Goal: Task Accomplishment & Management: Manage account settings

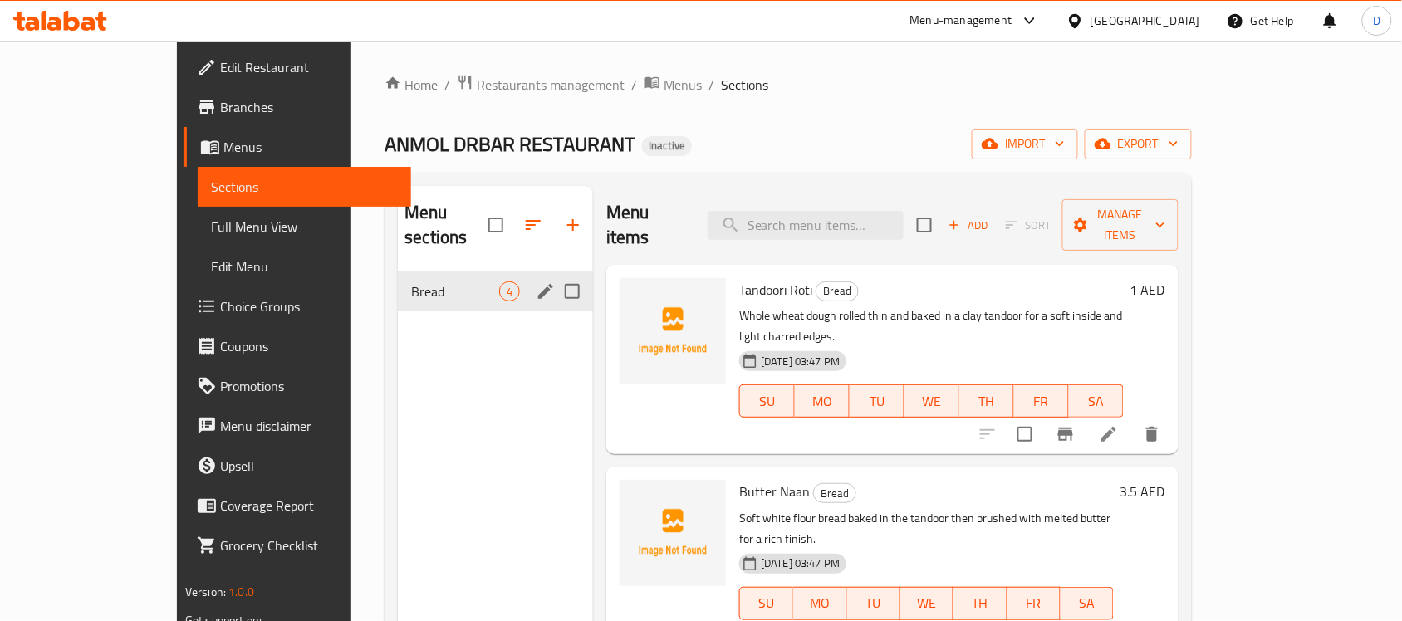
scroll to position [145, 0]
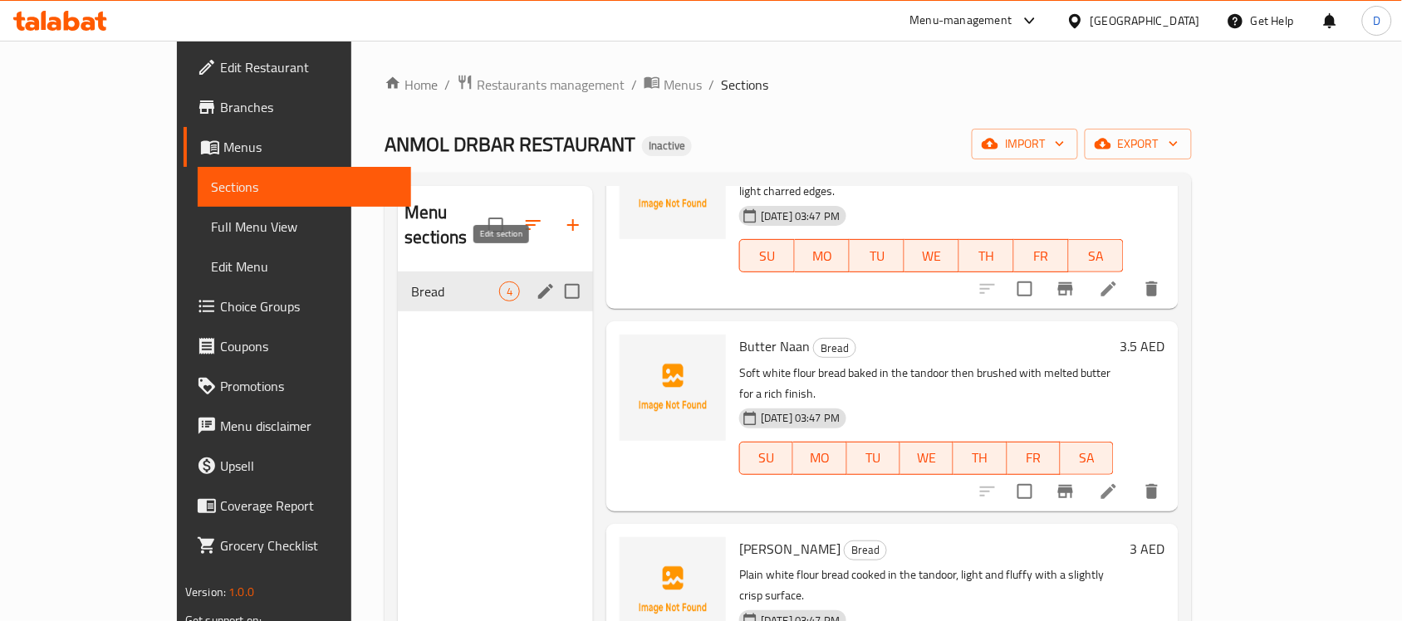
click at [536, 282] on icon "edit" at bounding box center [546, 292] width 20 height 20
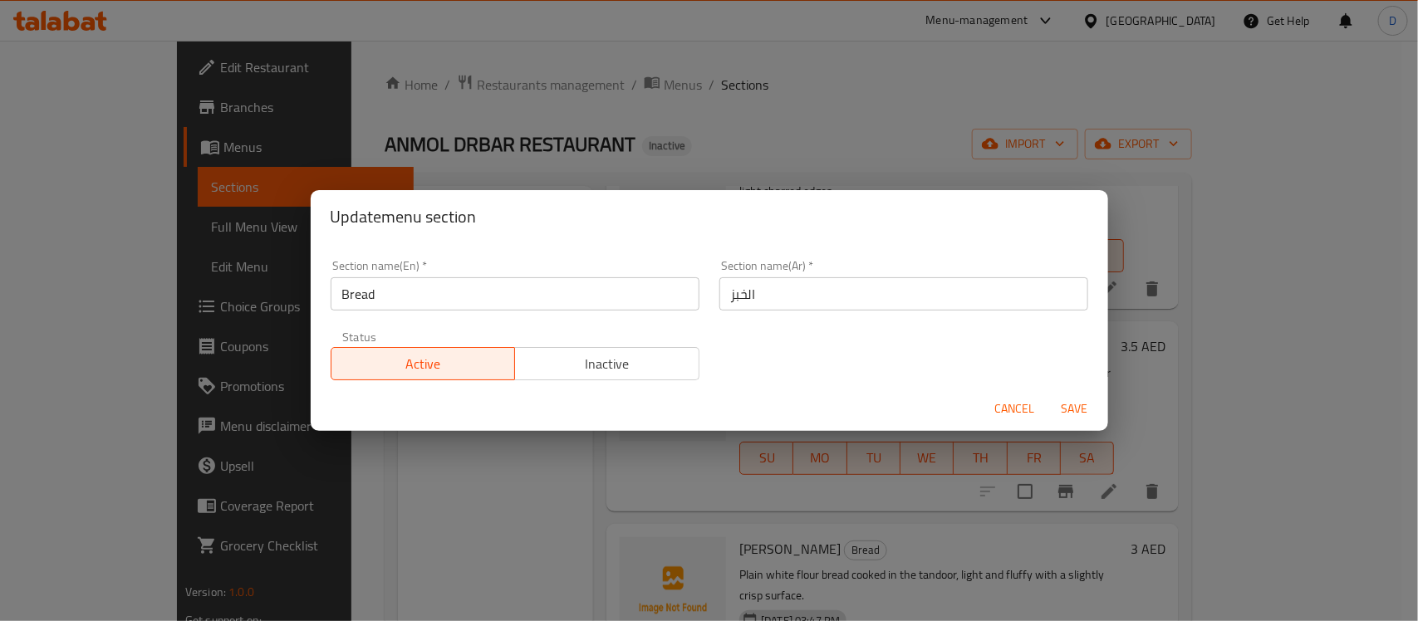
click at [1023, 412] on span "Cancel" at bounding box center [1015, 409] width 40 height 21
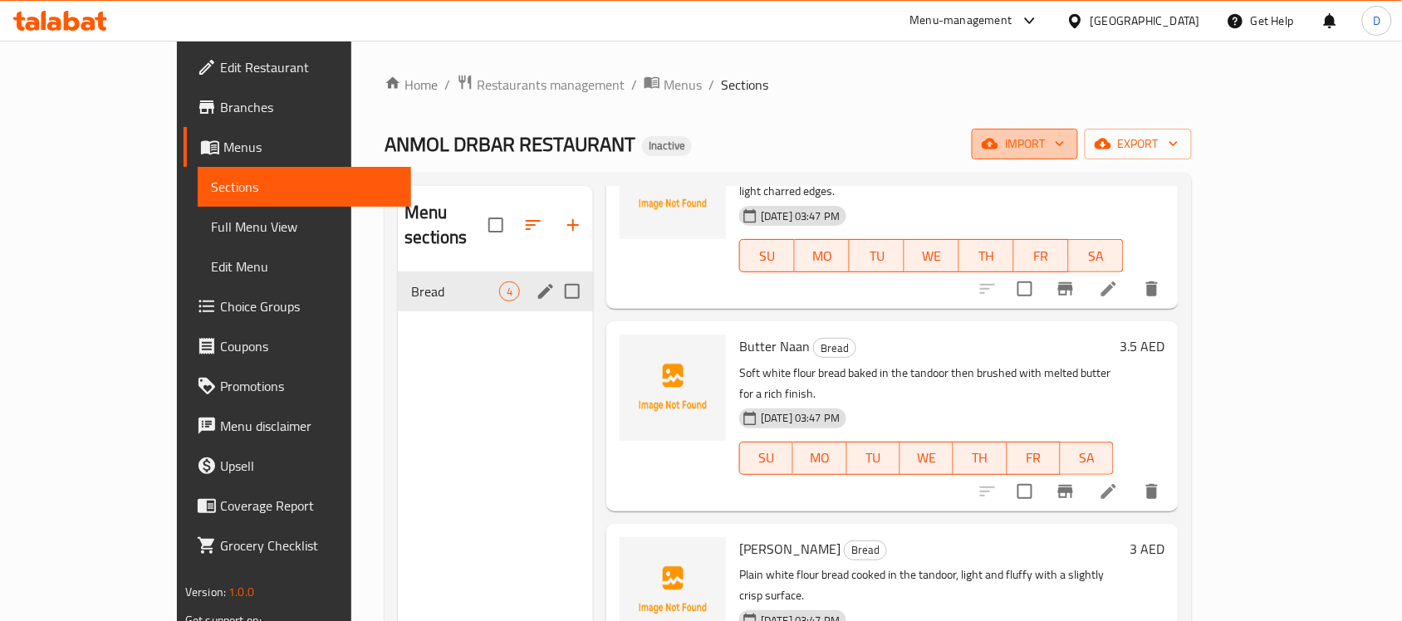
click at [1068, 143] on icon "button" at bounding box center [1060, 143] width 17 height 17
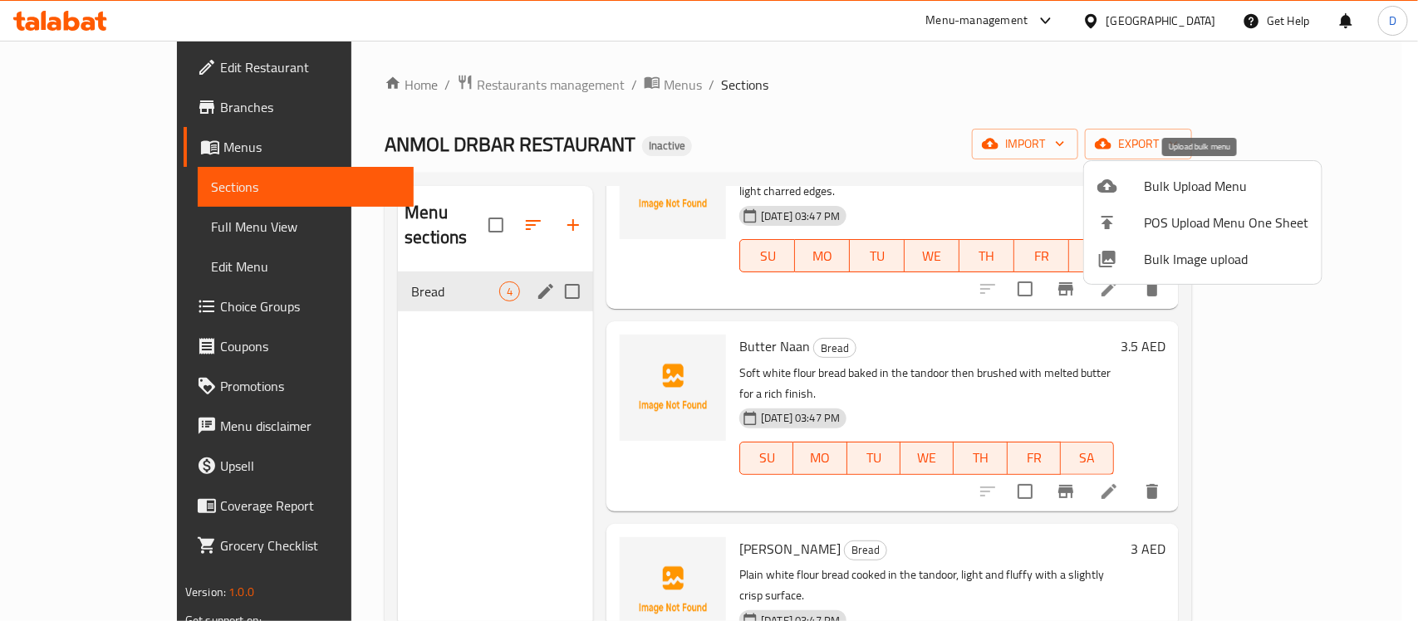
click at [1172, 183] on span "Bulk Upload Menu" at bounding box center [1226, 186] width 164 height 20
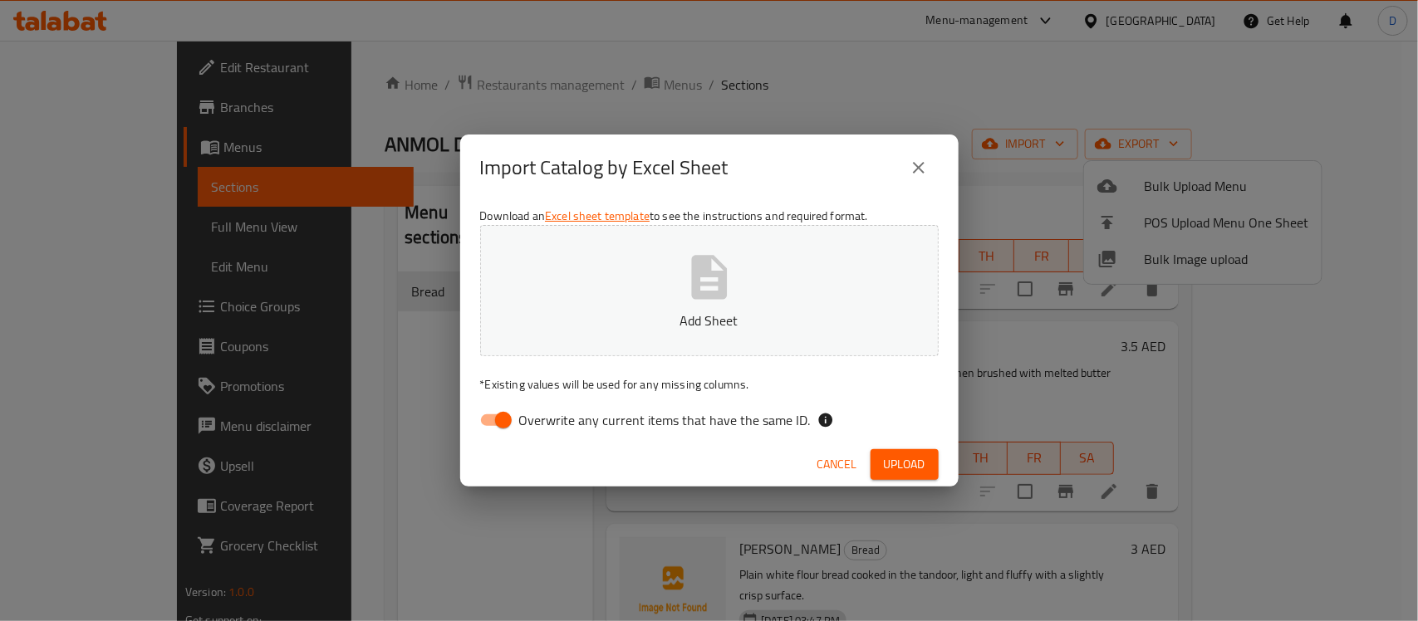
click at [491, 420] on input "Overwrite any current items that have the same ID." at bounding box center [503, 421] width 95 height 32
checkbox input "false"
drag, startPoint x: 785, startPoint y: 169, endPoint x: 787, endPoint y: 181, distance: 12.6
click at [785, 169] on div "Import Catalog by Excel Sheet" at bounding box center [709, 168] width 459 height 40
click at [919, 470] on span "Upload" at bounding box center [905, 464] width 42 height 21
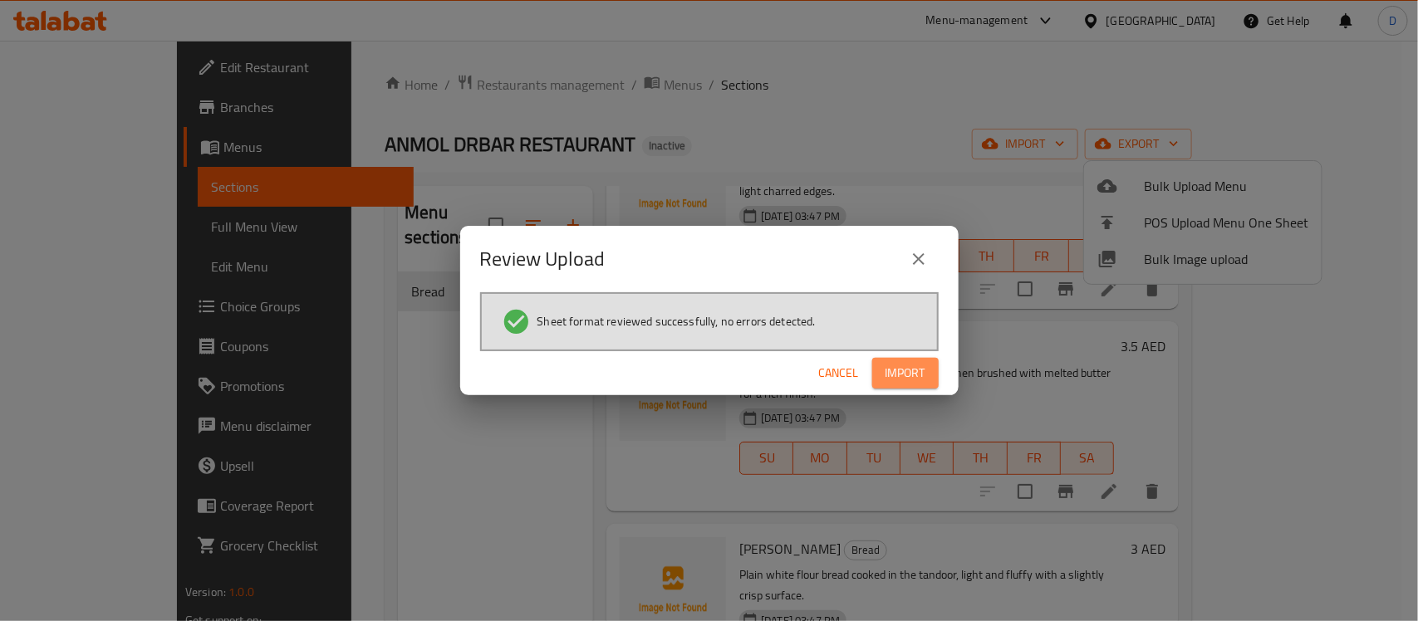
click at [922, 374] on span "Import" at bounding box center [906, 373] width 40 height 21
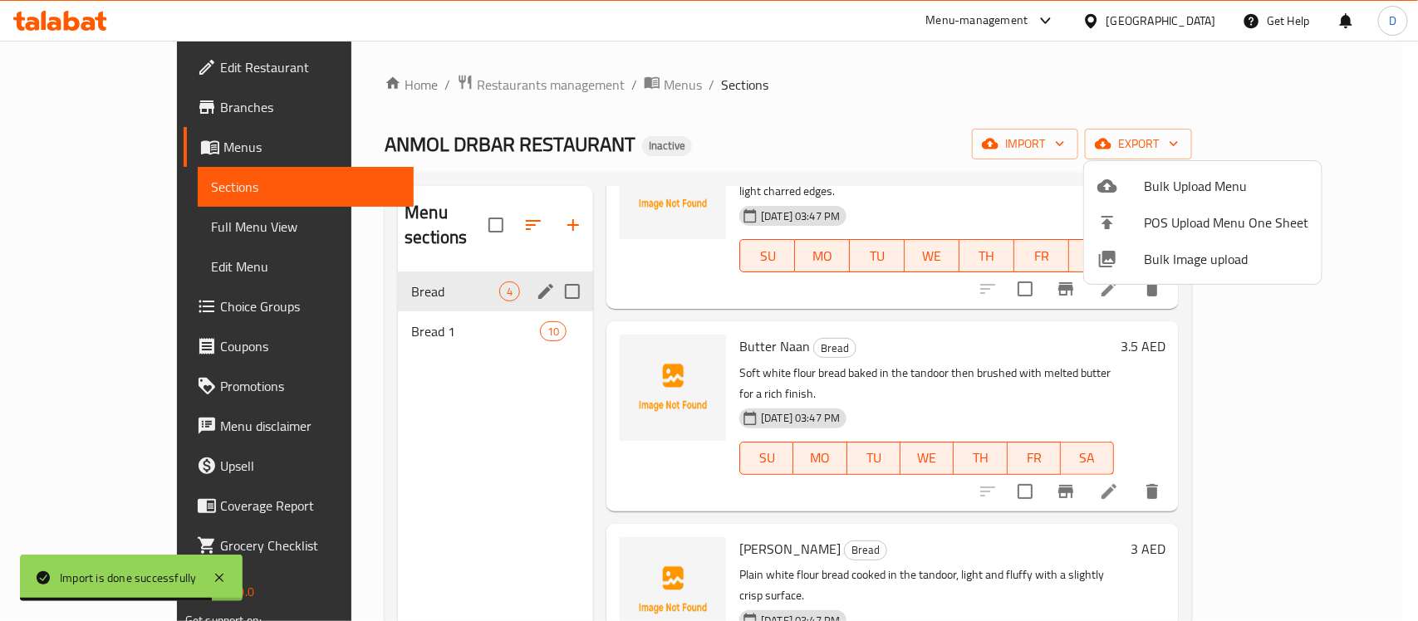
click at [400, 353] on div at bounding box center [709, 310] width 1418 height 621
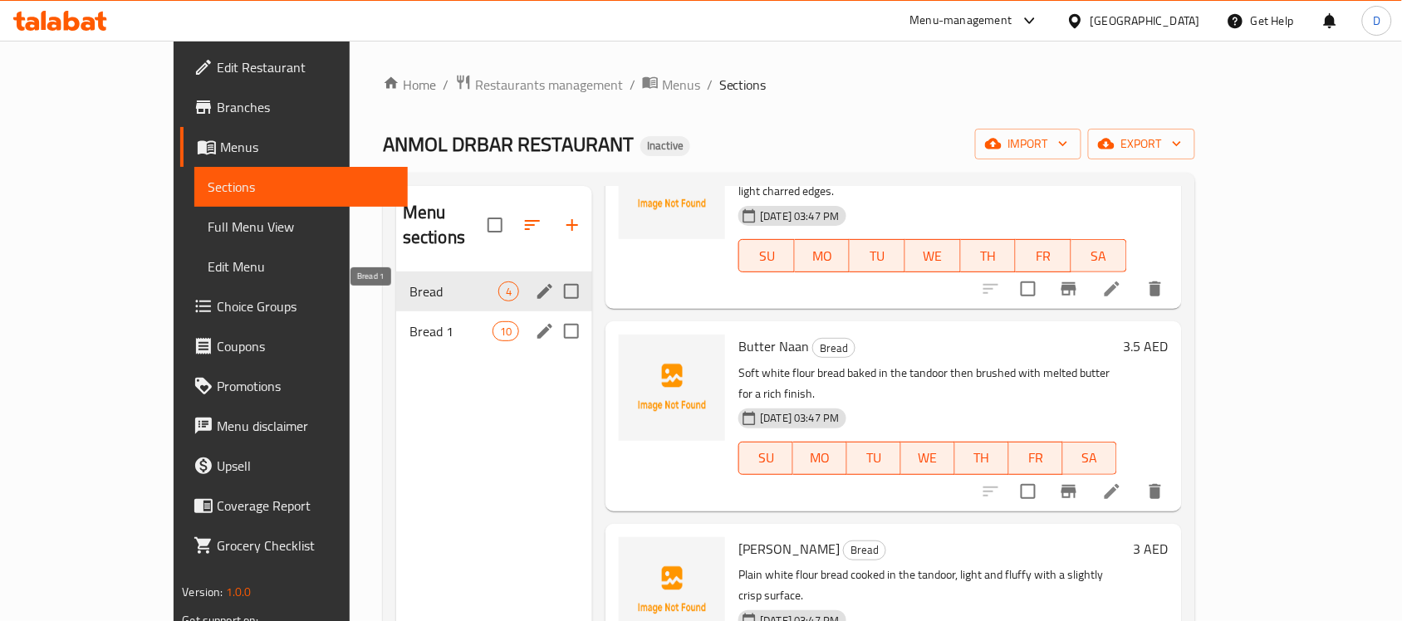
click at [410, 321] on span "Bread 1" at bounding box center [451, 331] width 83 height 20
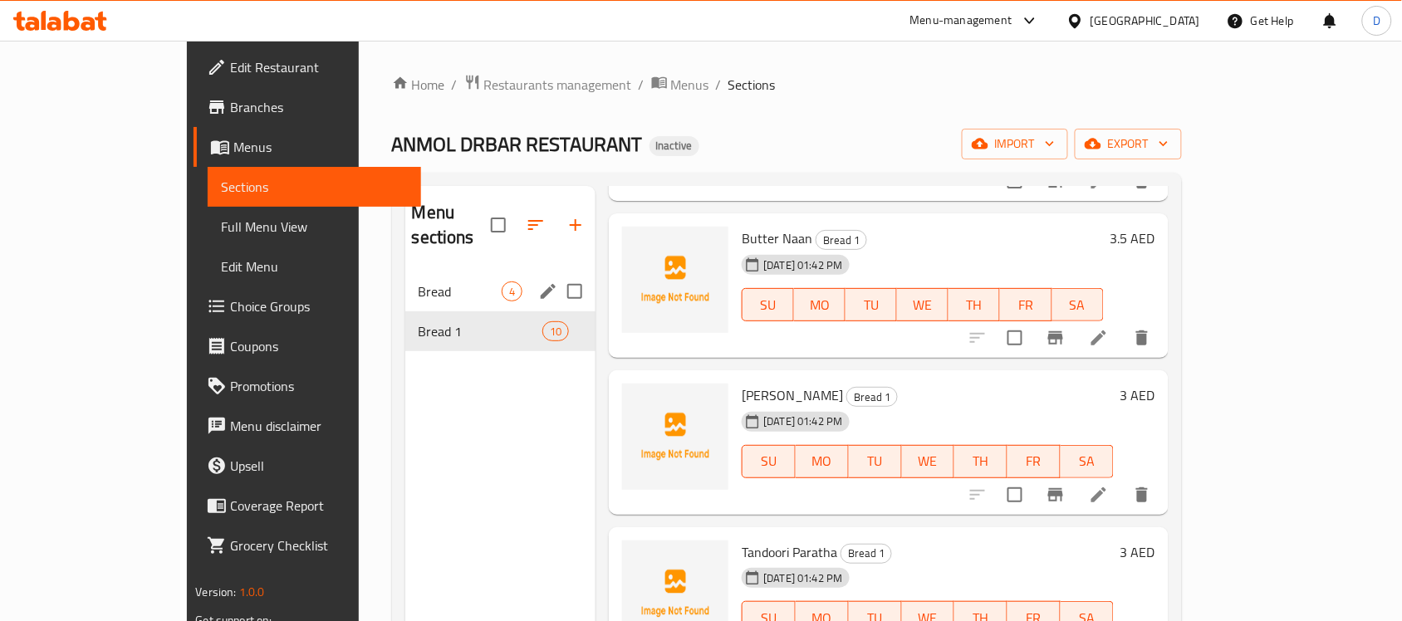
scroll to position [312, 0]
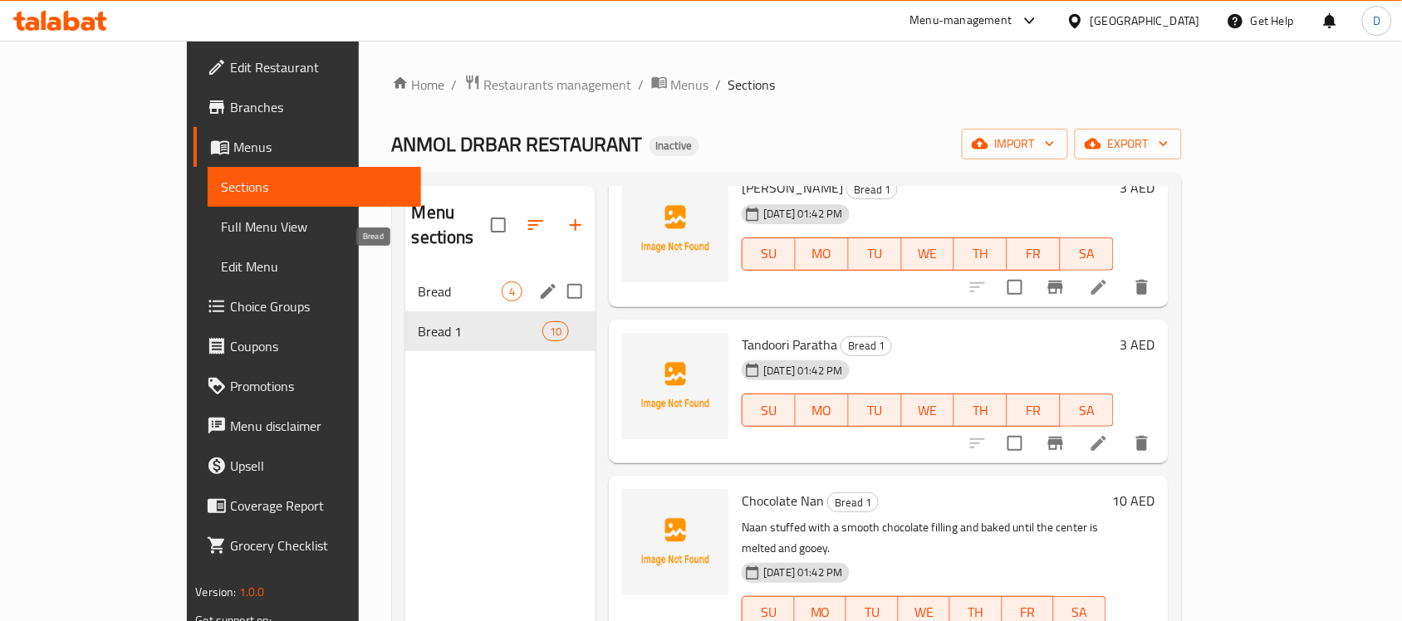
click at [419, 282] on span "Bread" at bounding box center [461, 292] width 84 height 20
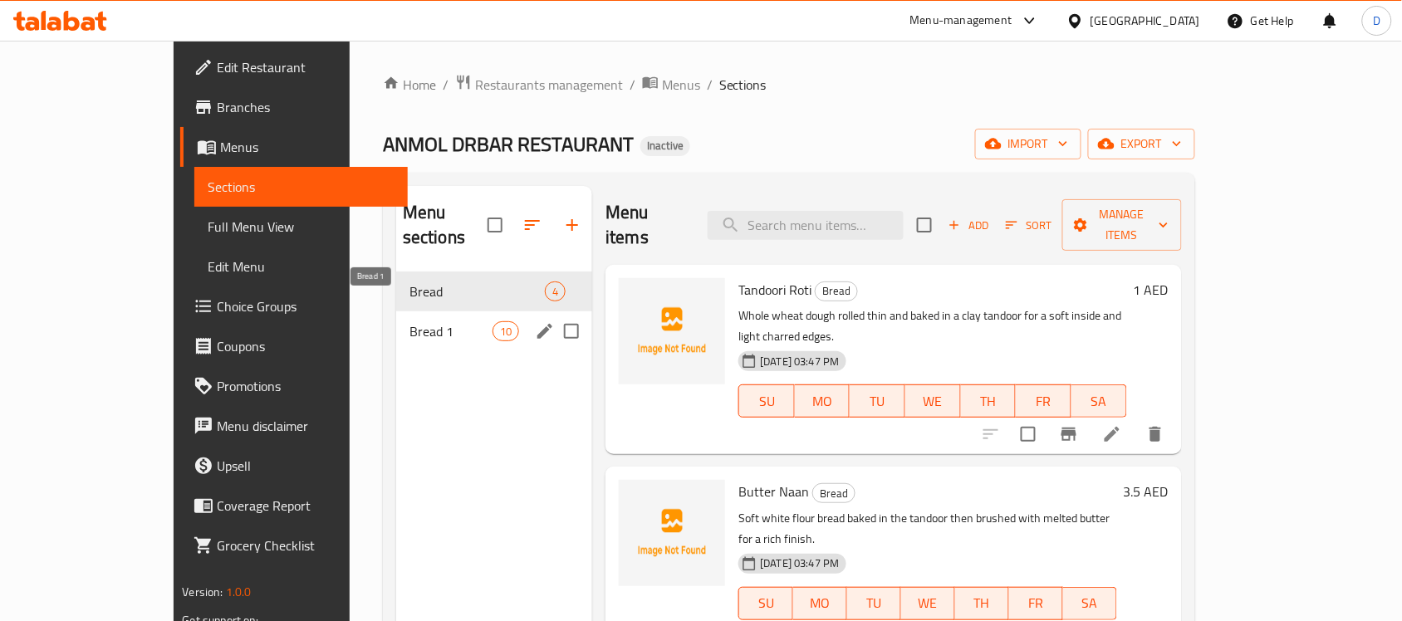
click at [410, 321] on span "Bread 1" at bounding box center [451, 331] width 83 height 20
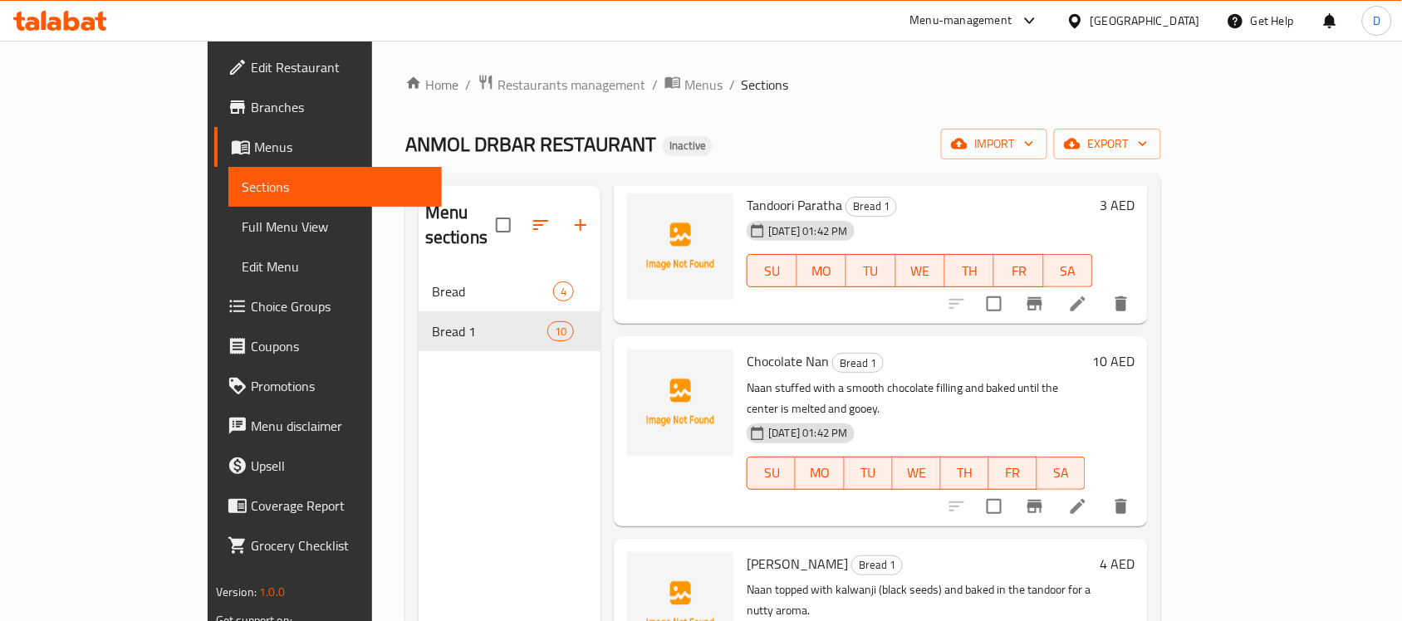
scroll to position [519, 0]
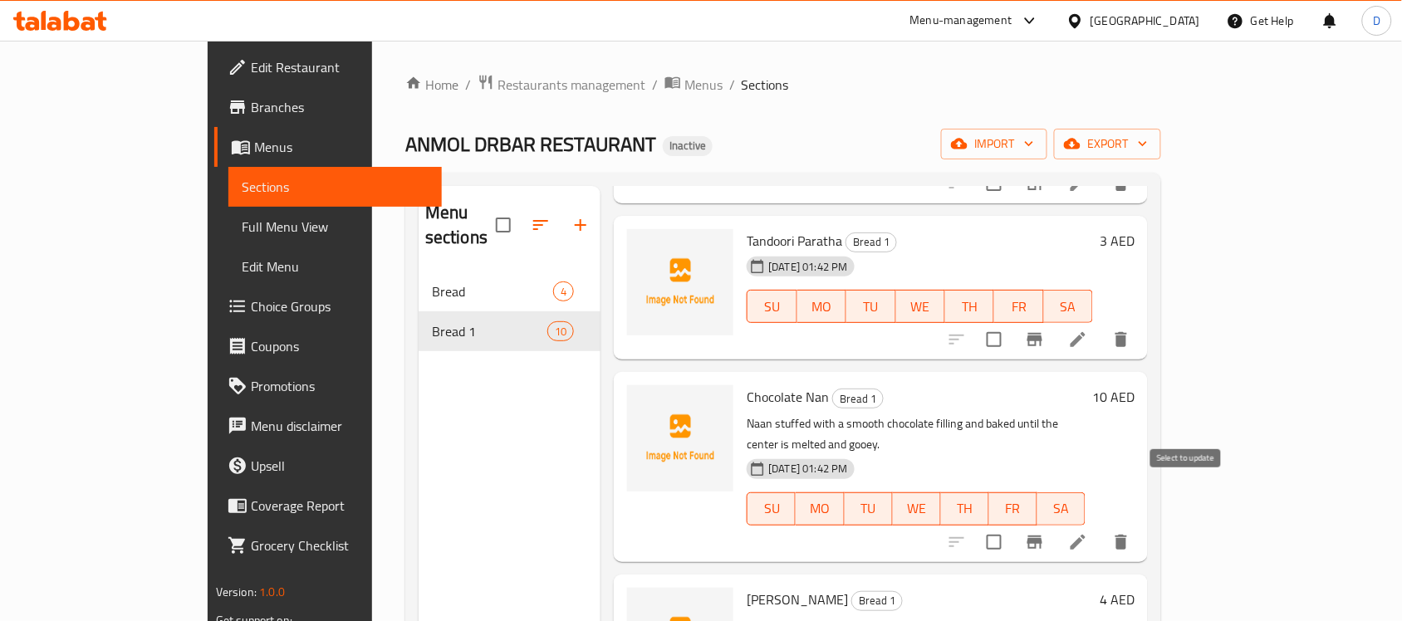
click at [1012, 525] on input "checkbox" at bounding box center [994, 542] width 35 height 35
checkbox input "true"
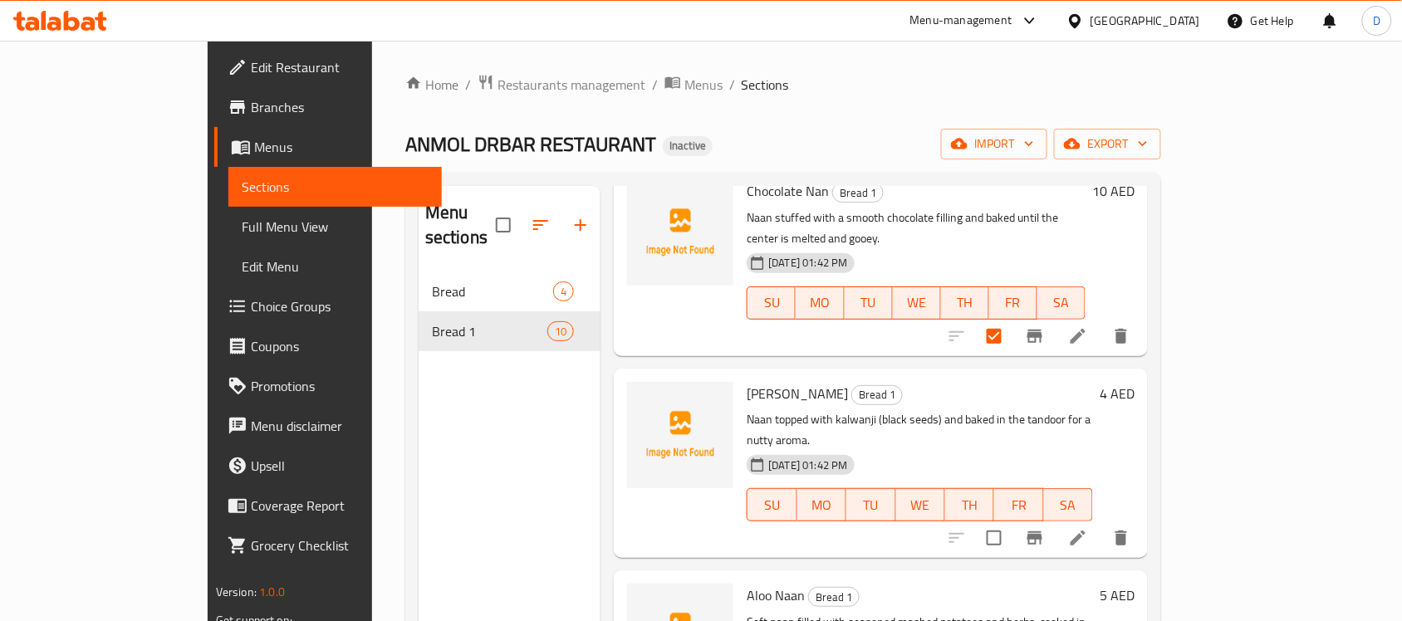
scroll to position [727, 0]
click at [1012, 519] on input "checkbox" at bounding box center [994, 536] width 35 height 35
checkbox input "true"
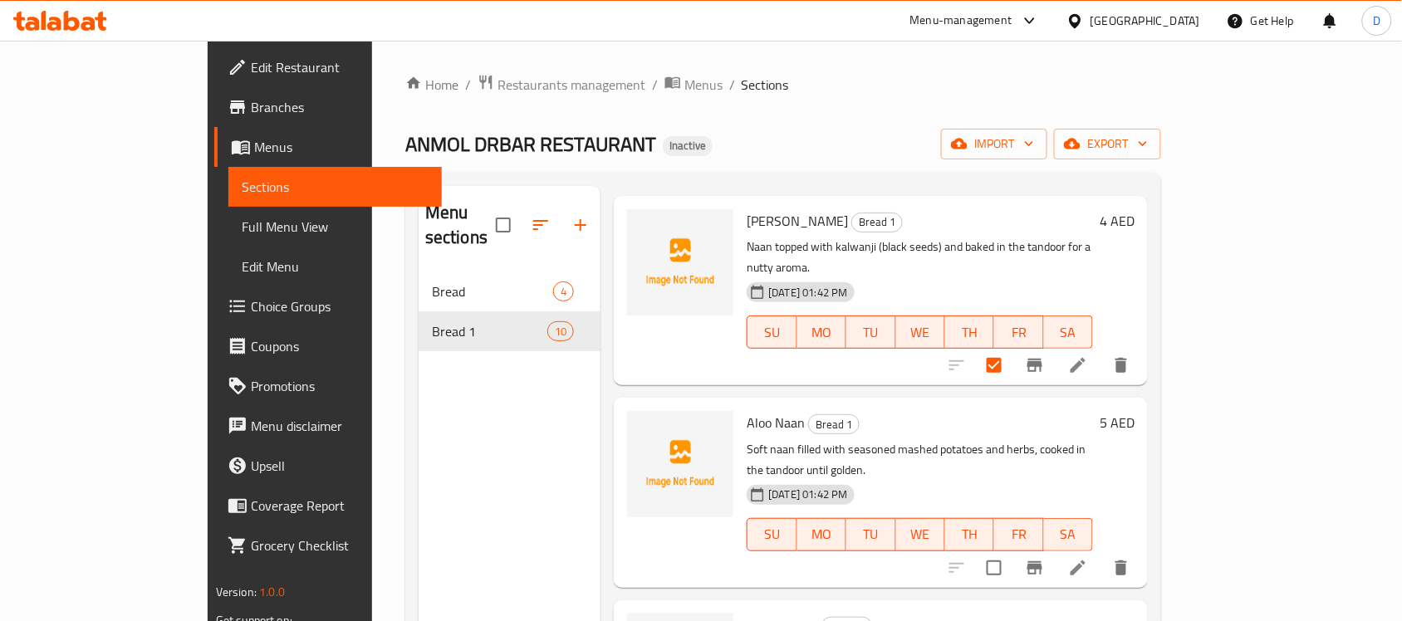
scroll to position [935, 0]
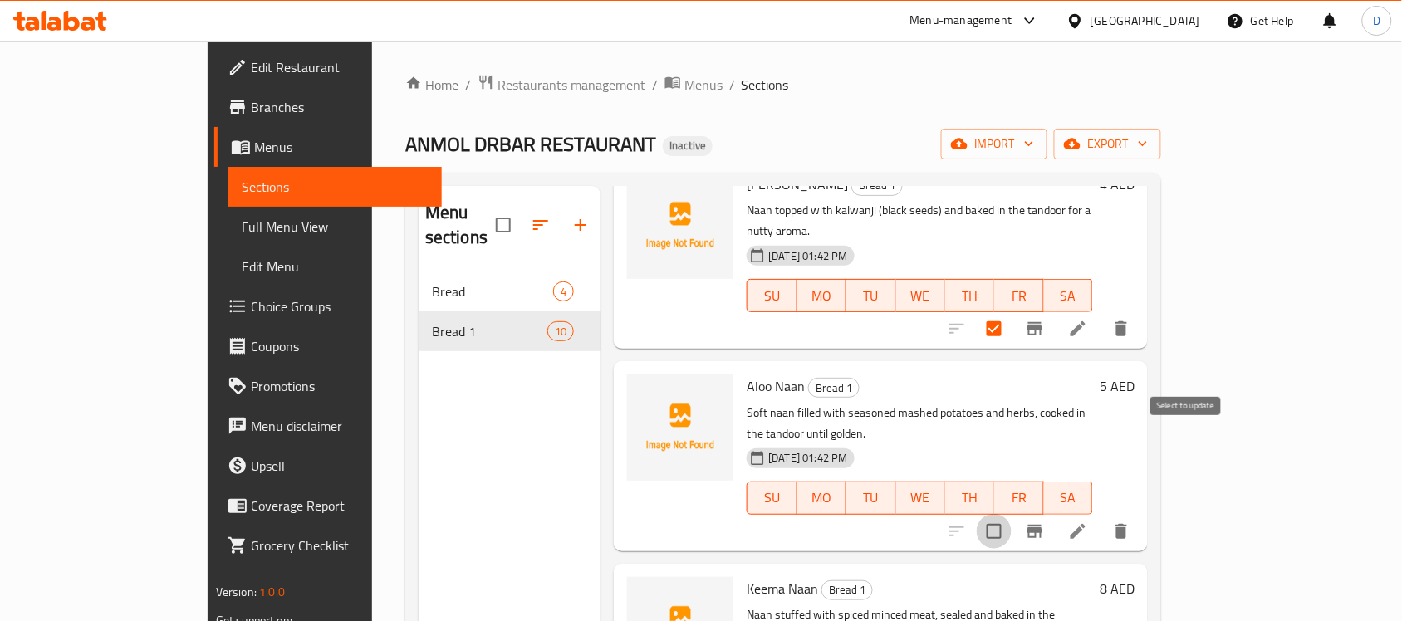
click at [1012, 514] on input "checkbox" at bounding box center [994, 531] width 35 height 35
checkbox input "true"
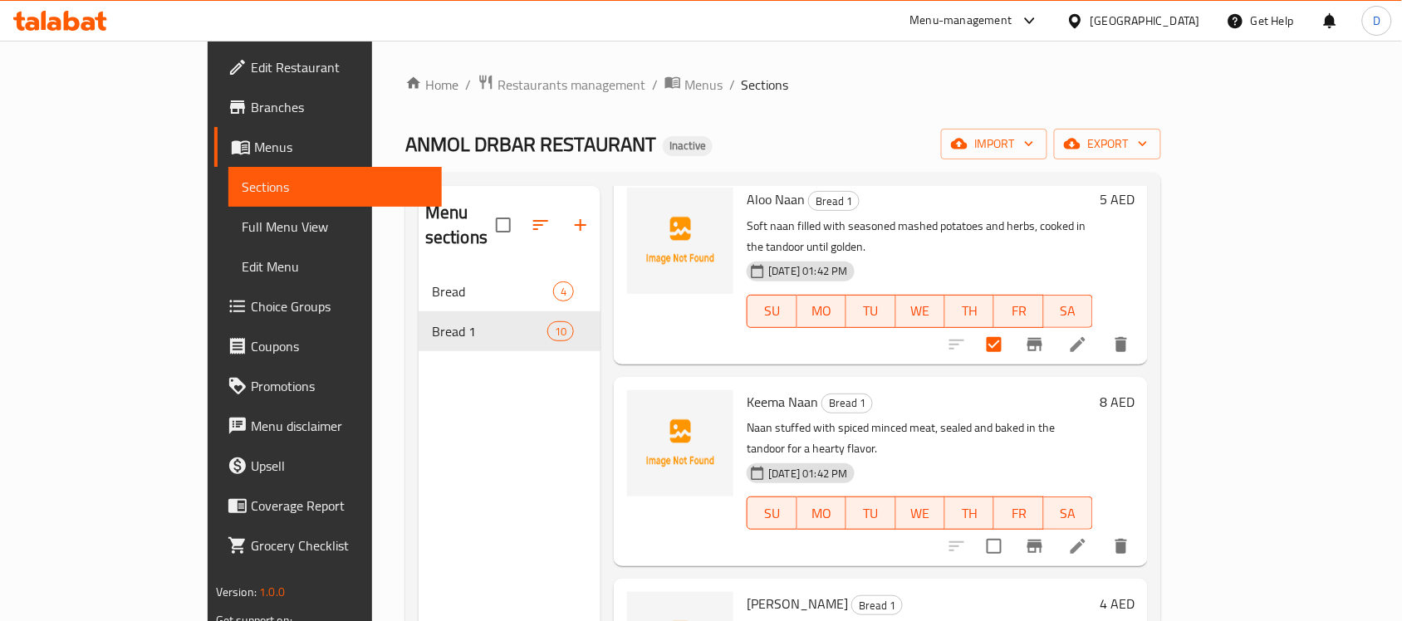
scroll to position [1134, 0]
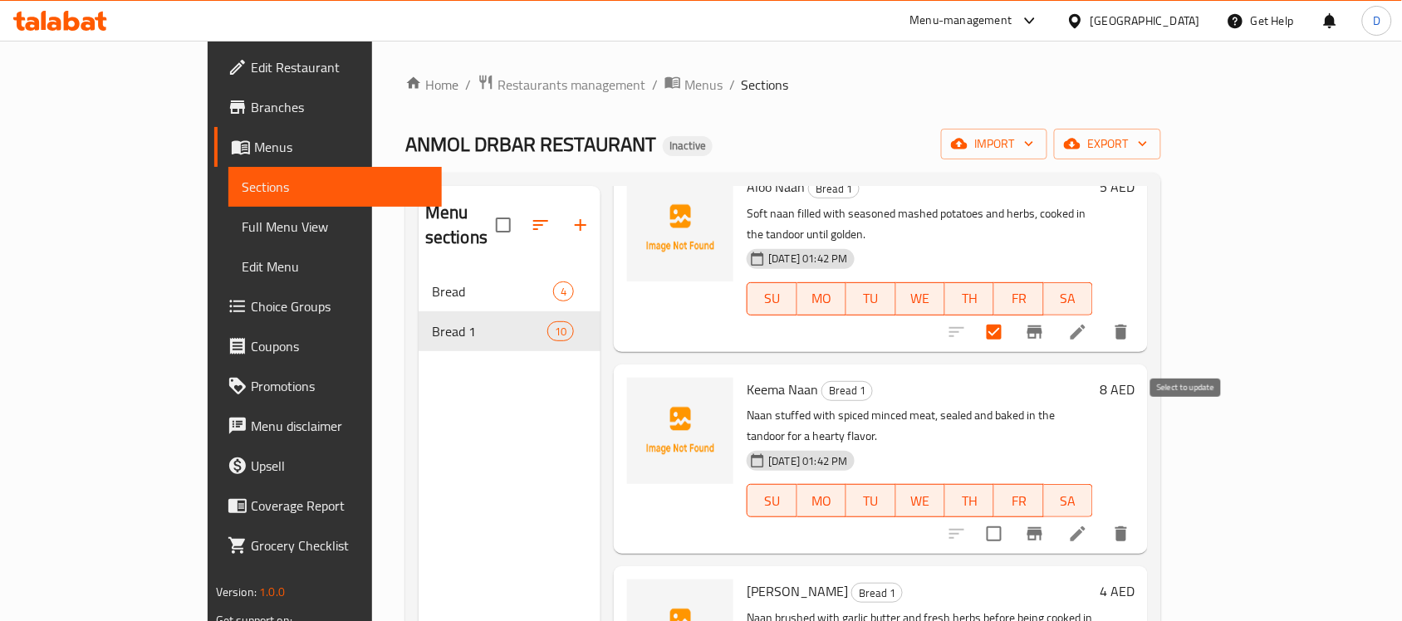
click at [1012, 517] on input "checkbox" at bounding box center [994, 534] width 35 height 35
checkbox input "true"
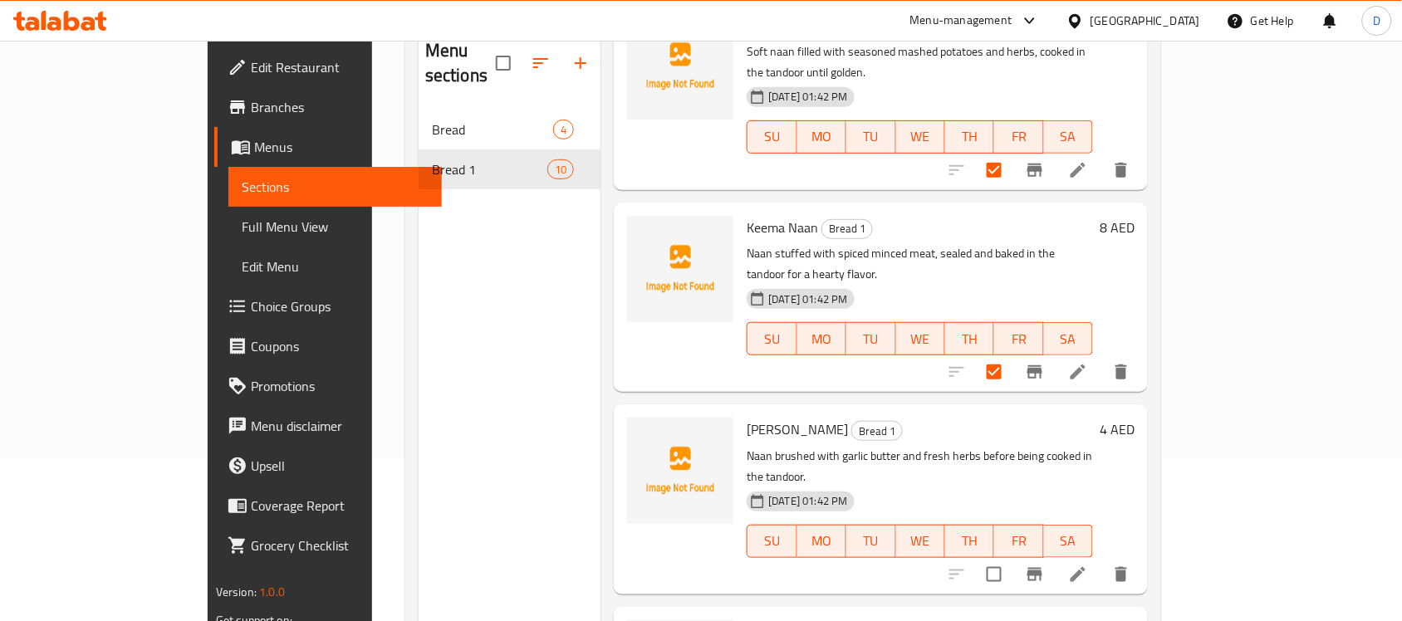
scroll to position [208, 0]
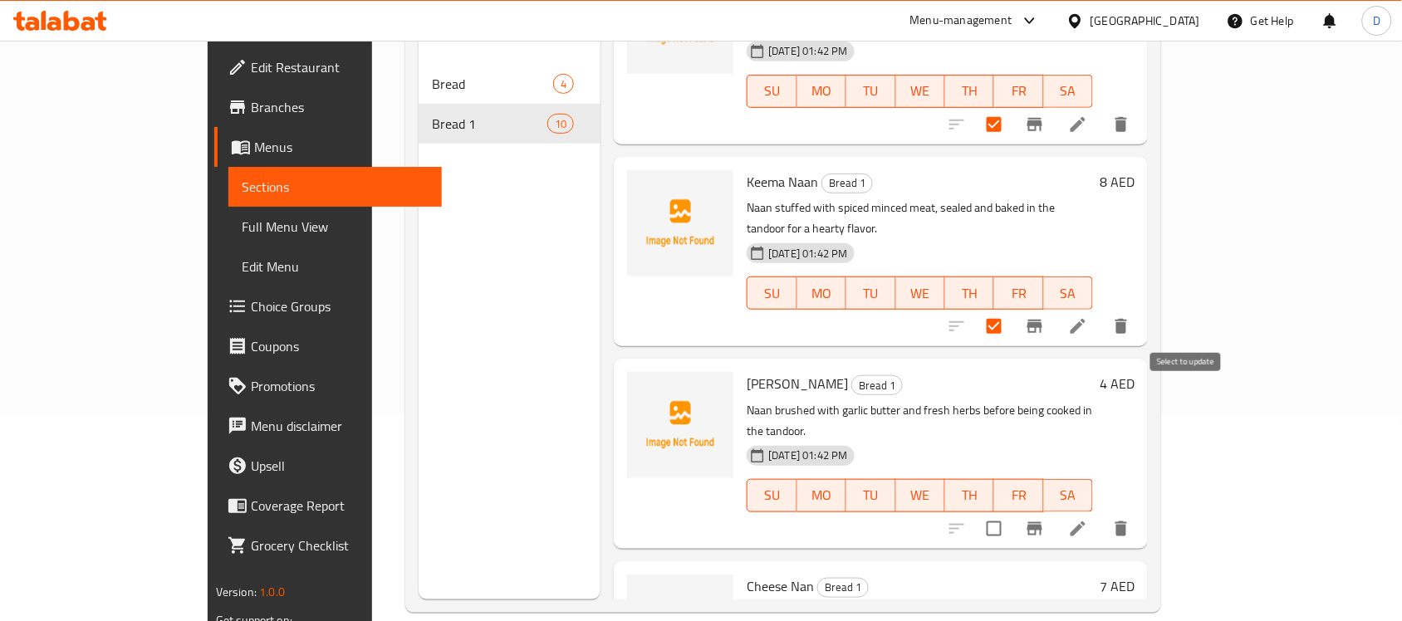
click at [1012, 512] on input "checkbox" at bounding box center [994, 529] width 35 height 35
checkbox input "true"
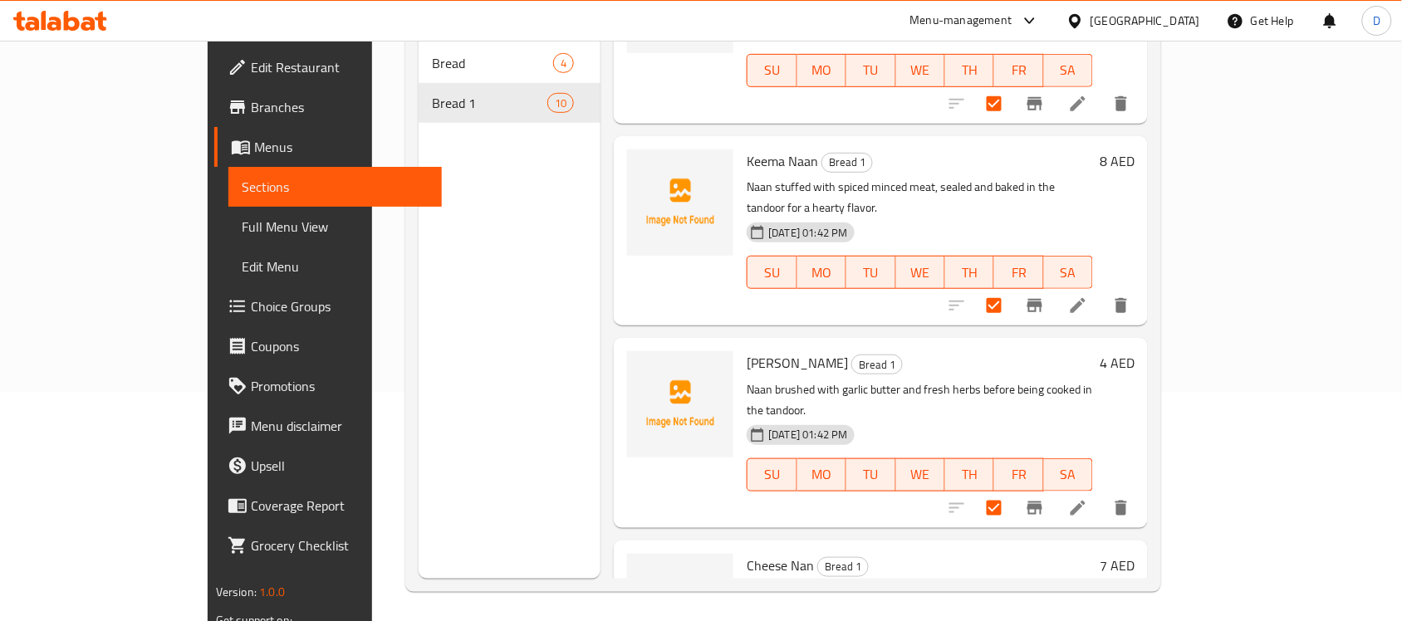
scroll to position [233, 0]
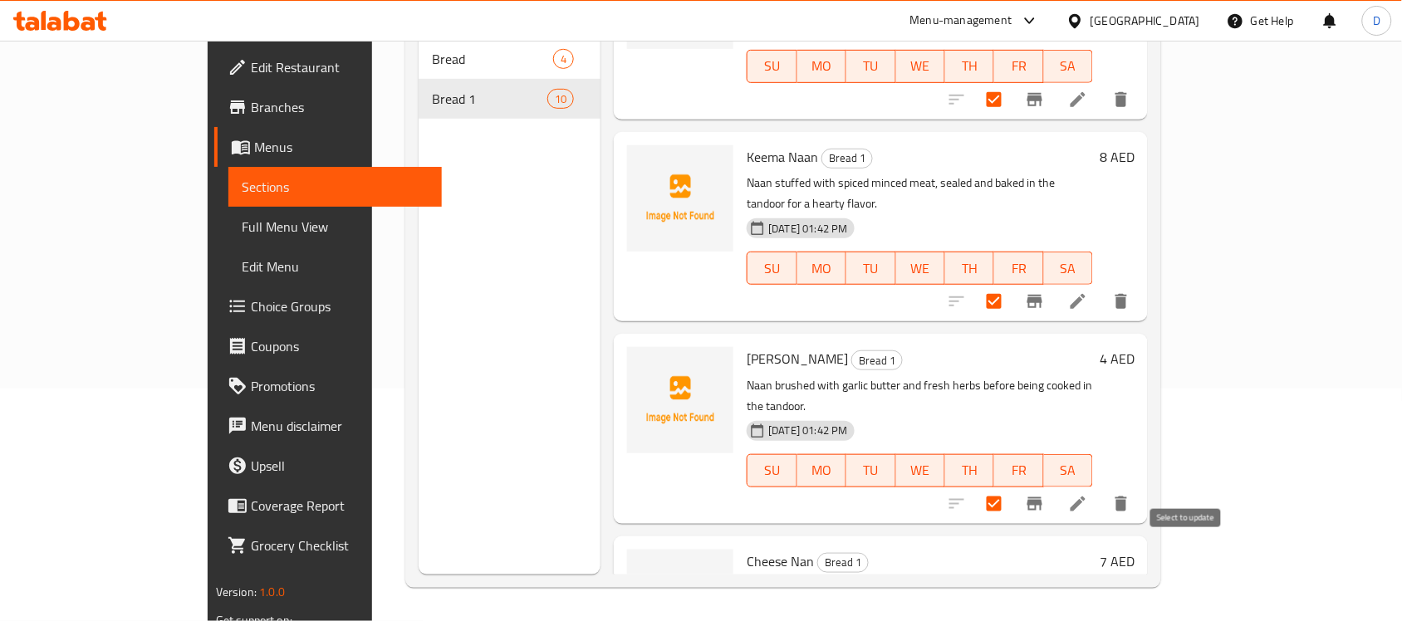
checkbox input "true"
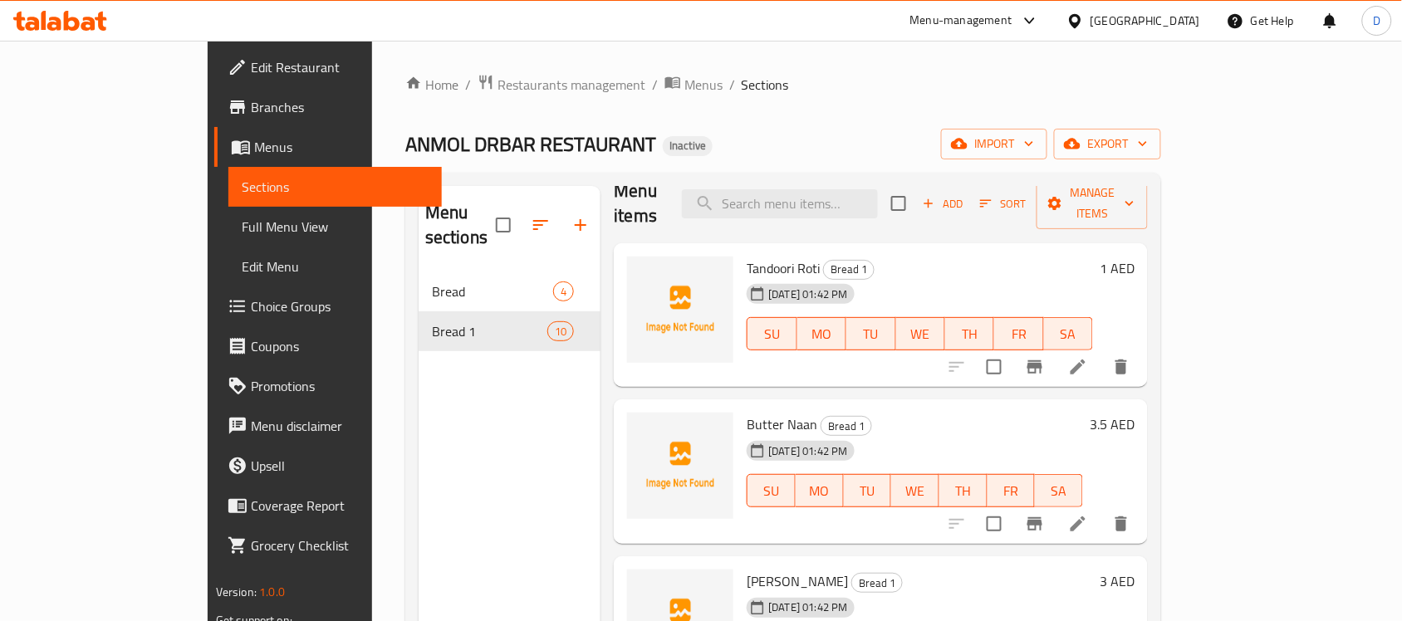
scroll to position [0, 0]
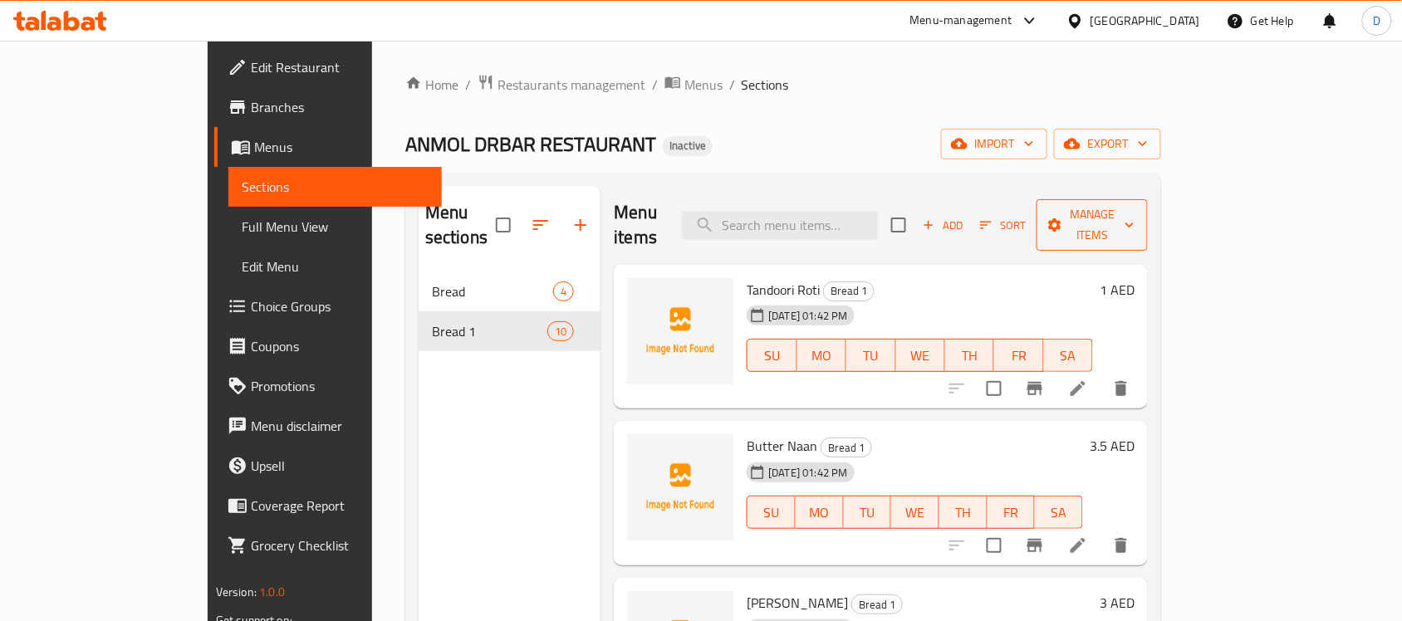
click at [1135, 208] on span "Manage items" at bounding box center [1092, 225] width 85 height 42
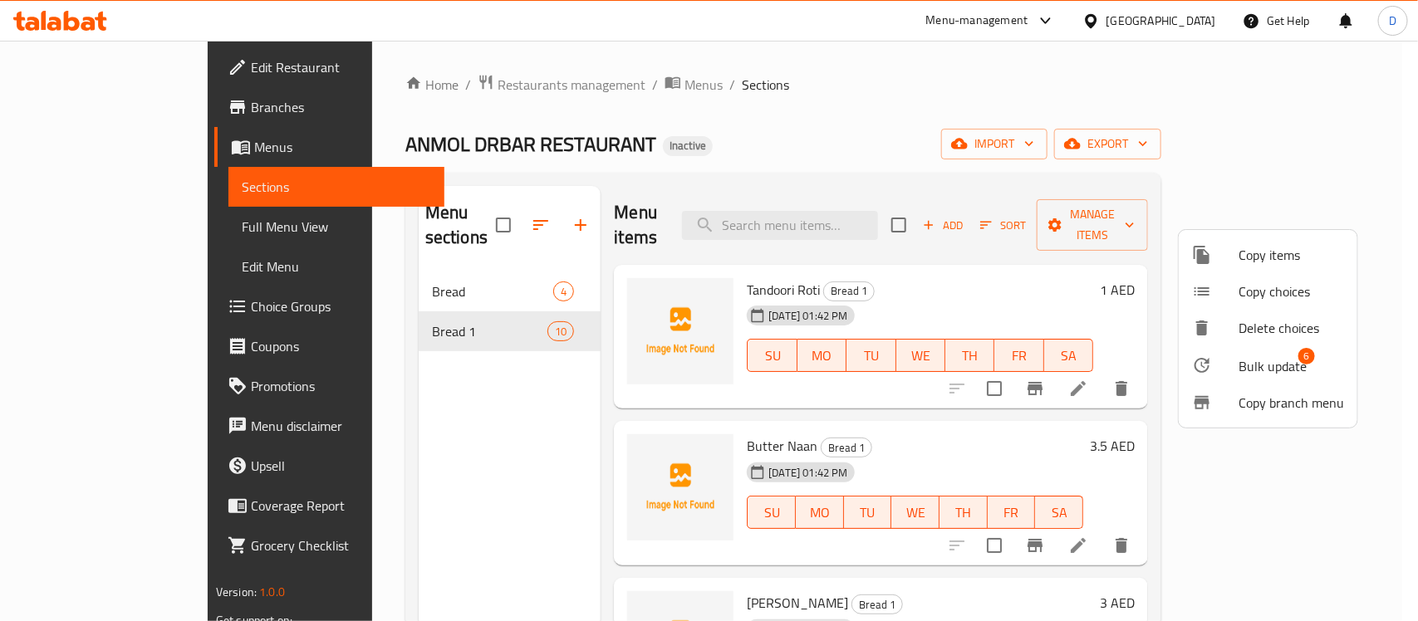
click at [1259, 368] on span "Bulk update" at bounding box center [1273, 366] width 68 height 20
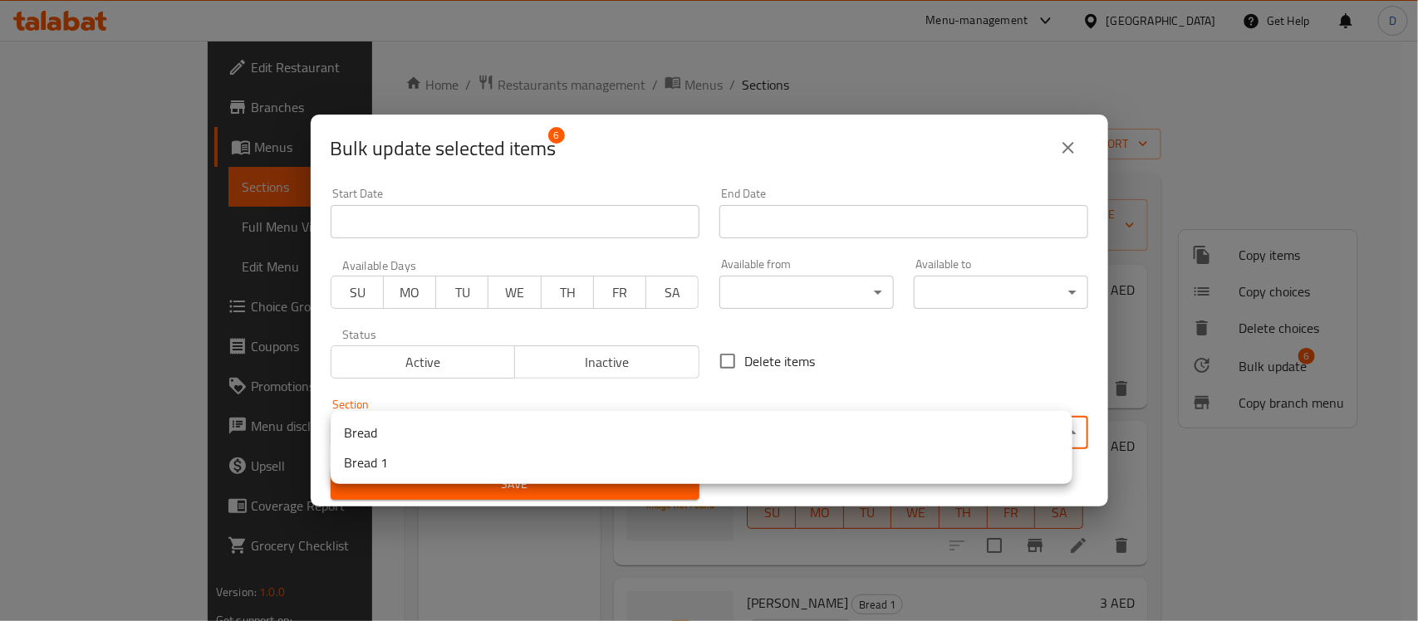
click at [570, 425] on body "​ Menu-management United Arab Emirates Get Help D Edit Restaurant Branches Menu…" at bounding box center [709, 331] width 1418 height 581
click at [371, 429] on li "Bread" at bounding box center [702, 433] width 742 height 30
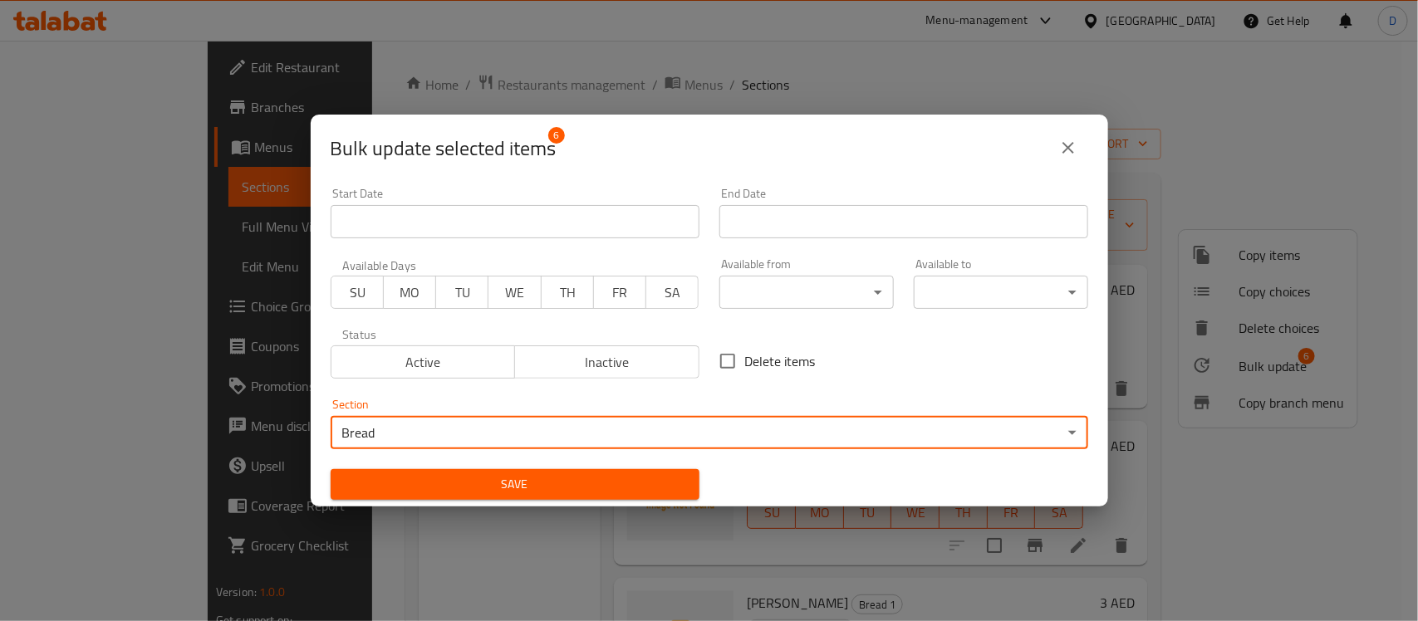
click at [447, 479] on span "Save" at bounding box center [515, 484] width 342 height 21
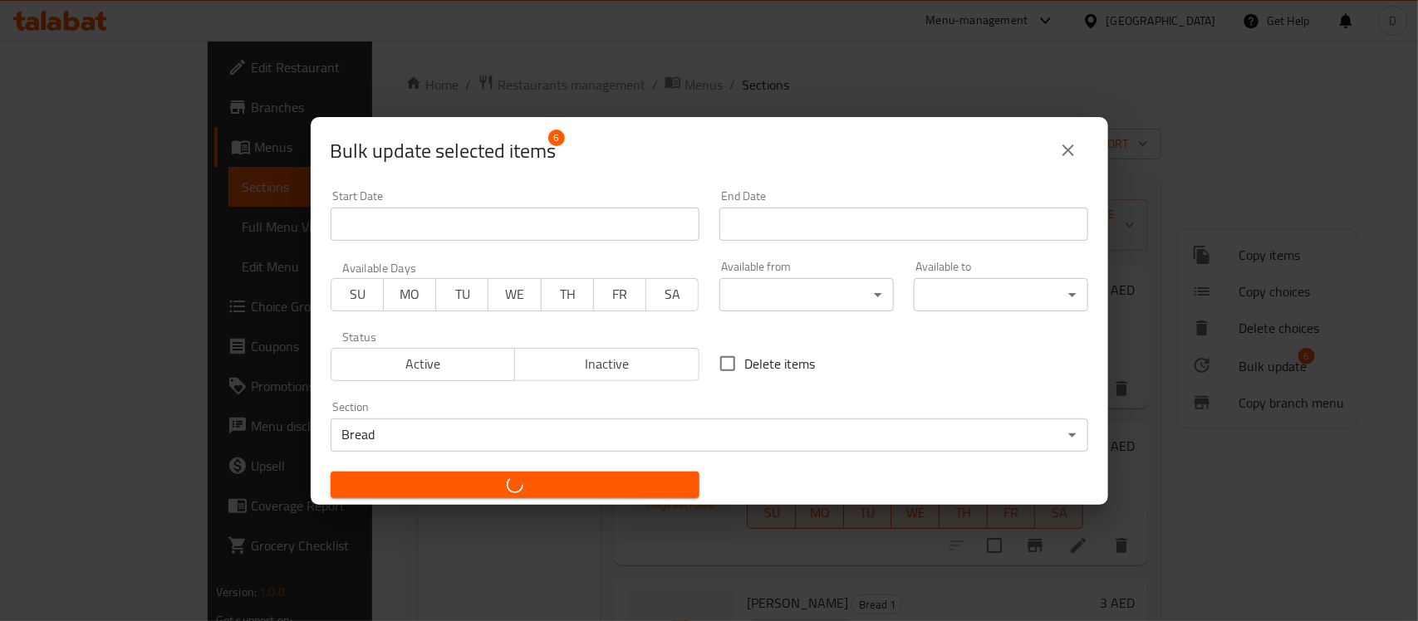
checkbox input "false"
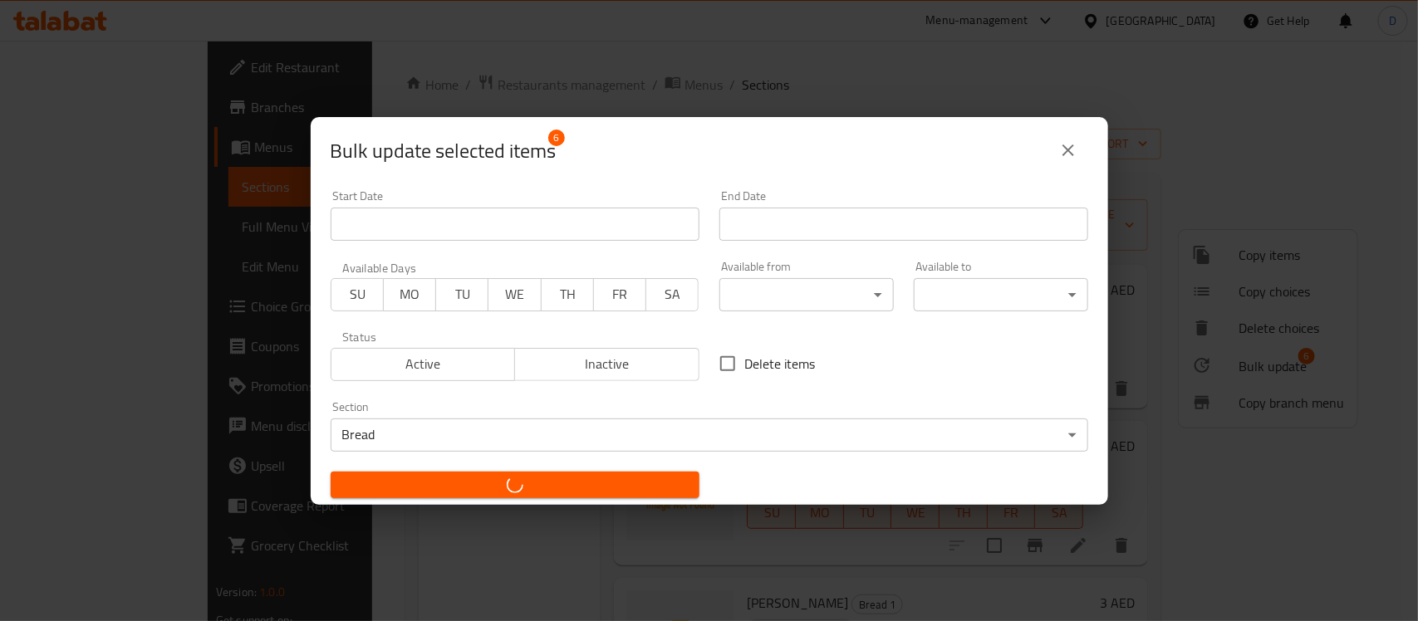
checkbox input "false"
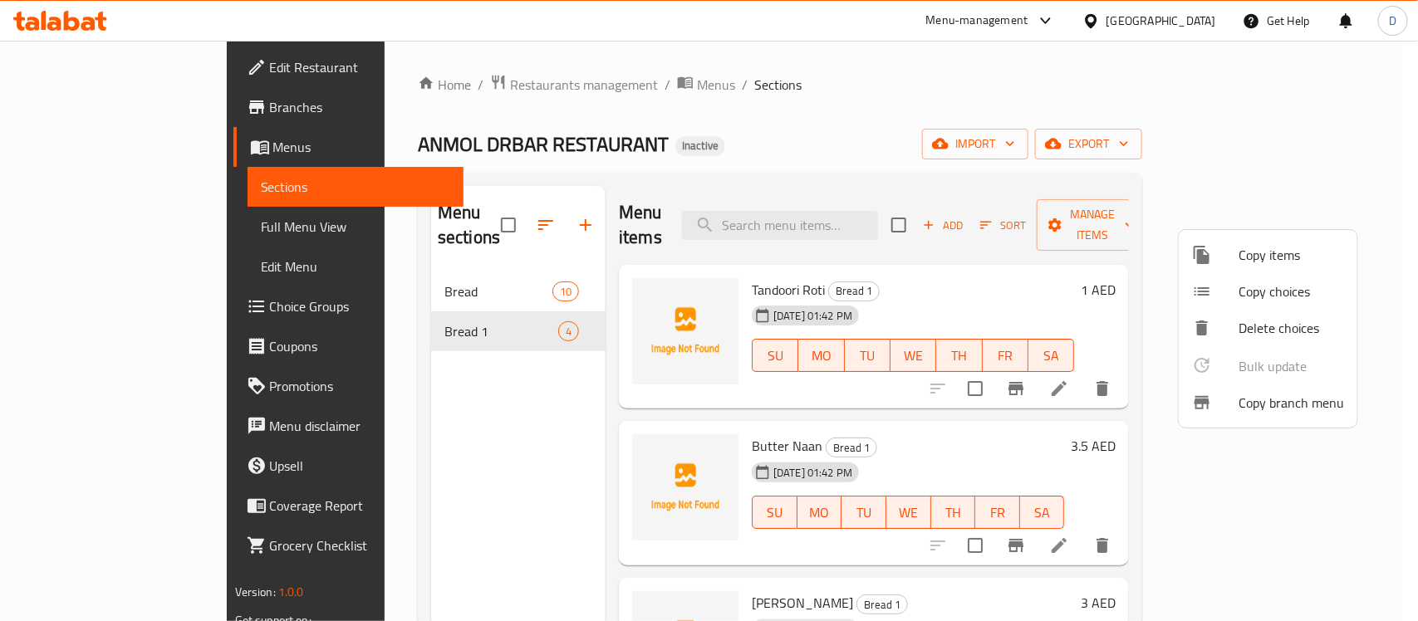
click at [886, 150] on div at bounding box center [709, 310] width 1418 height 621
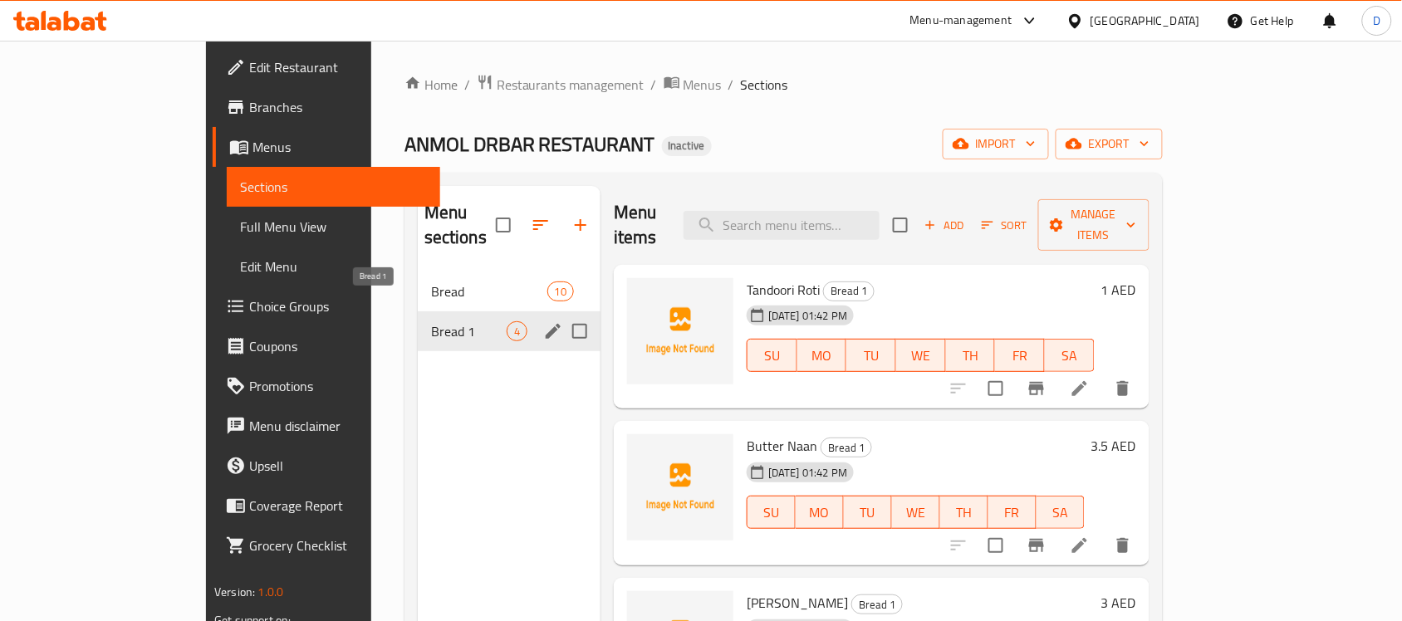
click at [431, 321] on span "Bread 1" at bounding box center [469, 331] width 76 height 20
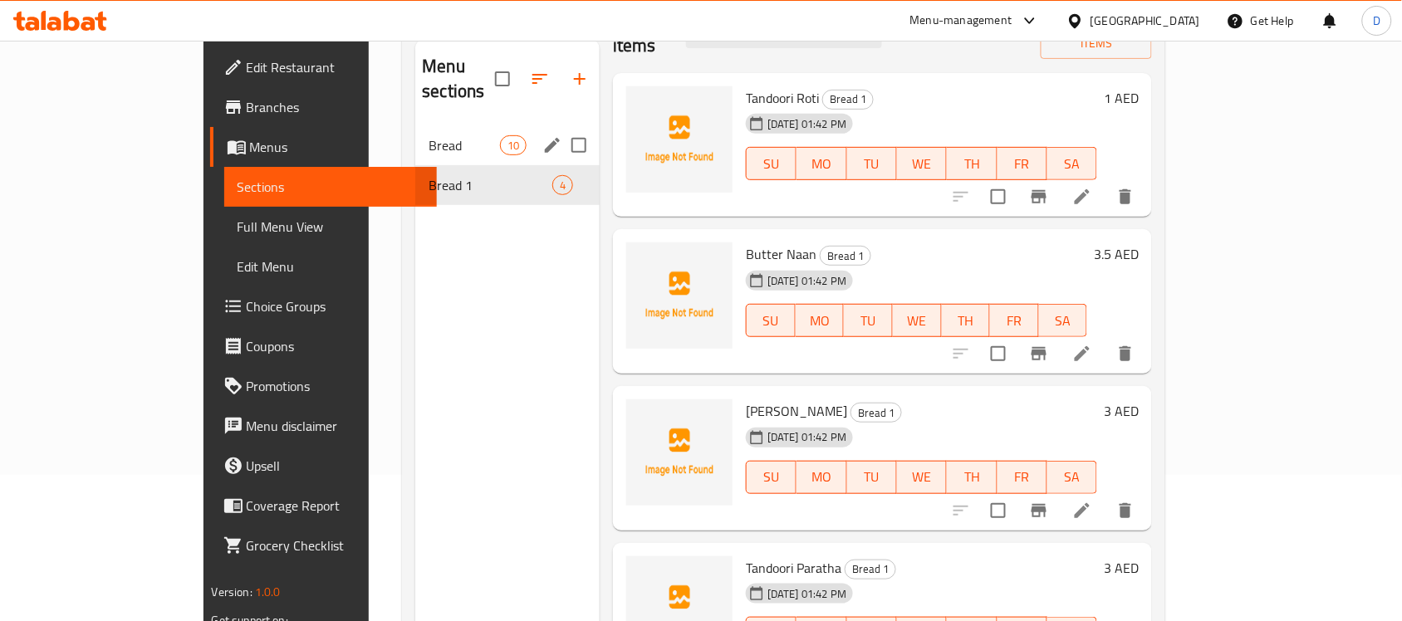
scroll to position [26, 0]
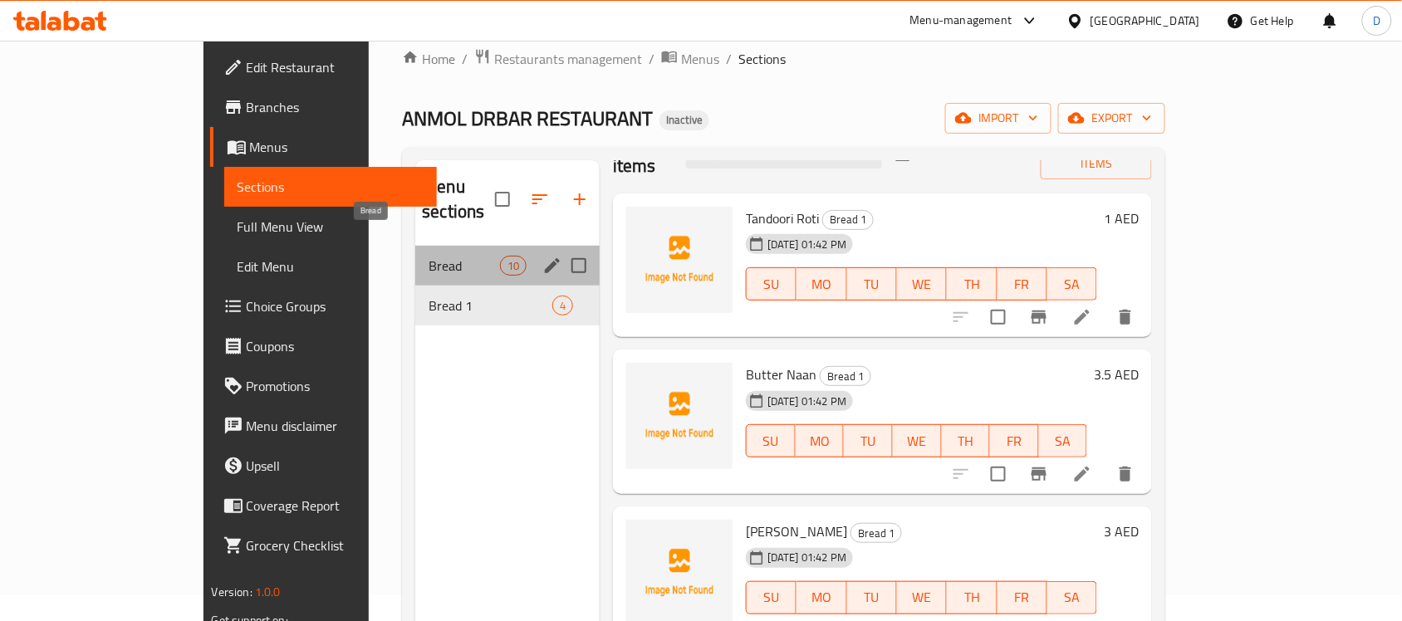
click at [429, 256] on span "Bread" at bounding box center [464, 266] width 71 height 20
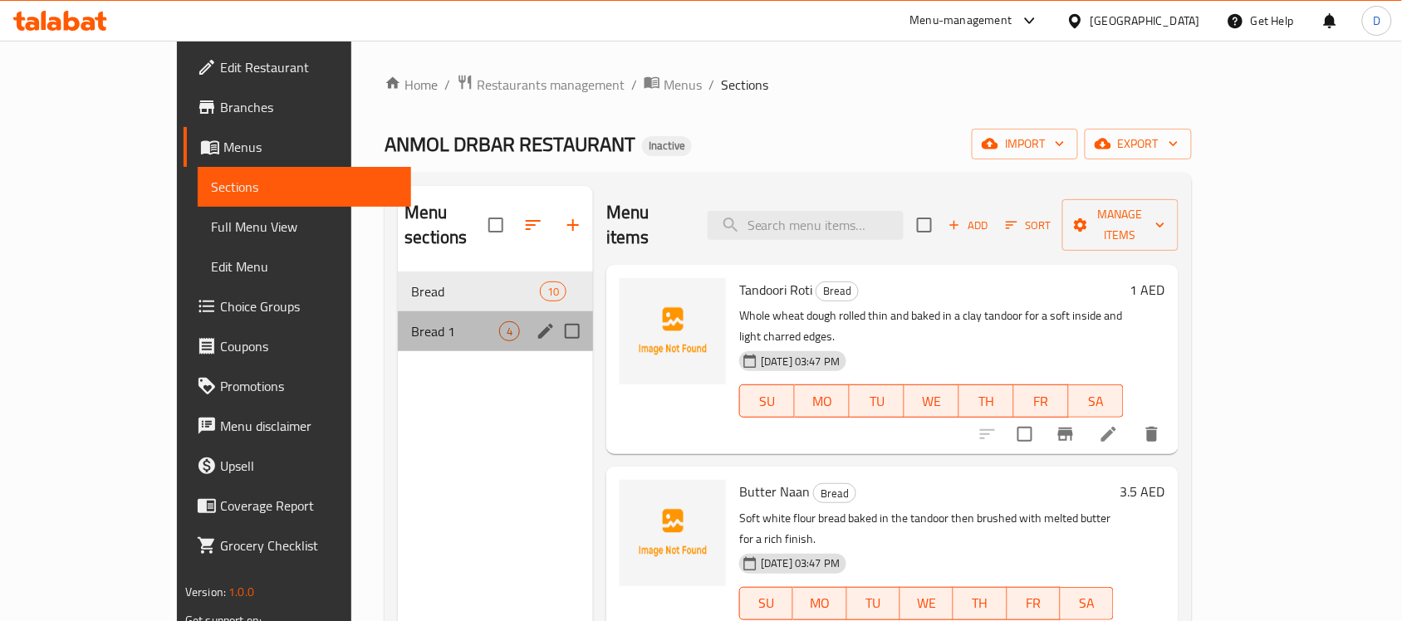
click at [404, 324] on div "Bread 1 4" at bounding box center [495, 332] width 195 height 40
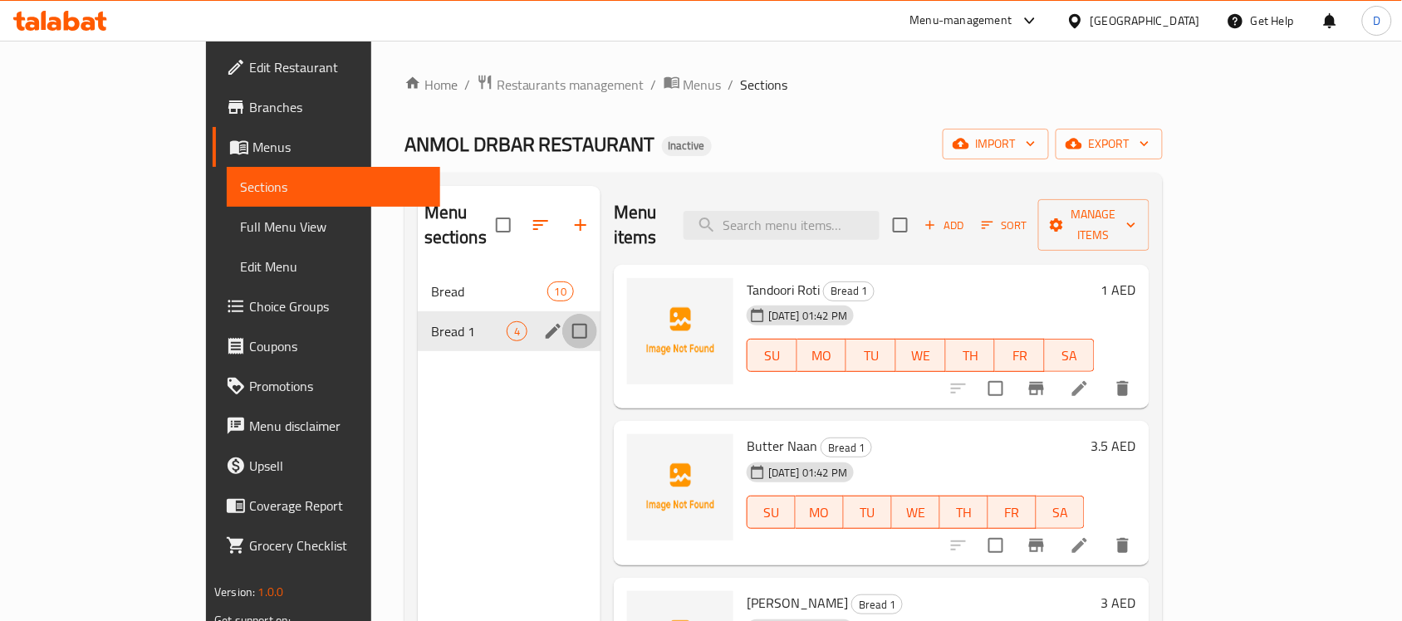
click at [562, 314] on input "Menu sections" at bounding box center [579, 331] width 35 height 35
checkbox input "true"
click at [524, 218] on icon "button" at bounding box center [531, 225] width 15 height 15
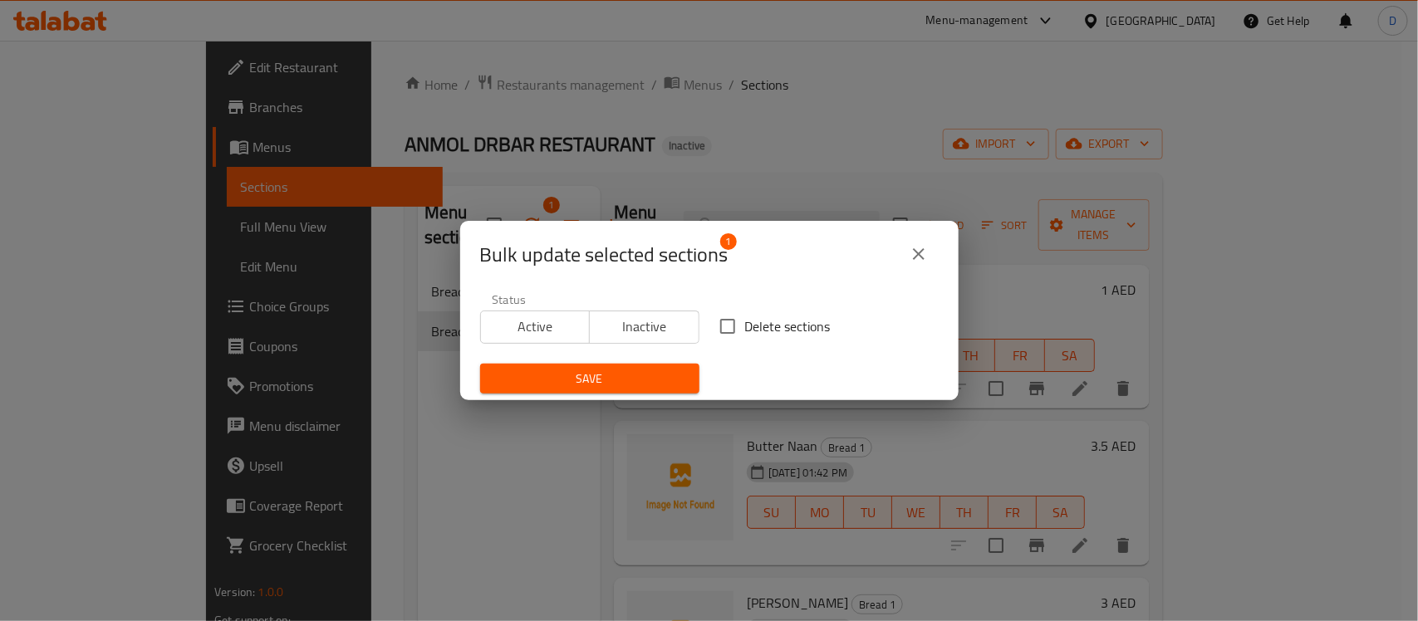
click at [717, 332] on input "Delete sections" at bounding box center [727, 326] width 35 height 35
checkbox input "true"
click at [580, 371] on span "Save" at bounding box center [589, 379] width 193 height 21
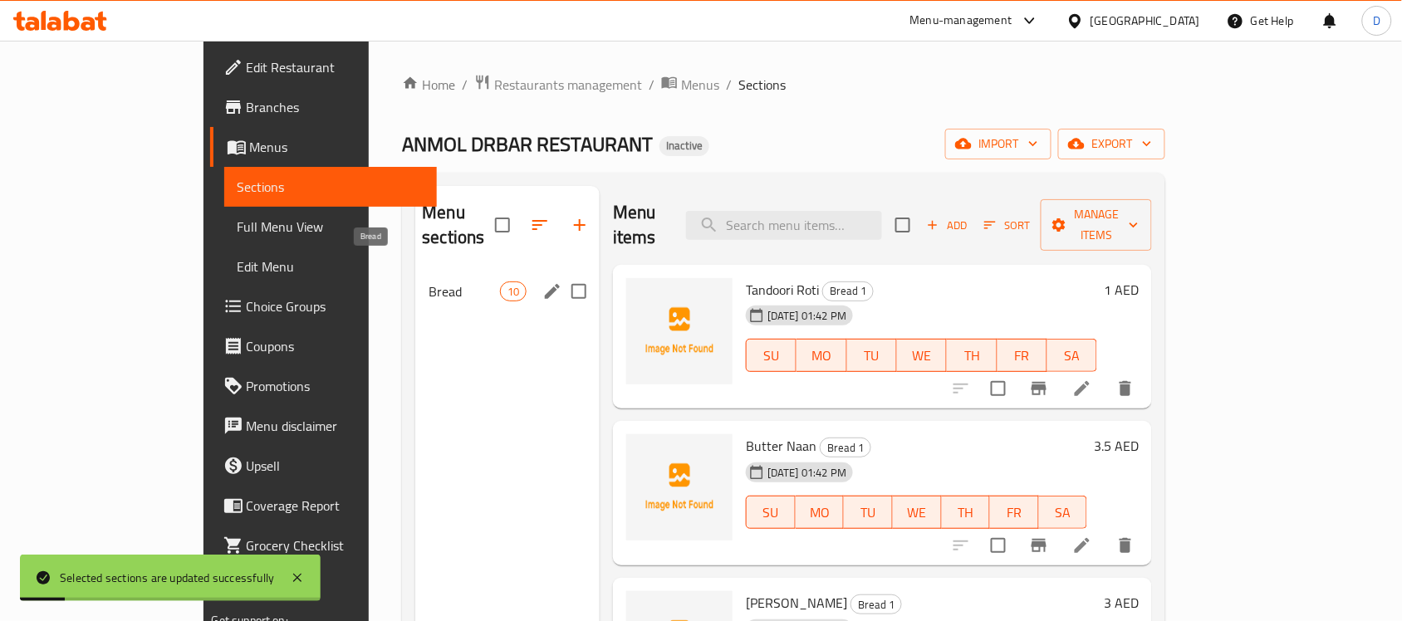
click at [429, 282] on span "Bread" at bounding box center [464, 292] width 71 height 20
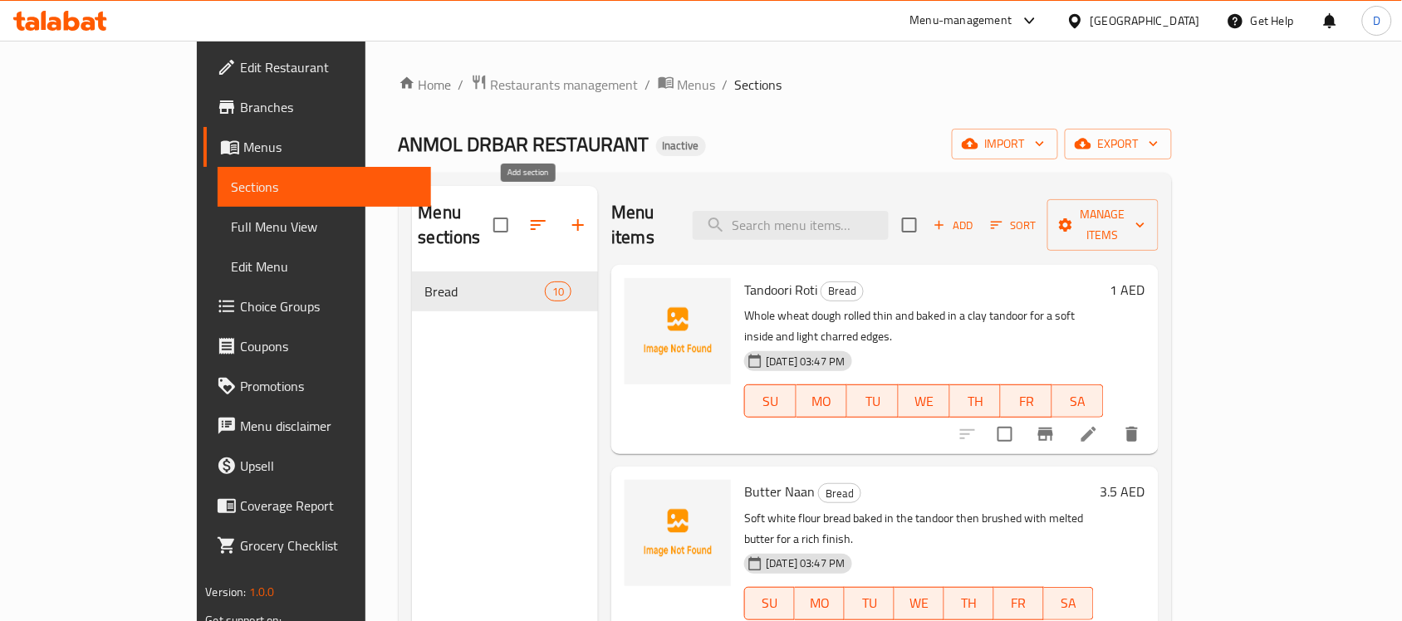
click at [568, 215] on icon "button" at bounding box center [578, 225] width 20 height 20
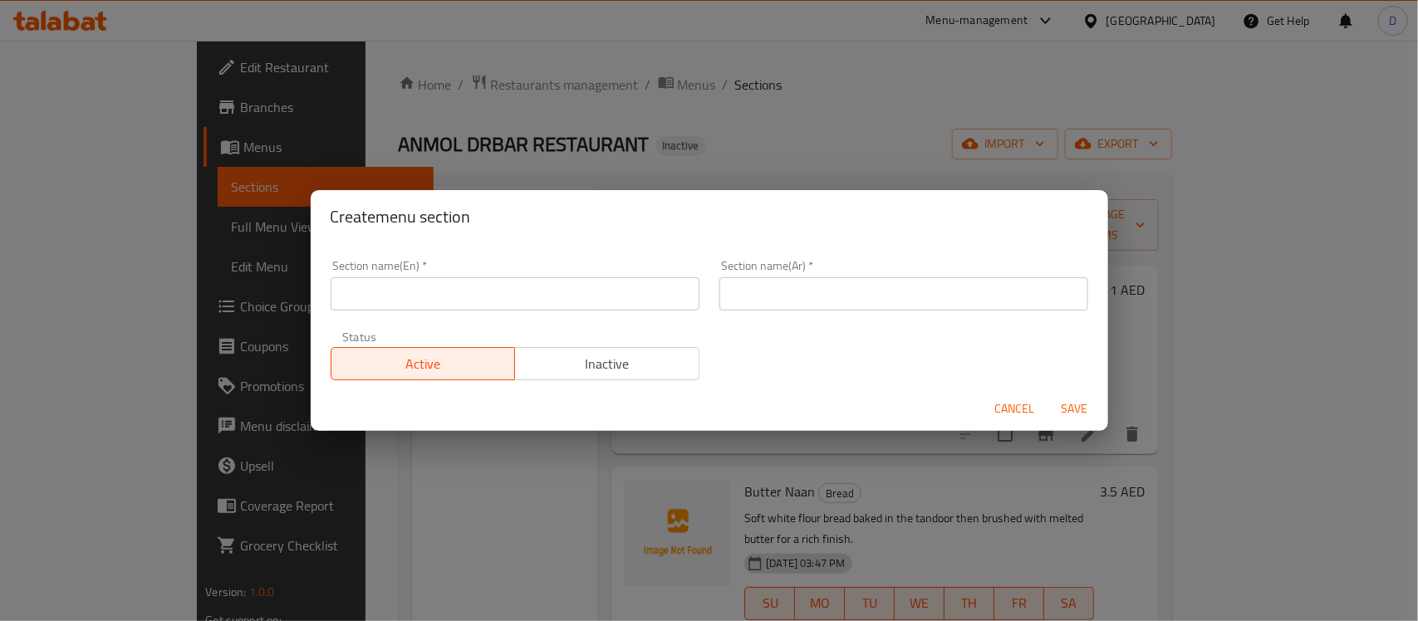
click at [483, 302] on input "text" at bounding box center [515, 293] width 369 height 33
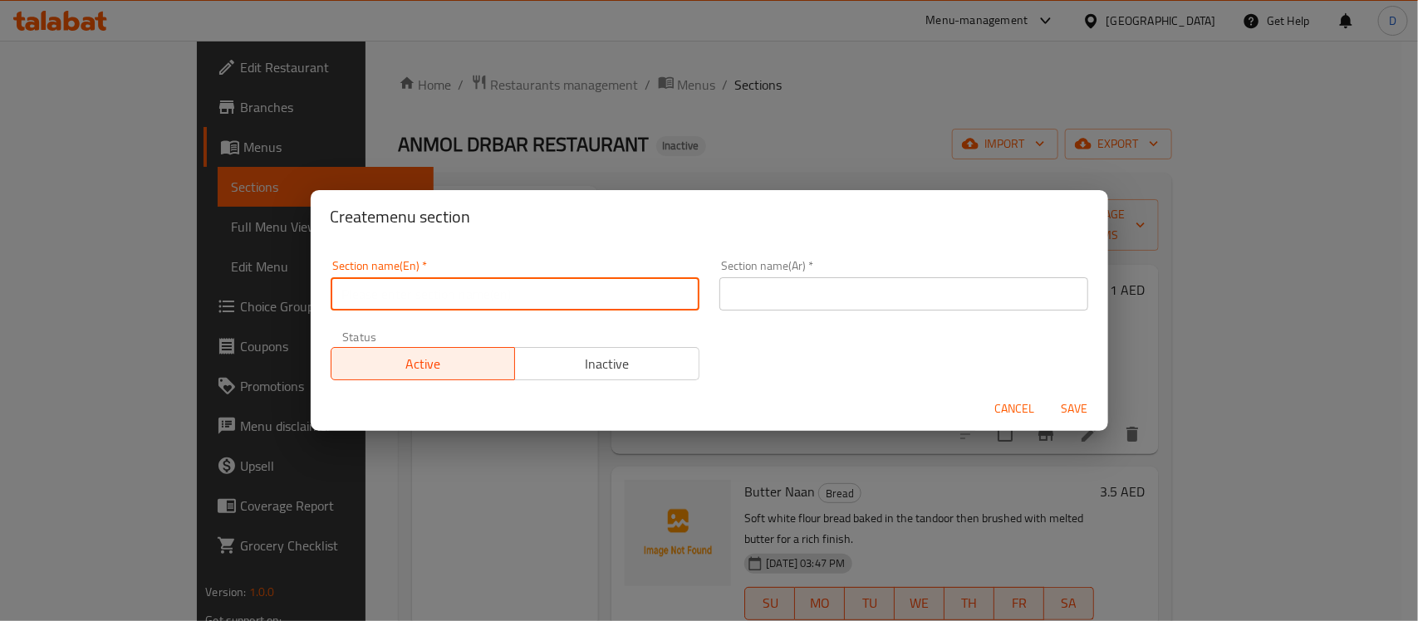
paste input "Sweet Dishes"
type input "Sweet Dishes"
click at [771, 283] on input "text" at bounding box center [903, 293] width 369 height 33
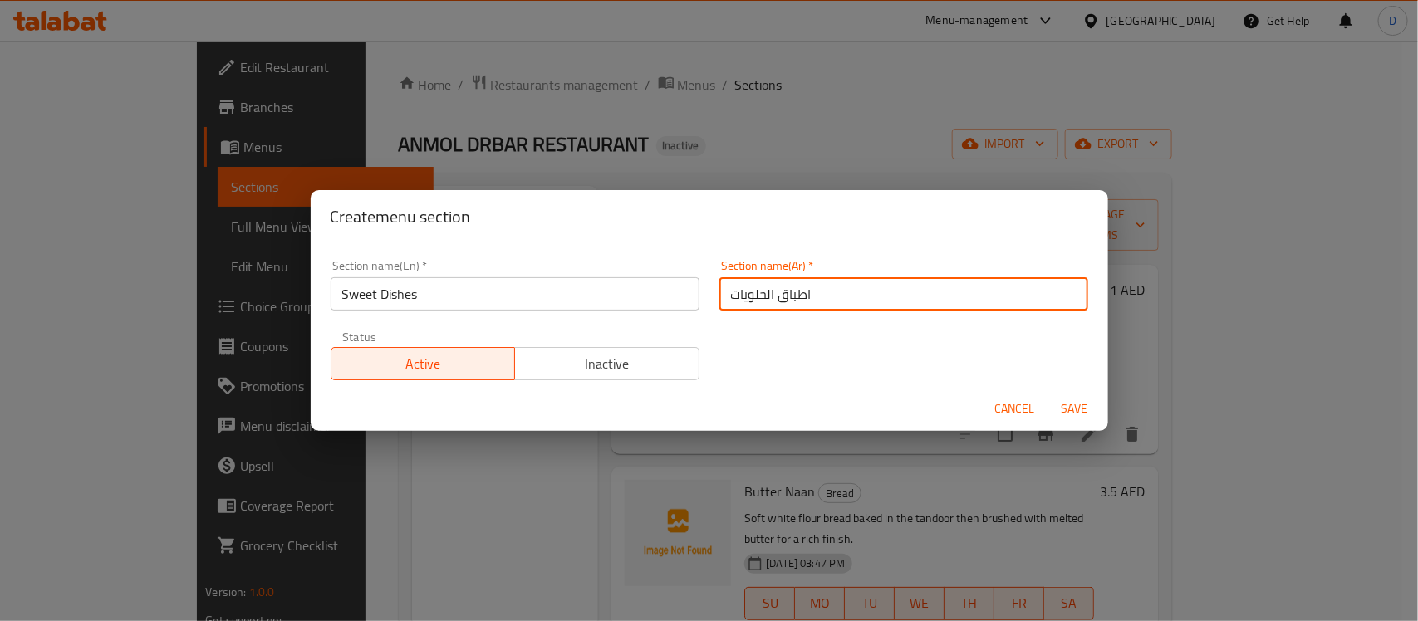
type input "اطباق الحلويات"
click at [1082, 407] on span "Save" at bounding box center [1075, 409] width 40 height 21
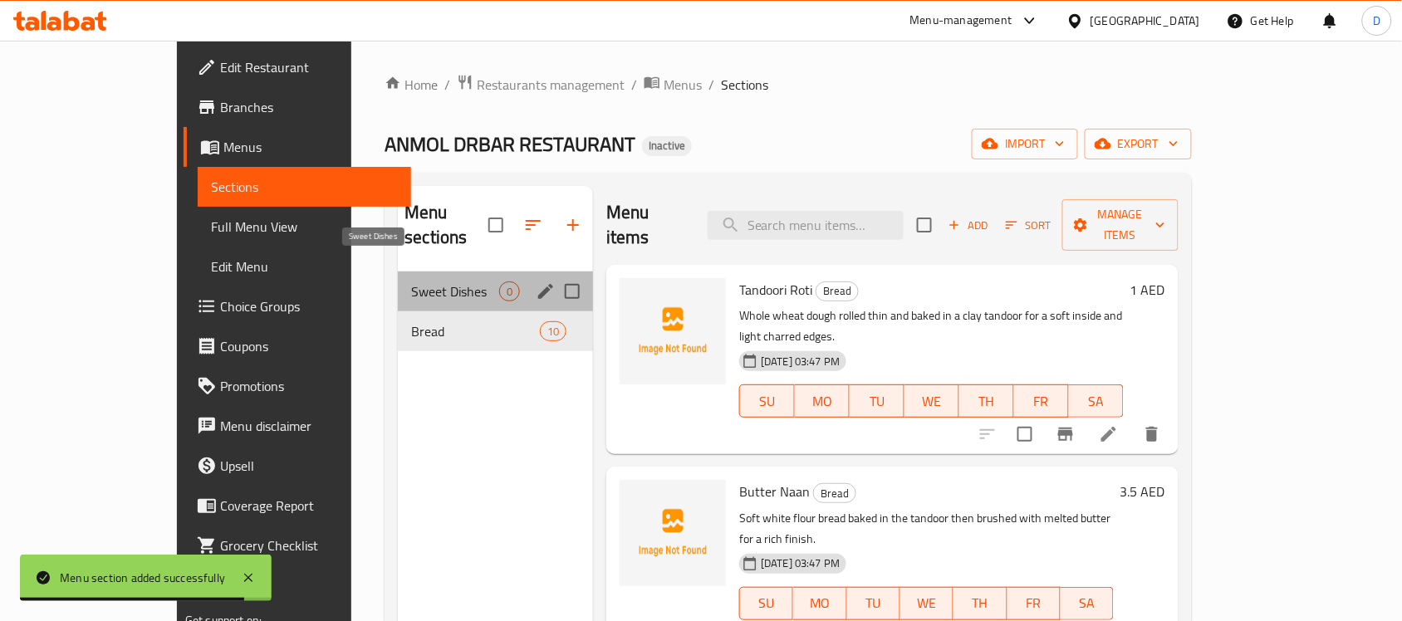
click at [411, 282] on span "Sweet Dishes" at bounding box center [455, 292] width 88 height 20
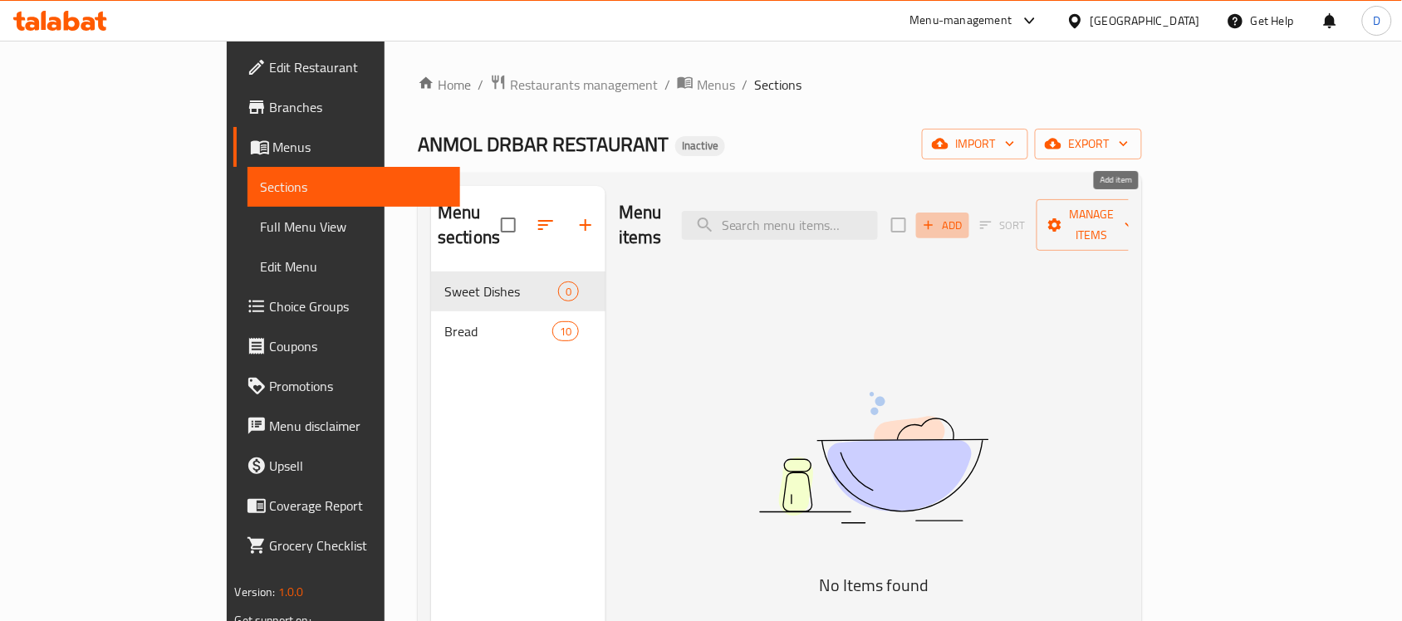
click at [965, 216] on span "Add" at bounding box center [942, 225] width 45 height 19
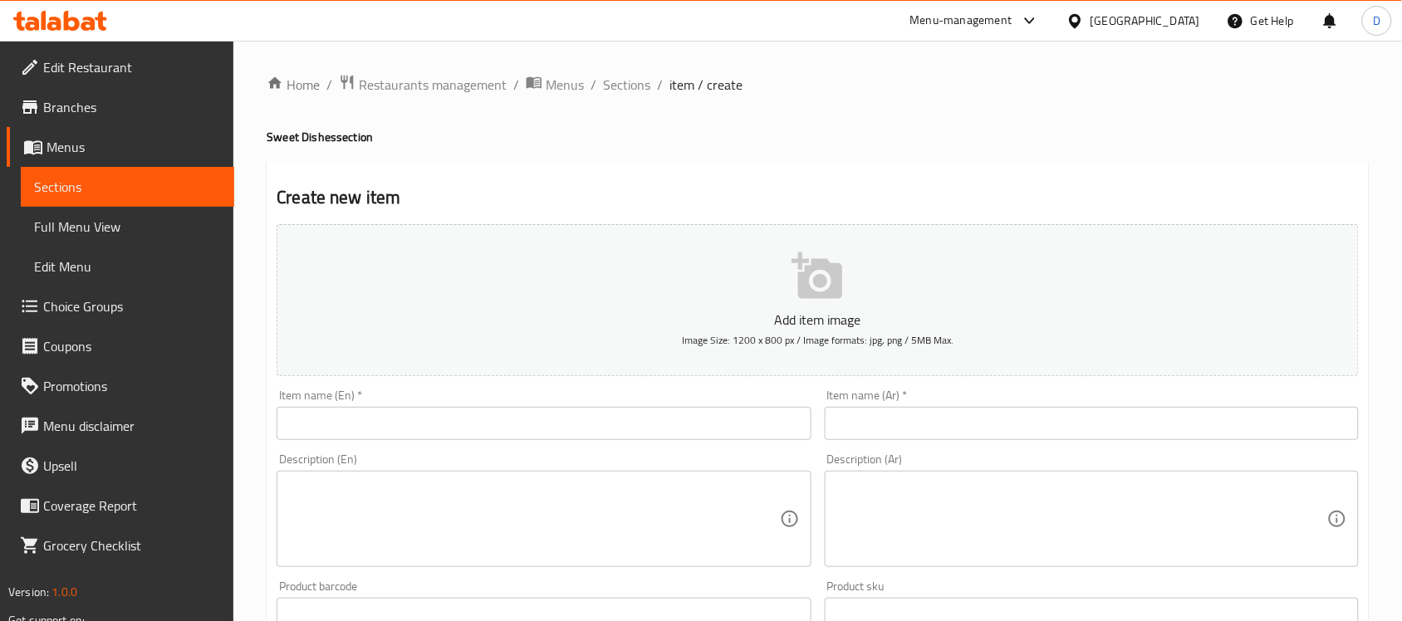
click at [433, 439] on input "text" at bounding box center [544, 423] width 534 height 33
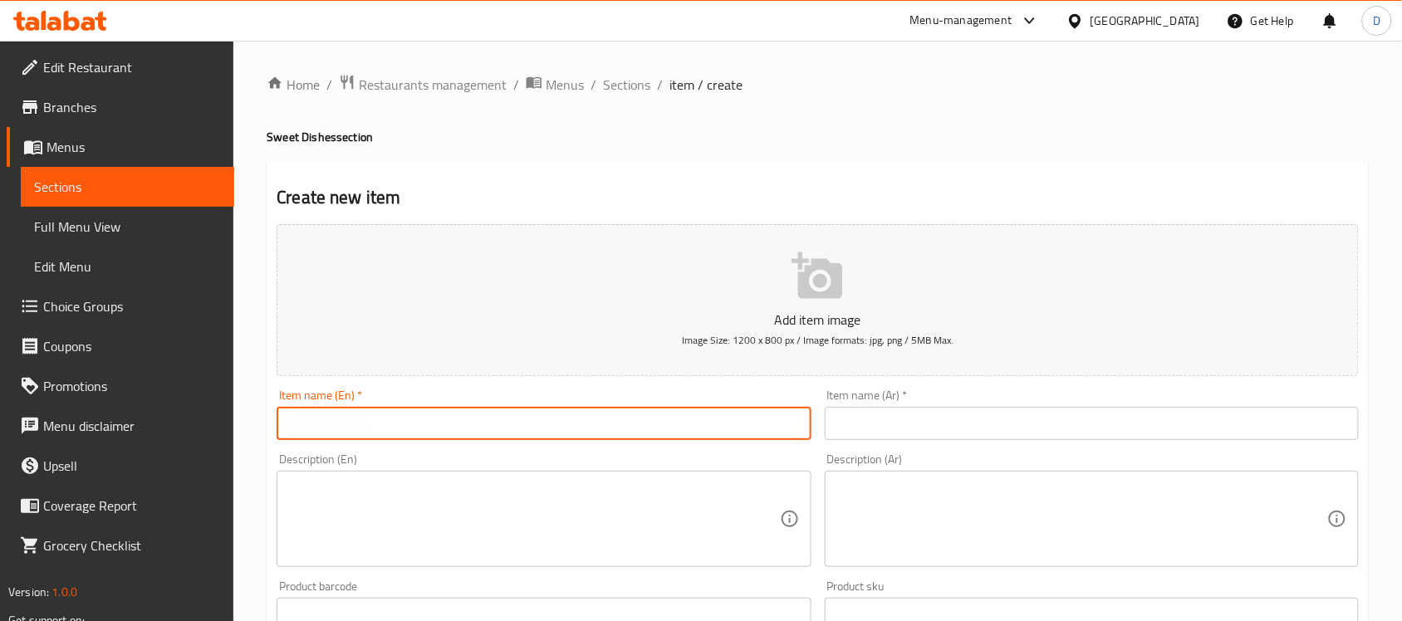
paste input "Special [PERSON_NAME]"
type input "Special [PERSON_NAME]"
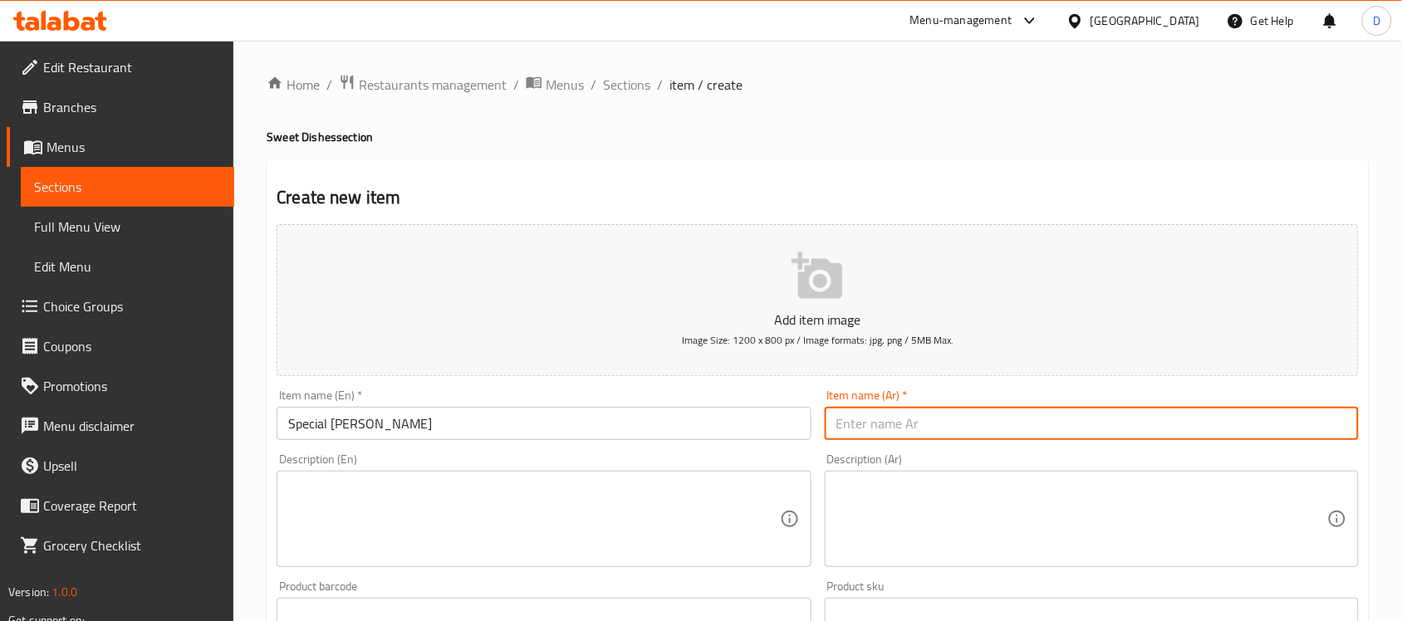
click at [928, 428] on input "text" at bounding box center [1092, 423] width 534 height 33
paste input "لاهوري خير سبيشيال"
type input "لاهوري خير سبيشيال"
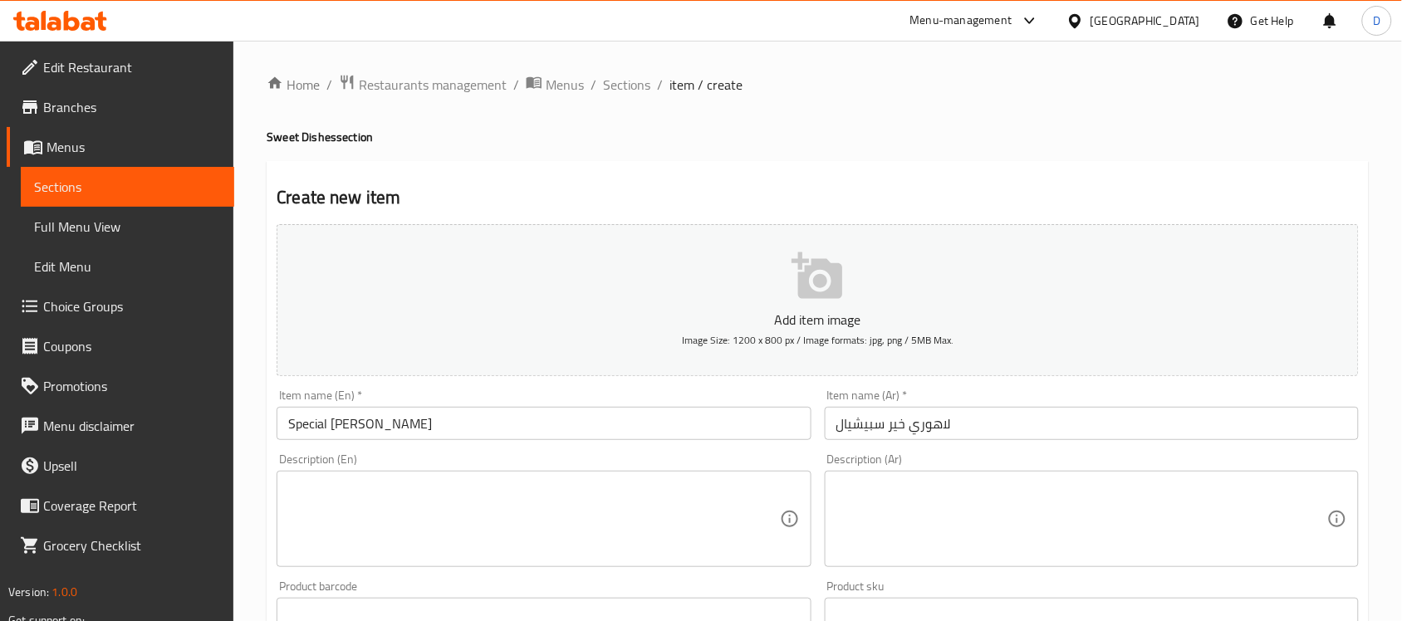
click at [321, 516] on textarea at bounding box center [533, 519] width 491 height 79
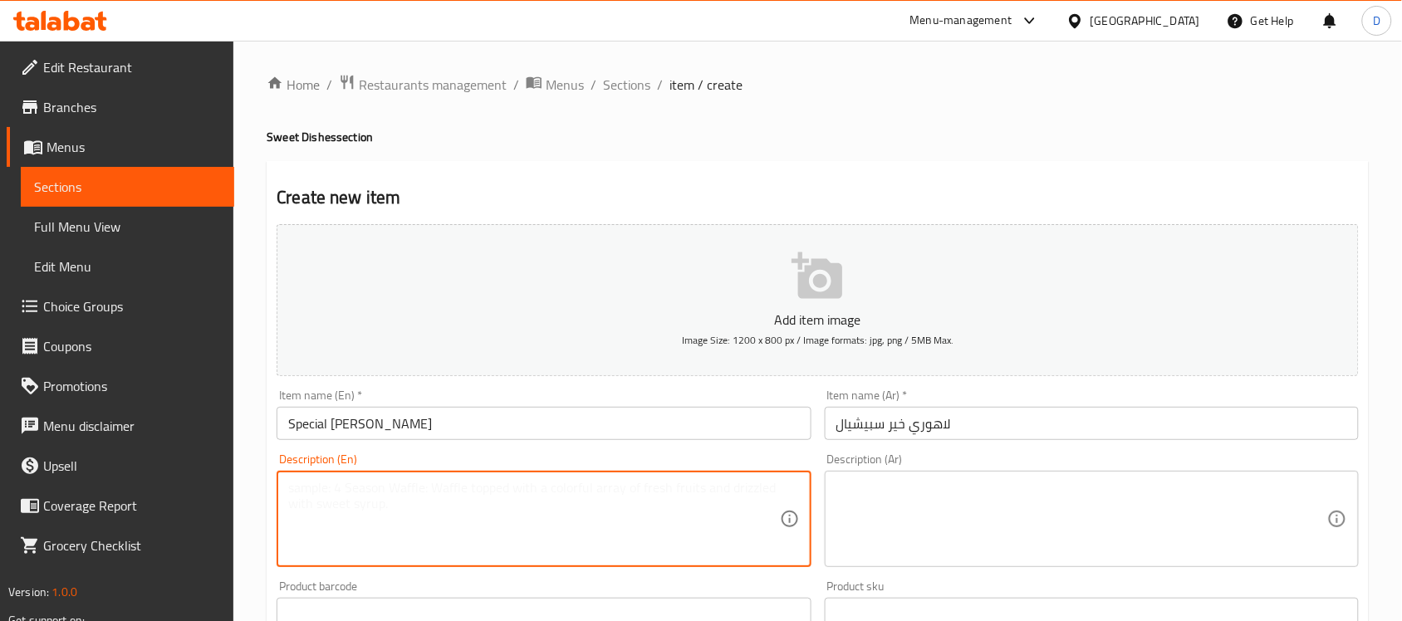
paste textarea "Slow-cooked rice pudding simmered with milk and sugar, enriched with cardamom a…"
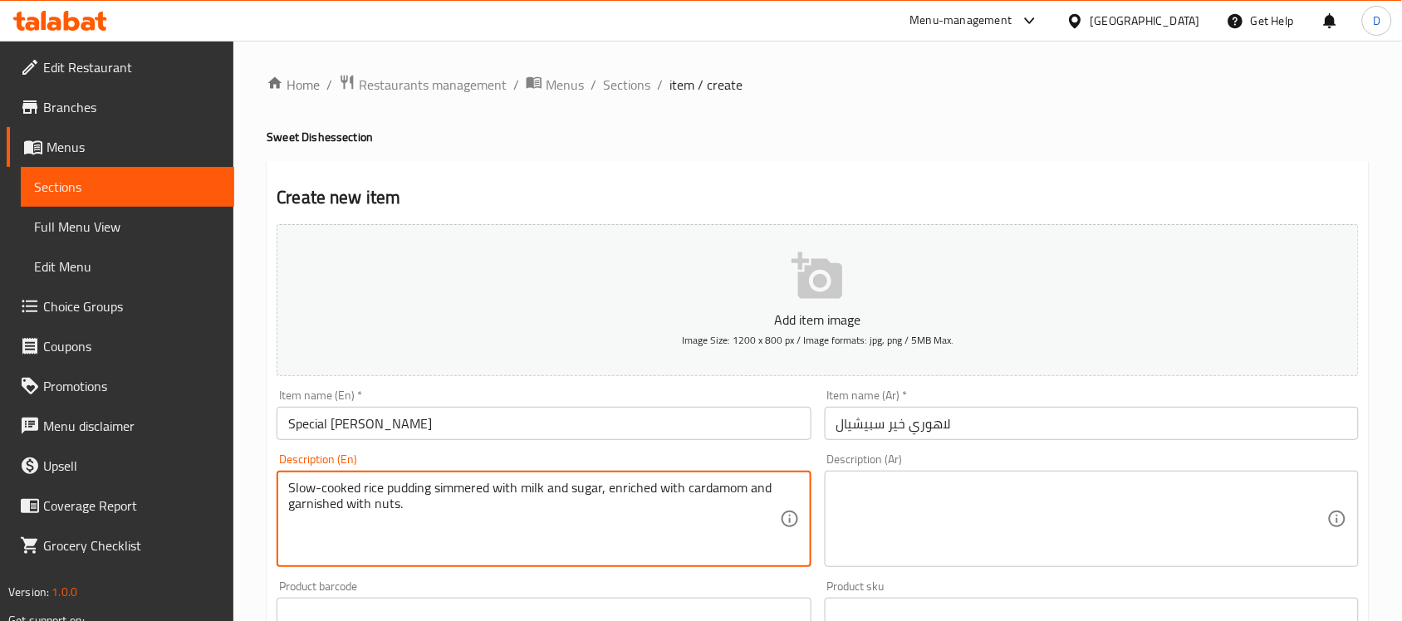
type textarea "Slow-cooked rice pudding simmered with milk and sugar, enriched with cardamom a…"
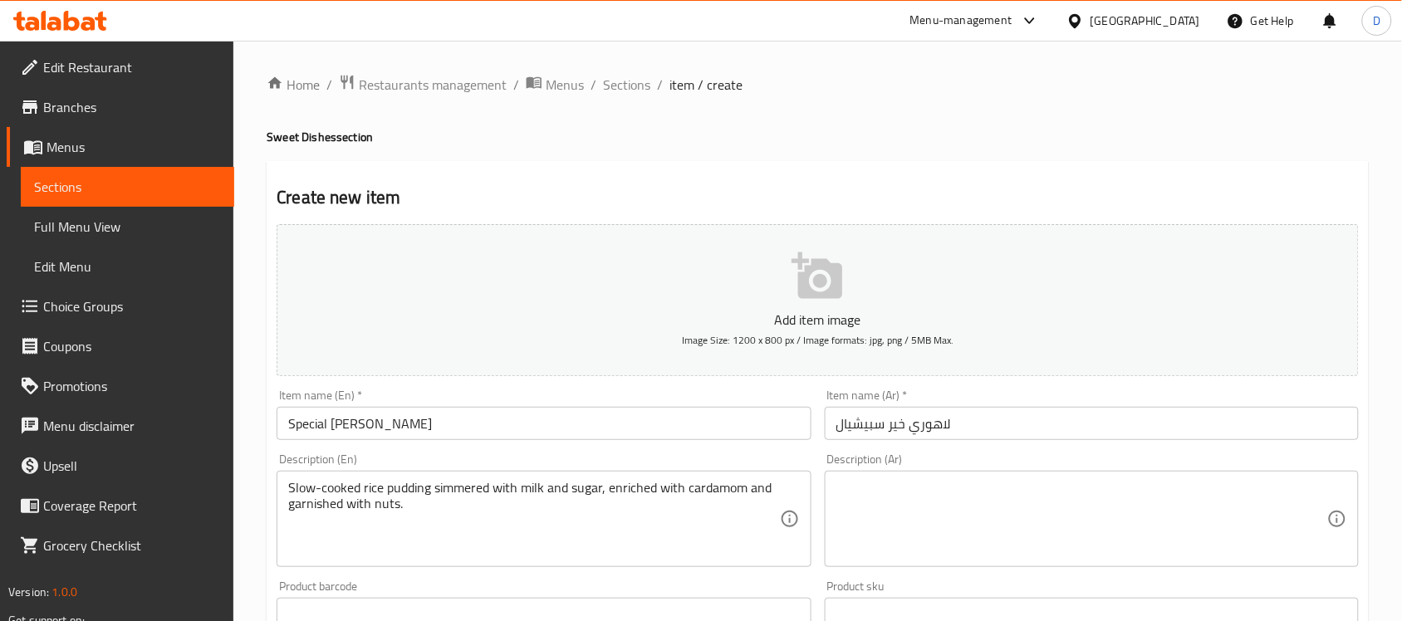
click at [904, 508] on textarea at bounding box center [1082, 519] width 491 height 79
paste textarea "أرز باللبن مطهو ببطء مع الحليب والسكر، مُعزَّز بالهيل ومزين بالمكسرات."
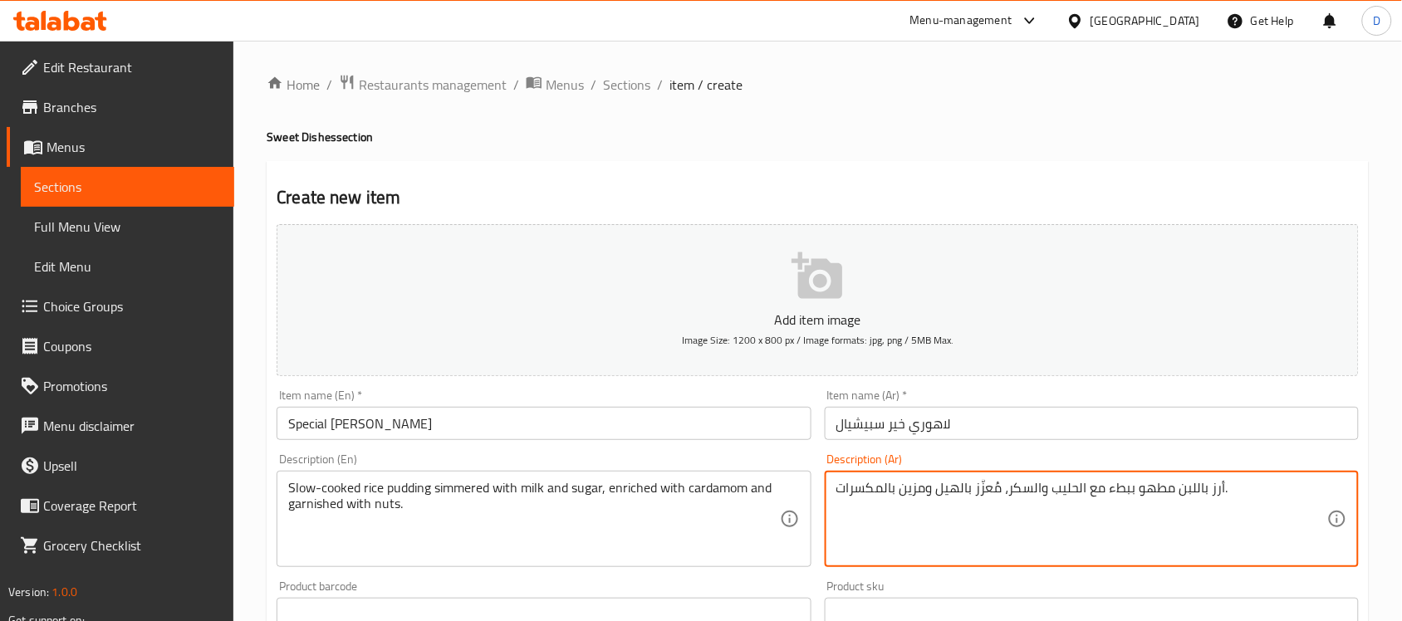
type textarea "أرز باللبن مطهو ببطء مع الحليب والسكر، مُعزَّز بالهيل ومزين بالمكسرات."
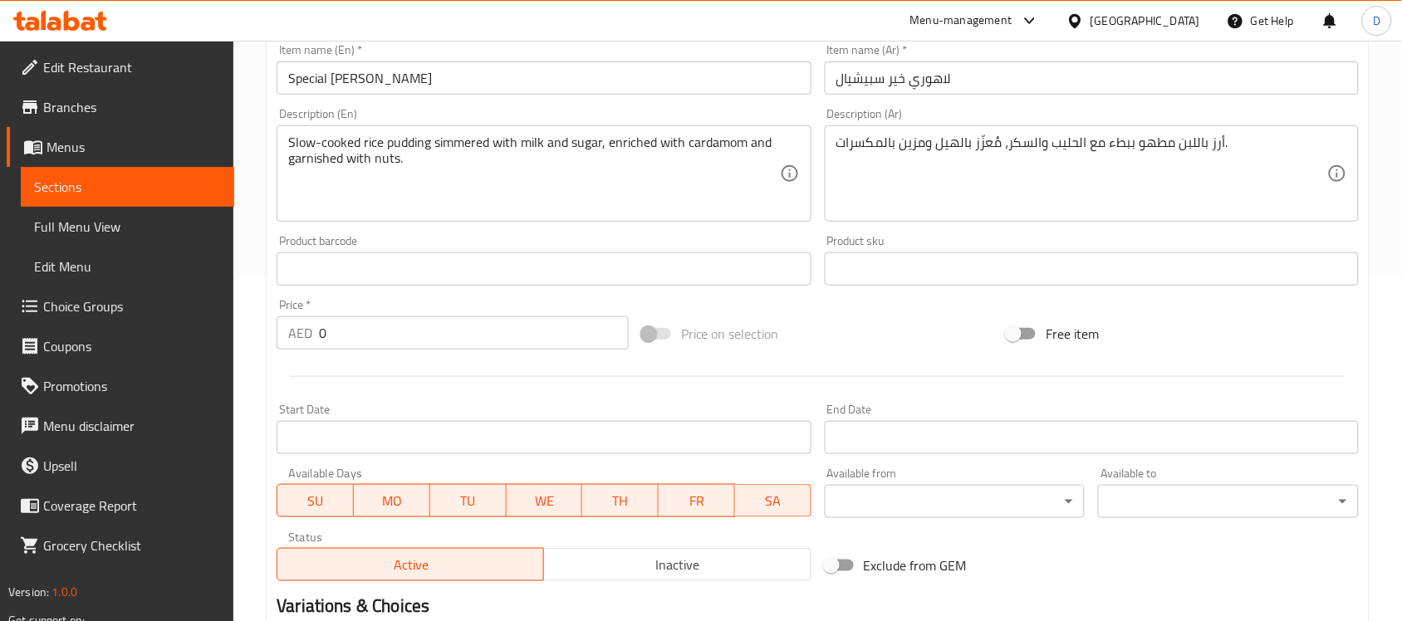
scroll to position [415, 0]
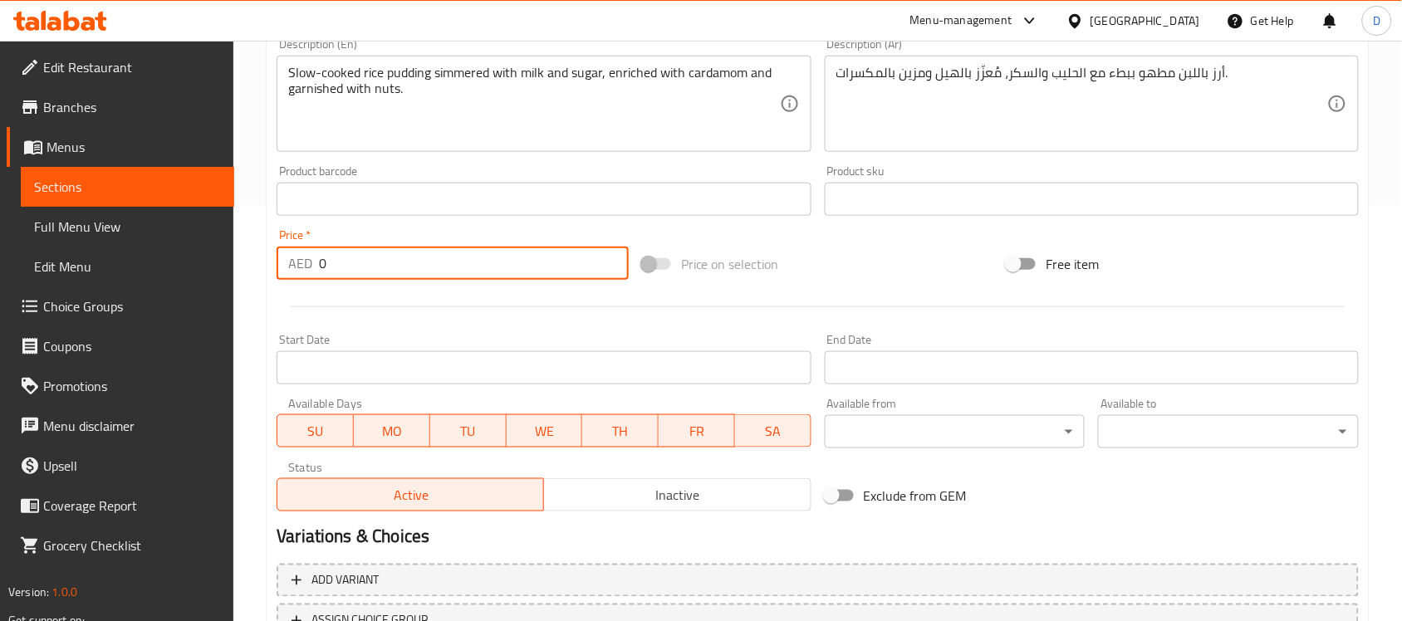
drag, startPoint x: 331, startPoint y: 272, endPoint x: 304, endPoint y: 284, distance: 29.0
click at [304, 284] on div "Price   * AED 0 Price *" at bounding box center [453, 255] width 366 height 64
paste input "5"
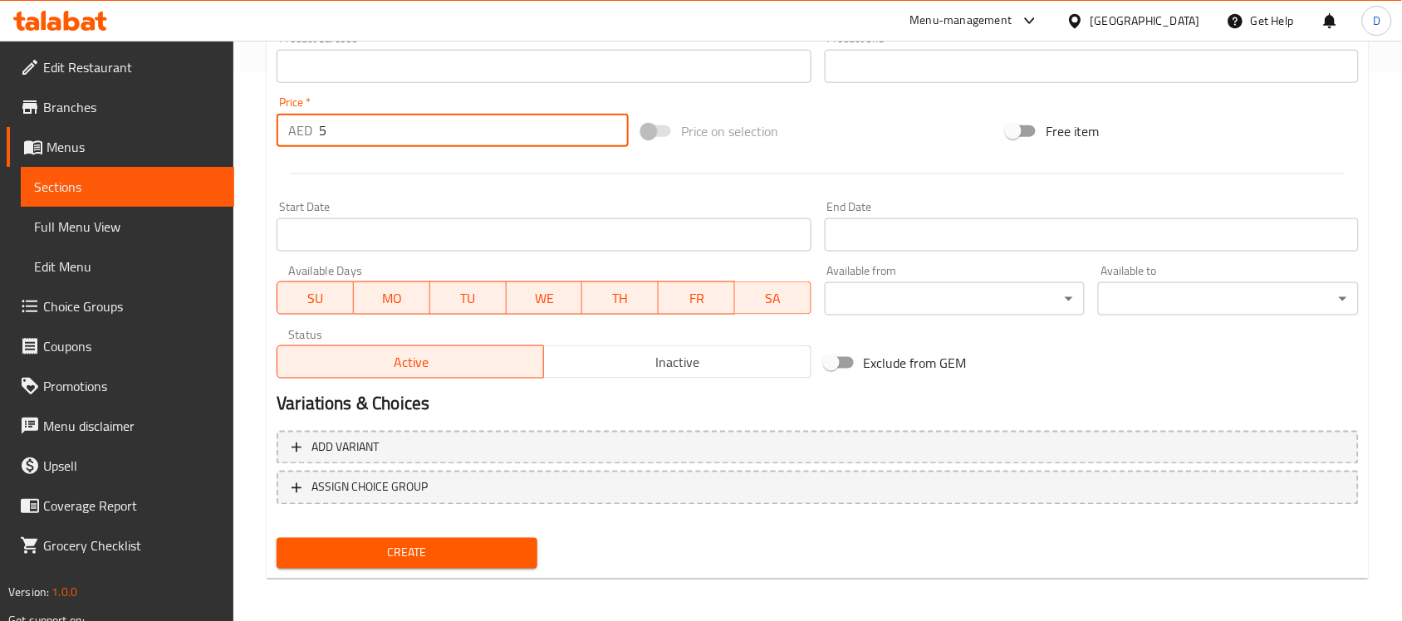
scroll to position [549, 0]
type input "5"
click at [396, 553] on span "Create" at bounding box center [407, 552] width 234 height 21
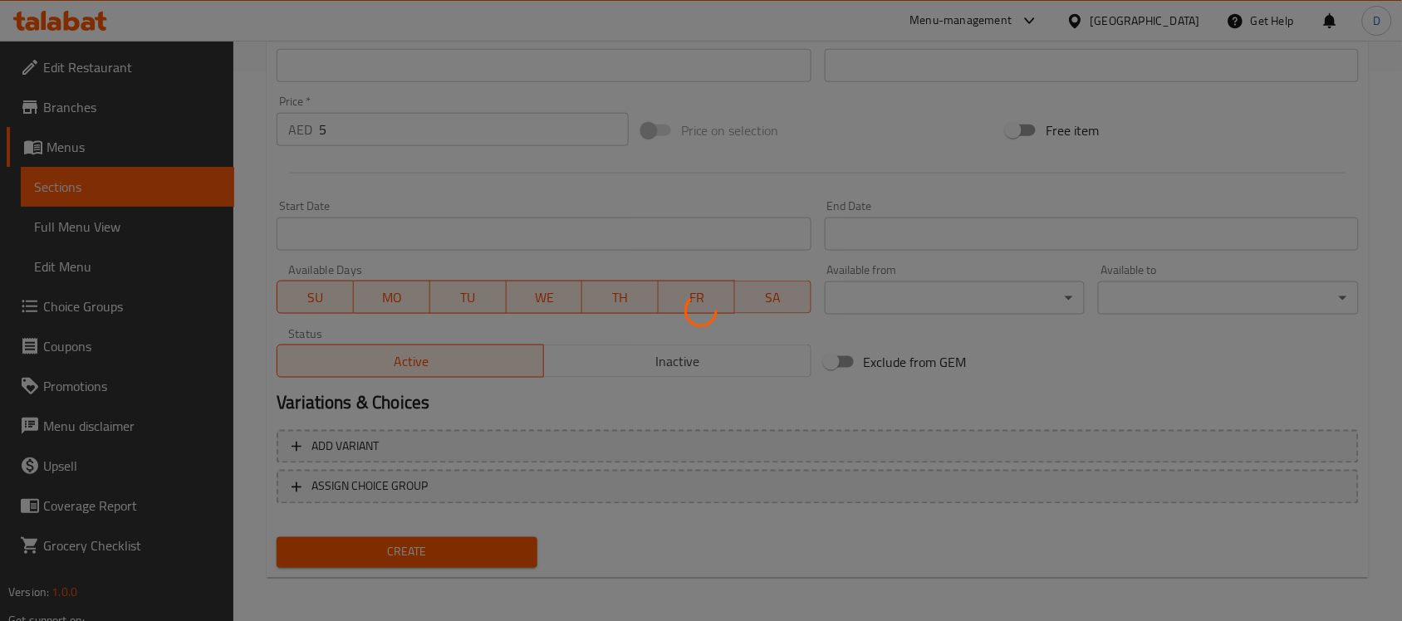
type input "0"
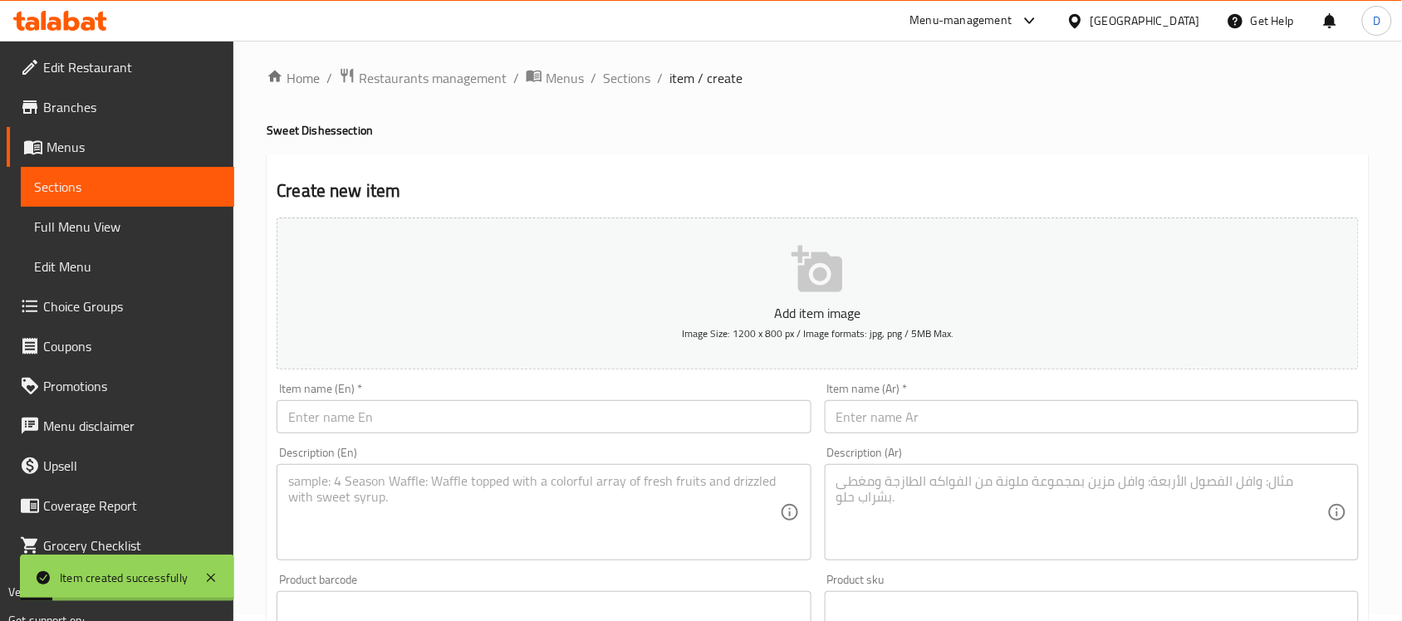
scroll to position [0, 0]
click at [615, 94] on span "Sections" at bounding box center [626, 85] width 47 height 20
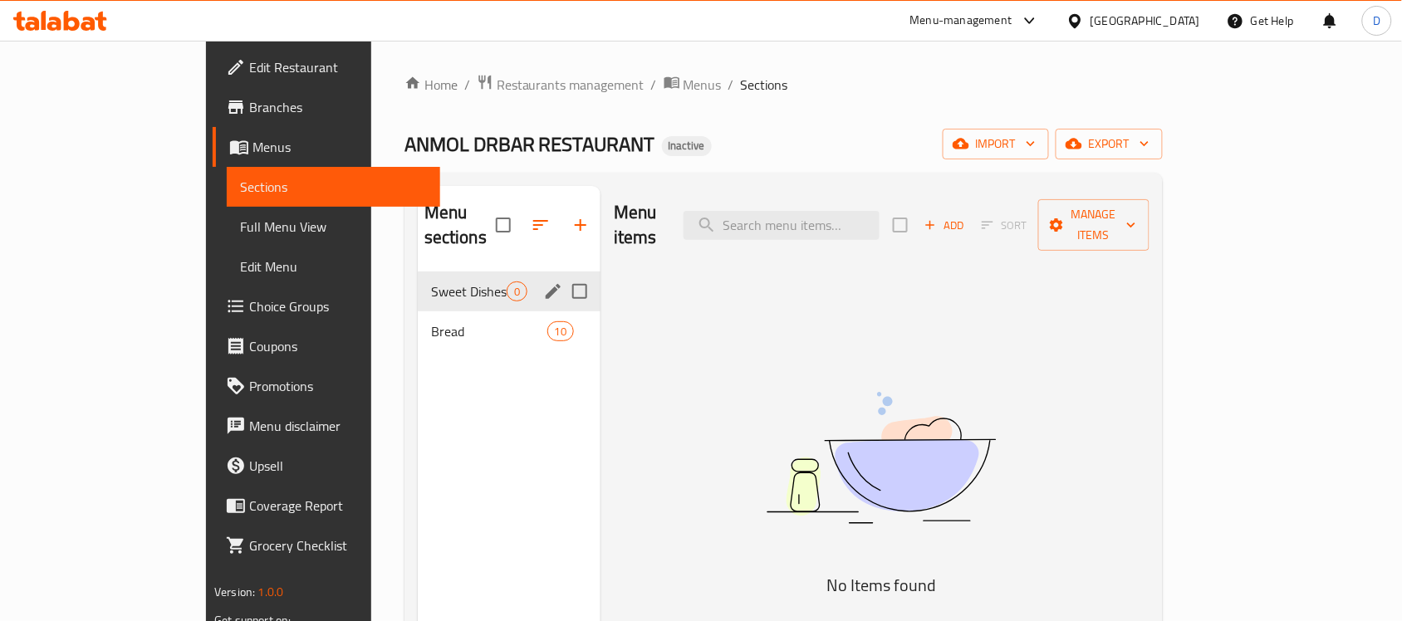
click at [418, 279] on div "Sweet Dishes 0" at bounding box center [509, 292] width 183 height 40
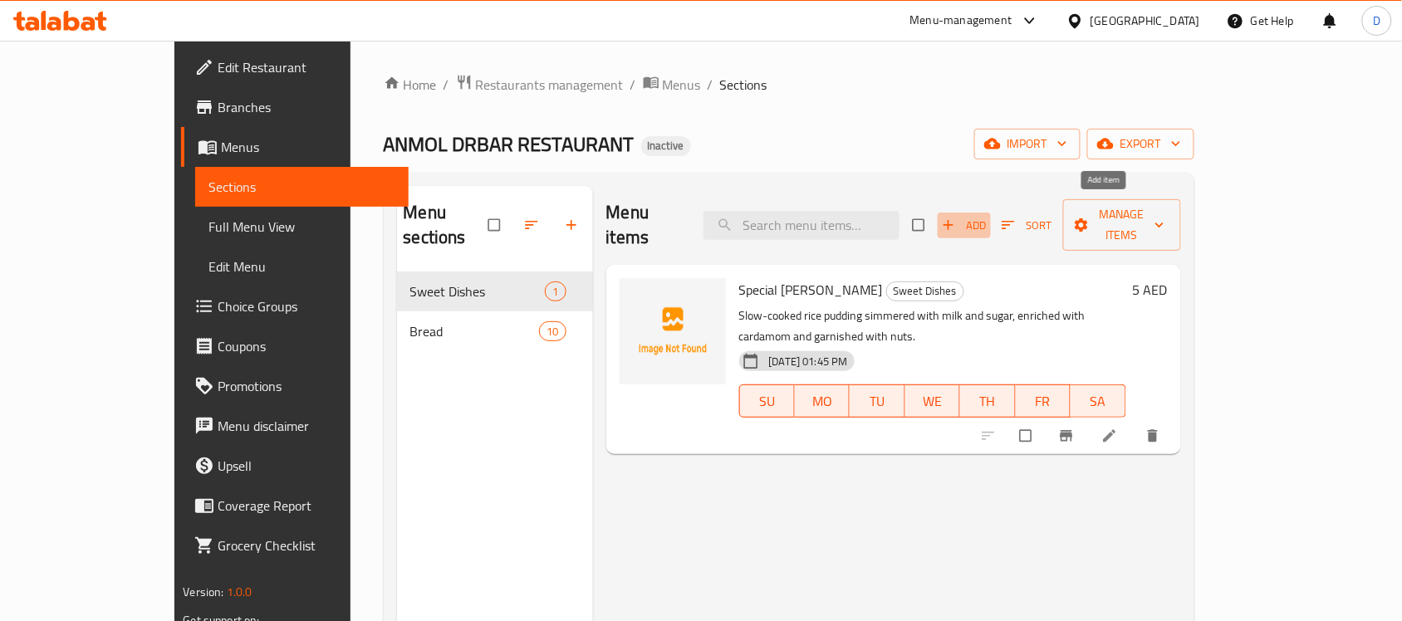
click at [987, 218] on span "Add" at bounding box center [964, 225] width 45 height 19
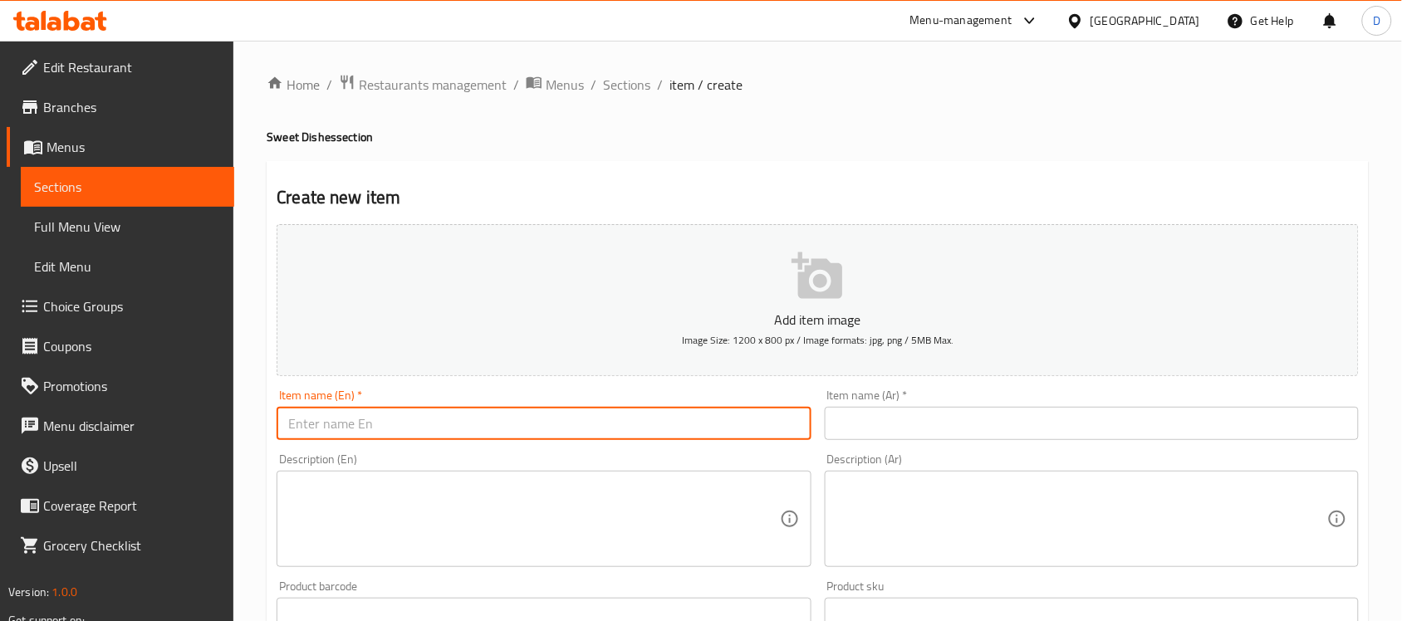
click at [492, 422] on input "text" at bounding box center [544, 423] width 534 height 33
paste input "Zarda Special"
type input "Zarda Special"
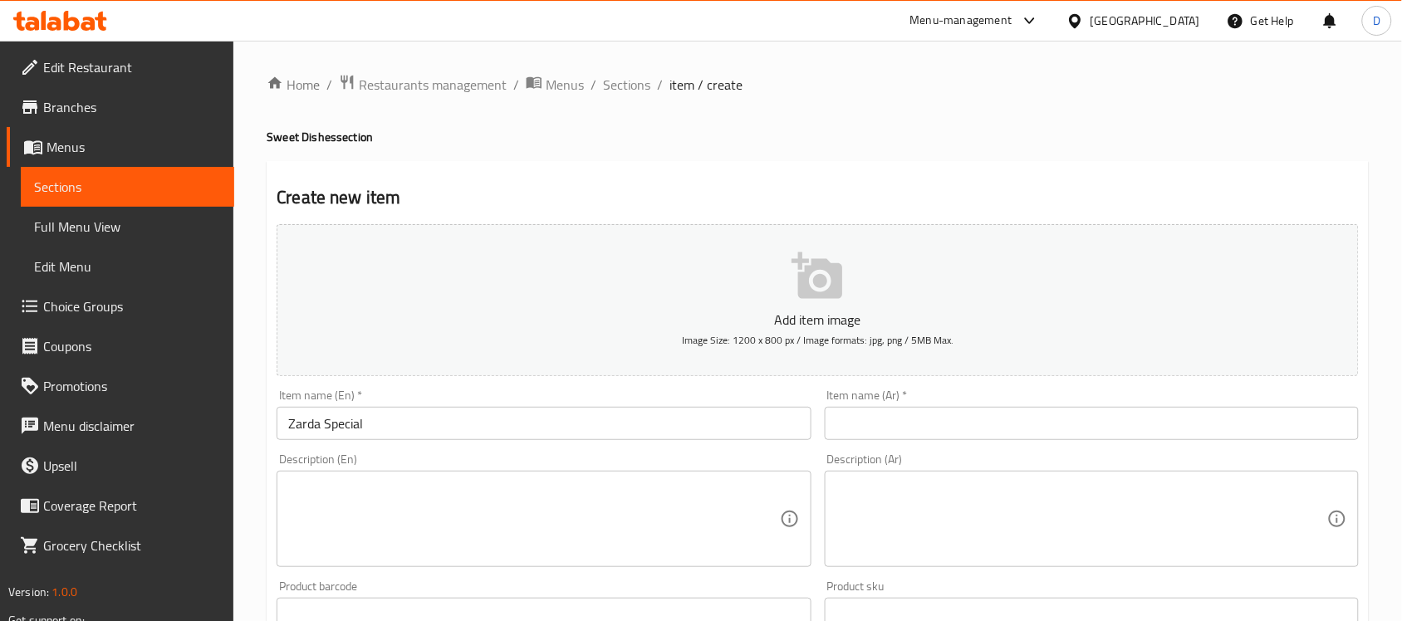
click at [891, 434] on input "text" at bounding box center [1092, 423] width 534 height 33
paste input "زرده سپيشيال"
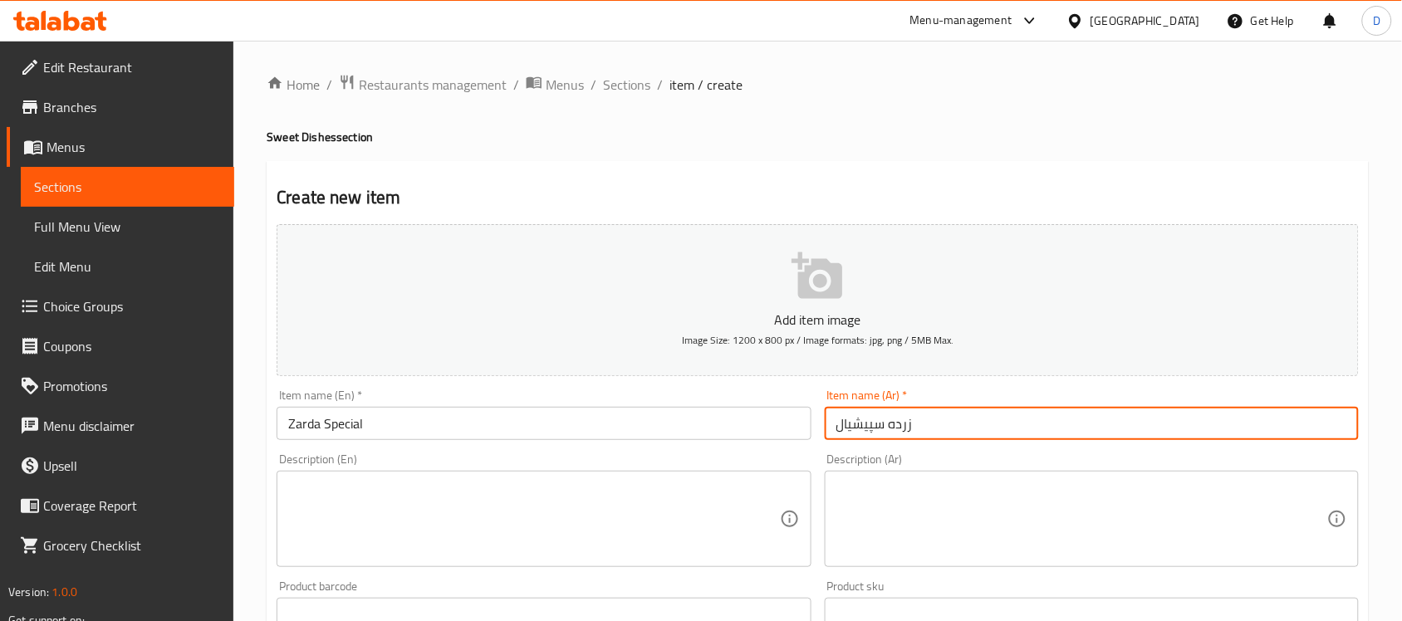
type input "زرده سپيشيال"
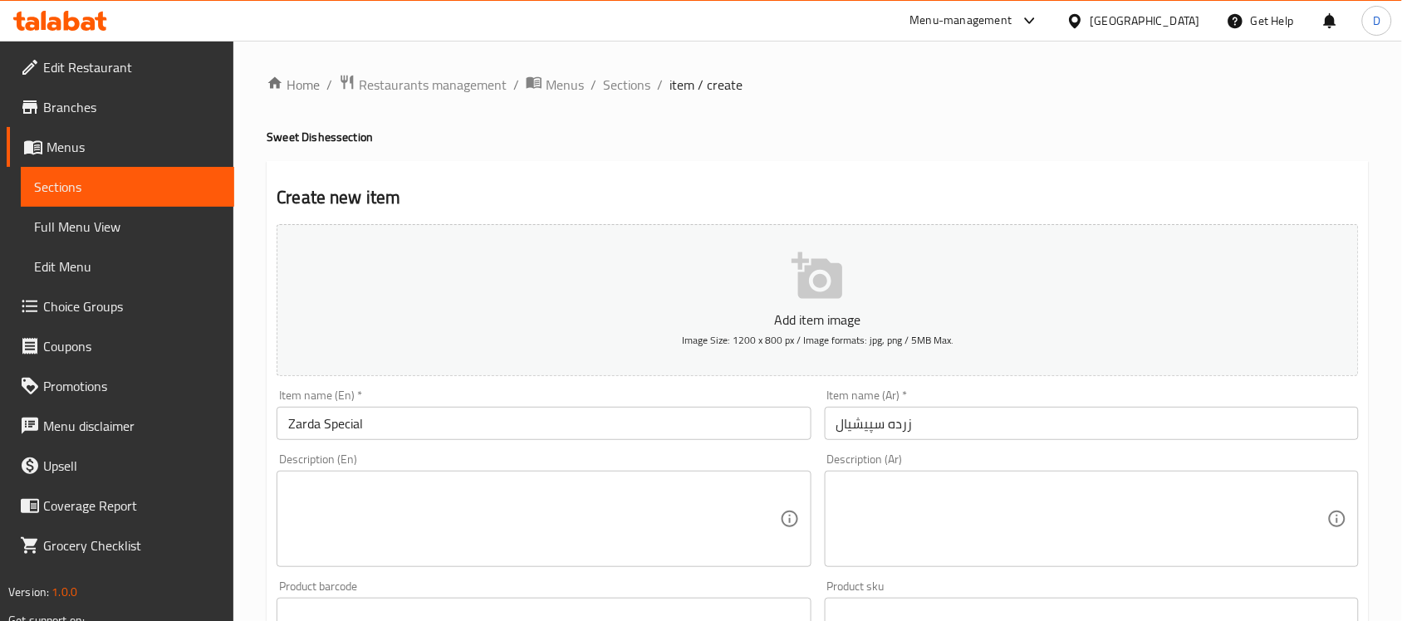
click at [580, 526] on textarea at bounding box center [533, 519] width 491 height 79
paste textarea "Sweet saffron rice cooked with sugar, ghee, dry fruits, and nuts"
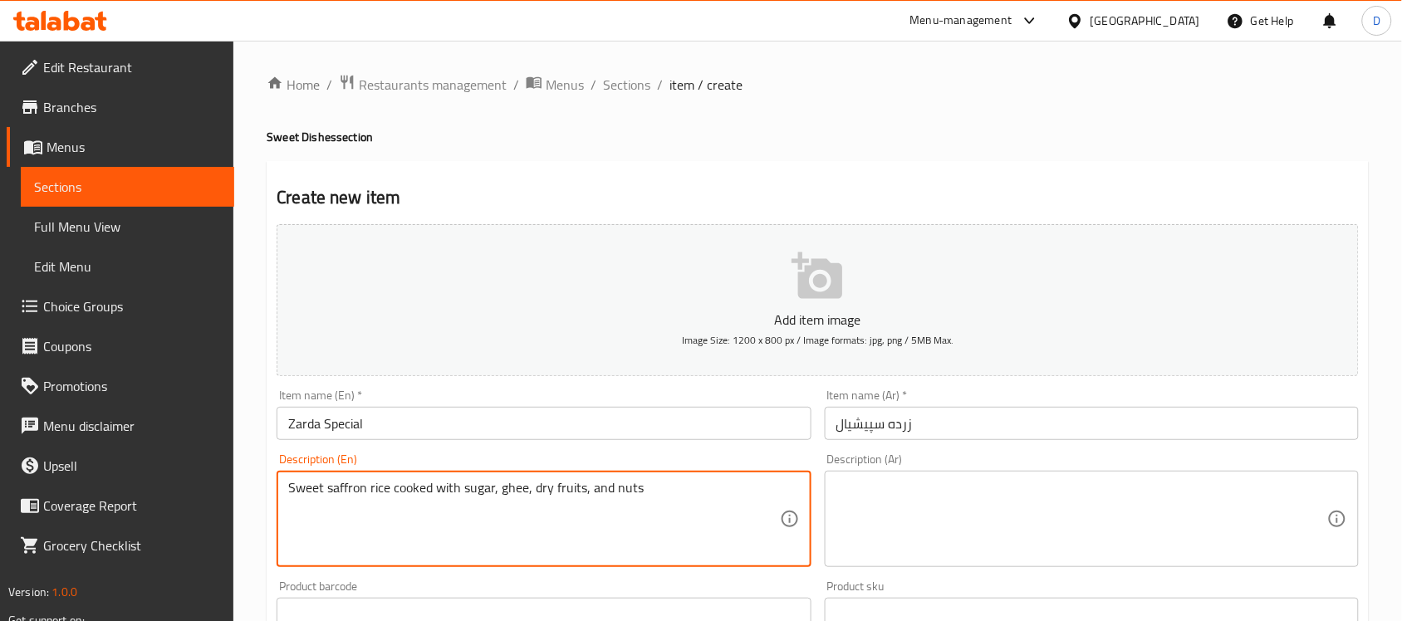
type textarea "Sweet saffron rice cooked with sugar, ghee, dry fruits, and nuts"
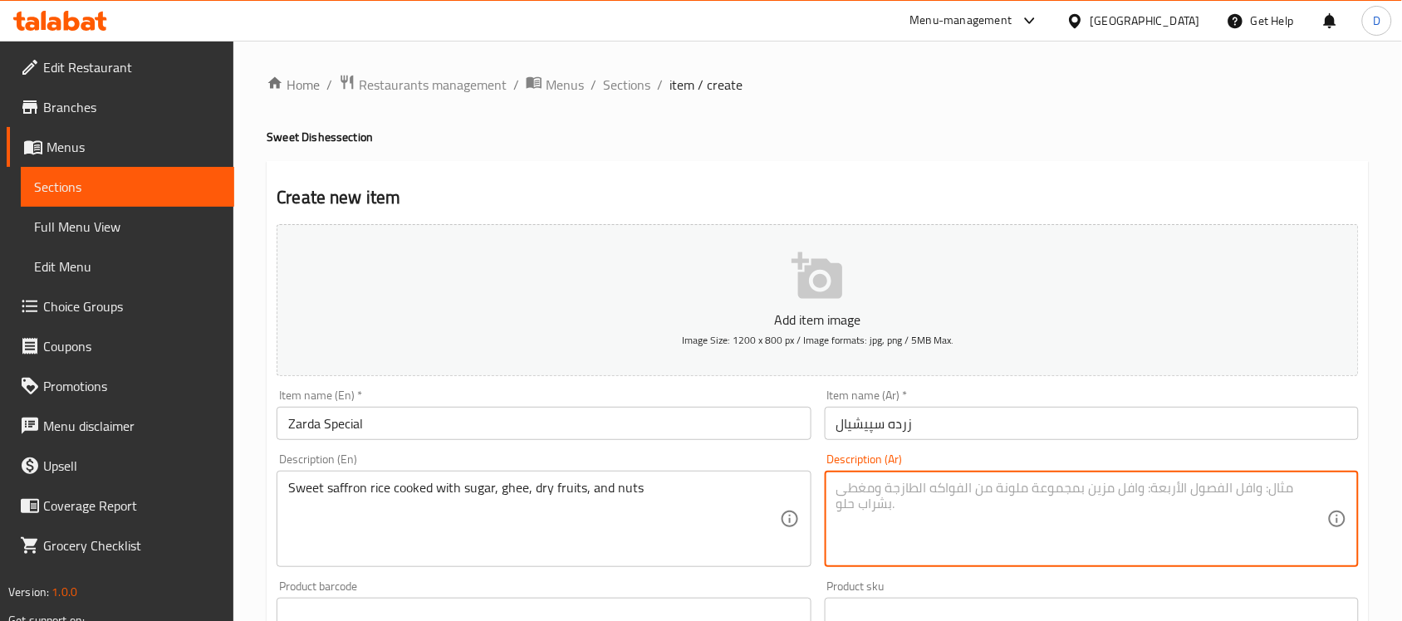
click at [954, 530] on textarea at bounding box center [1082, 519] width 491 height 79
paste textarea "أرز الزعفران الحلو المطبوخ مع السكر والسمن والفواكه المجففة والمكسرات"
type textarea "أرز الزعفران الحلو المطبوخ مع السكر والسمن والفواكه المجففة والمكسرات"
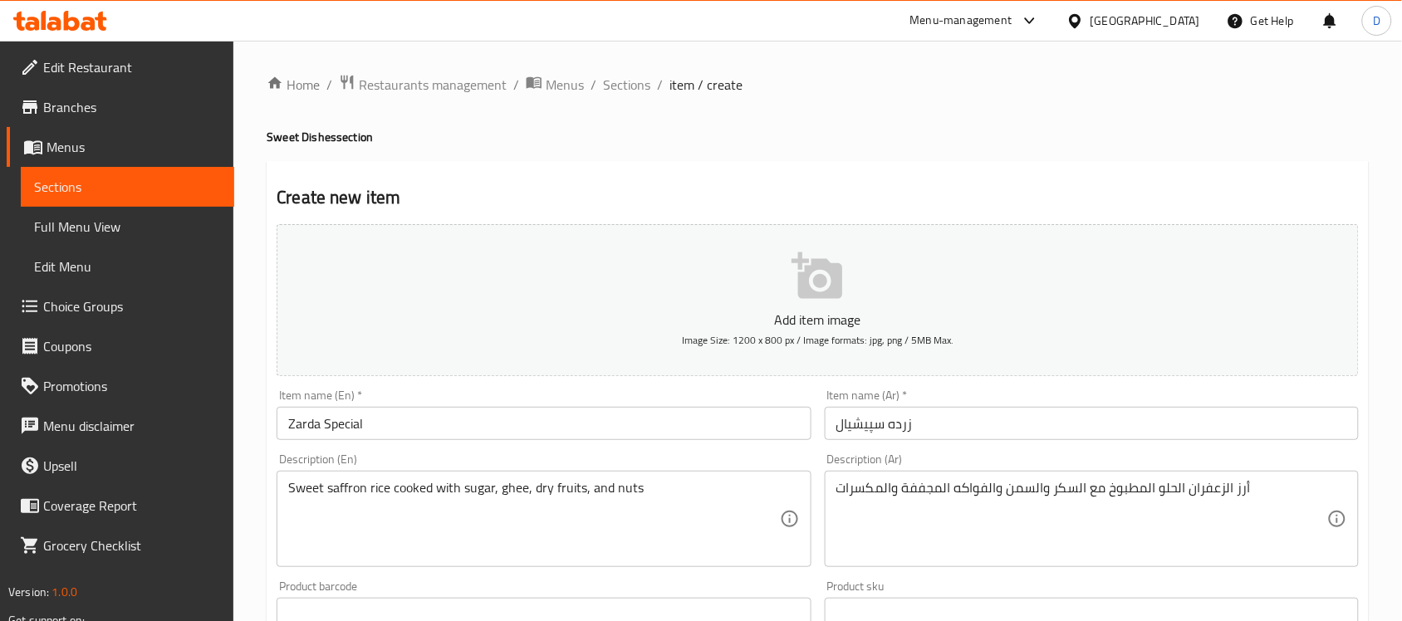
scroll to position [208, 0]
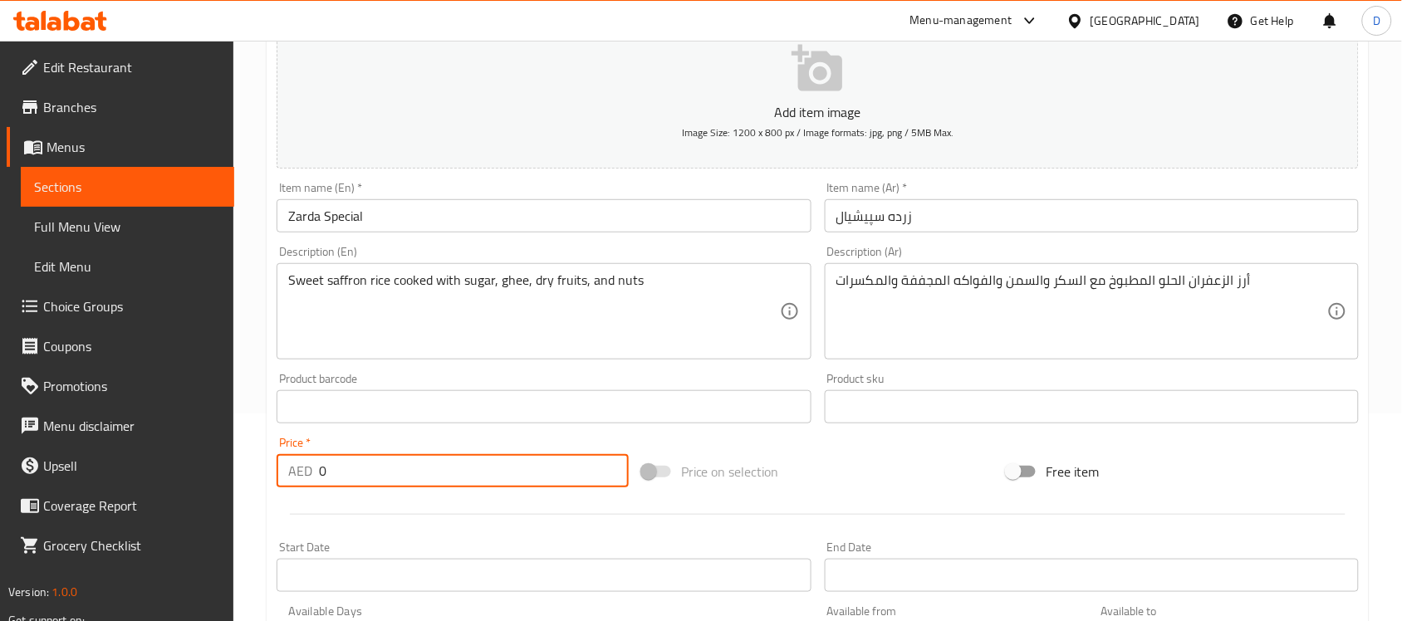
drag, startPoint x: 324, startPoint y: 468, endPoint x: 312, endPoint y: 470, distance: 12.7
click at [312, 470] on div "AED 0 Price *" at bounding box center [453, 470] width 352 height 33
paste input "10.5"
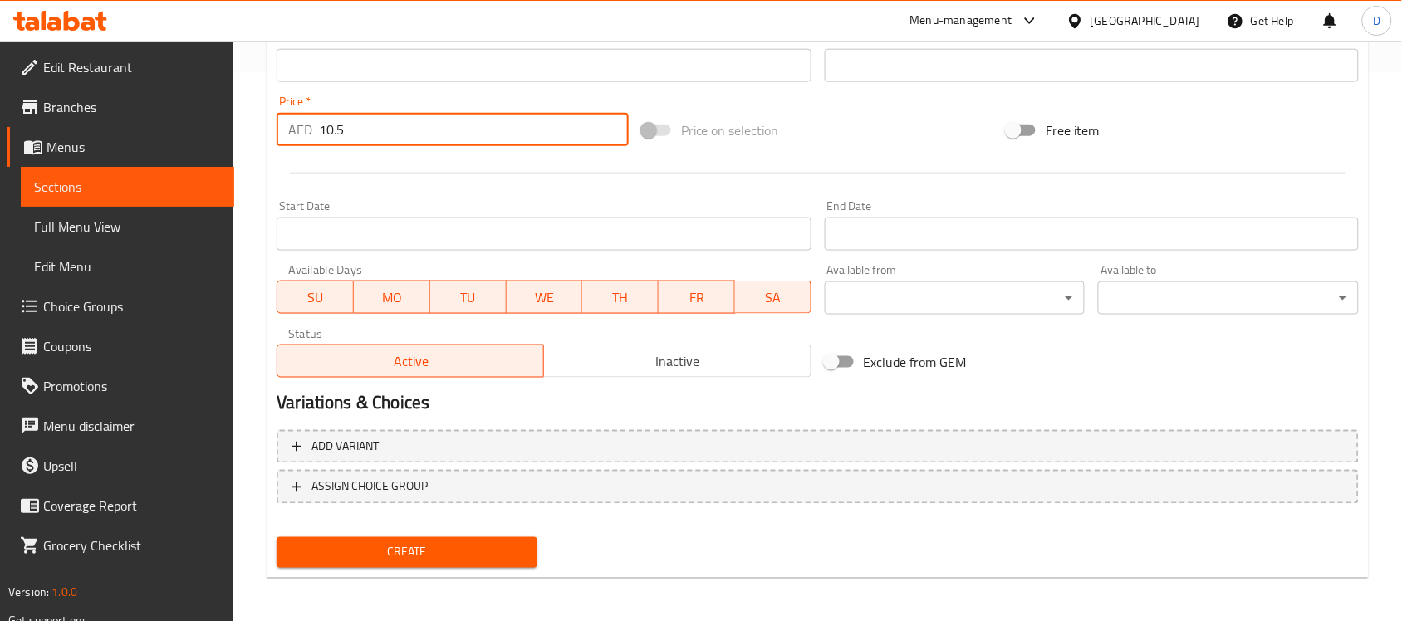
type input "10.5"
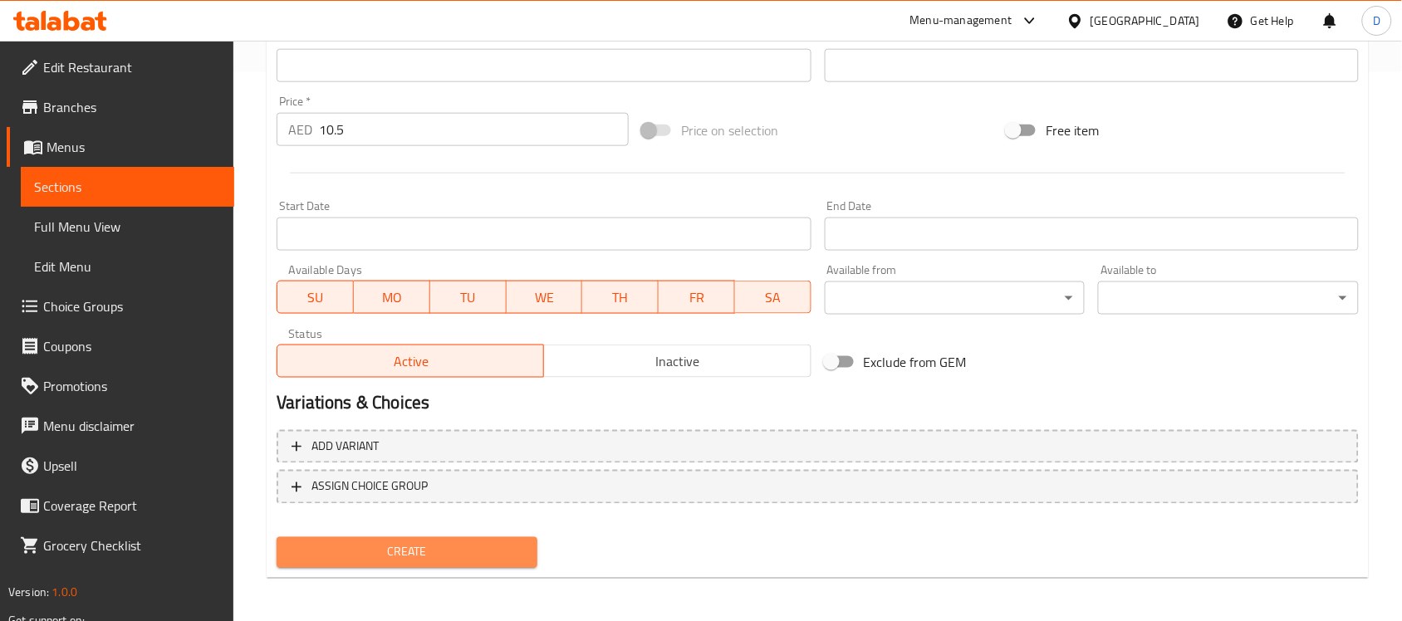
click at [371, 559] on span "Create" at bounding box center [407, 552] width 234 height 21
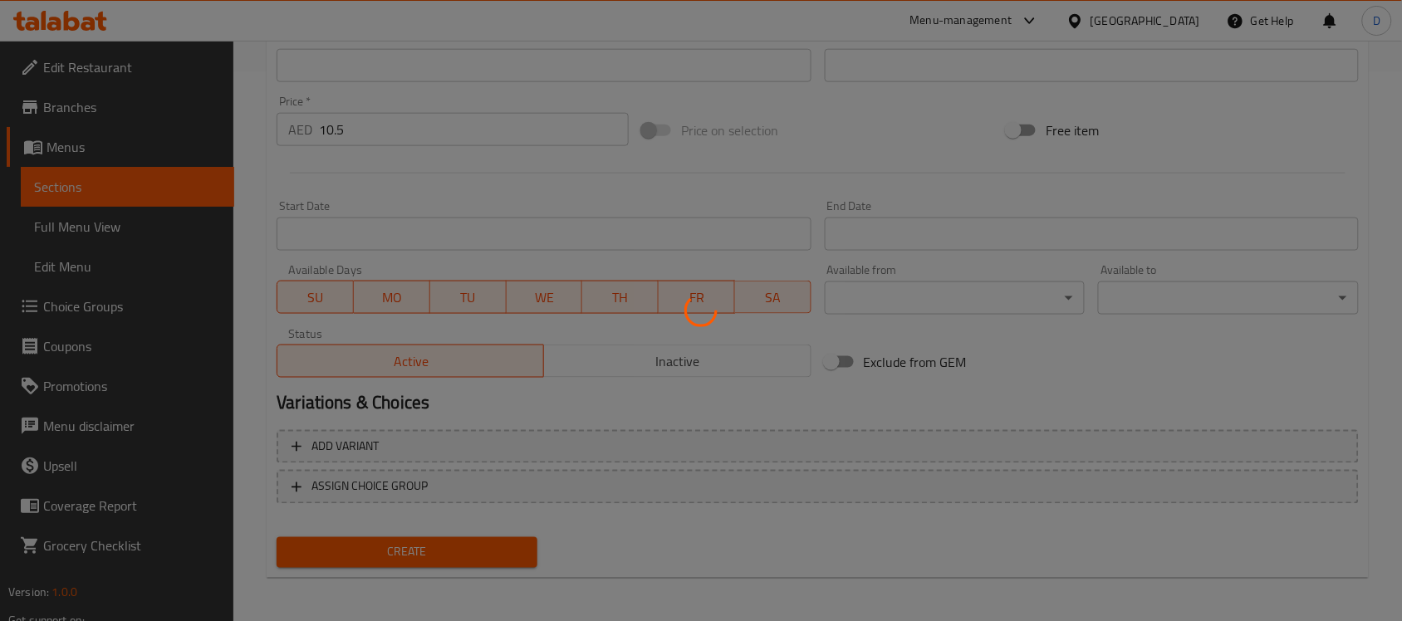
type input "0"
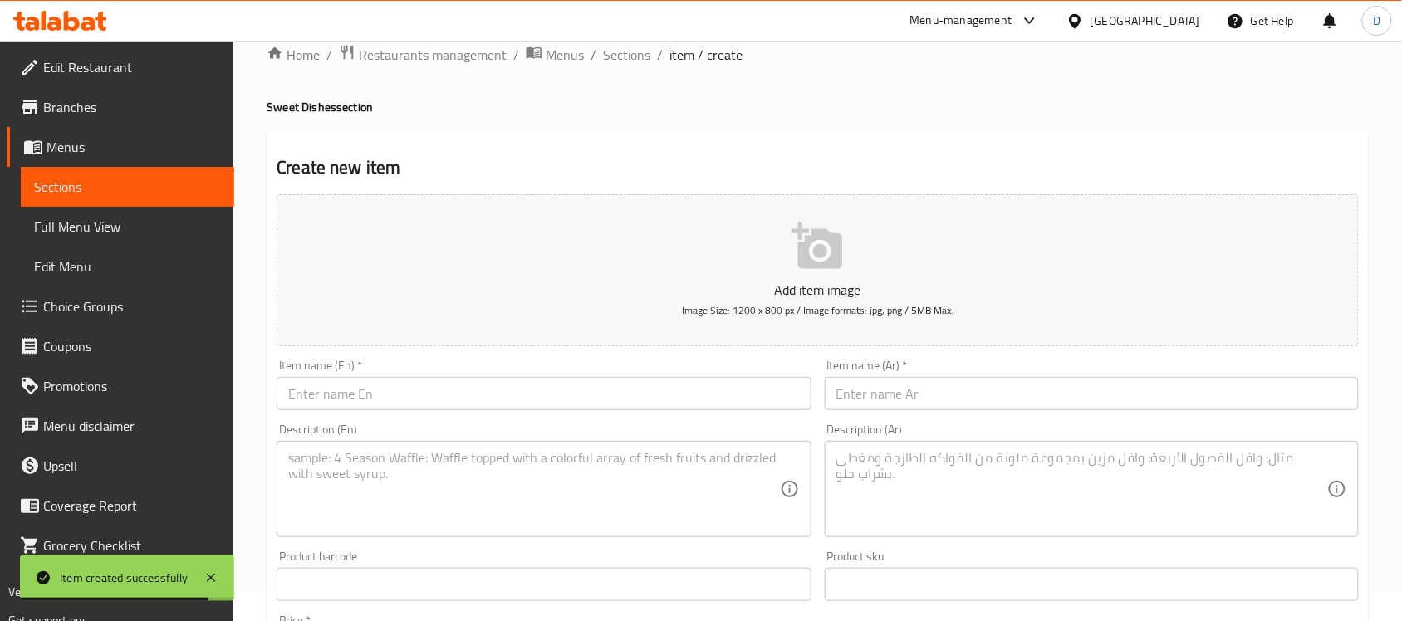
scroll to position [0, 0]
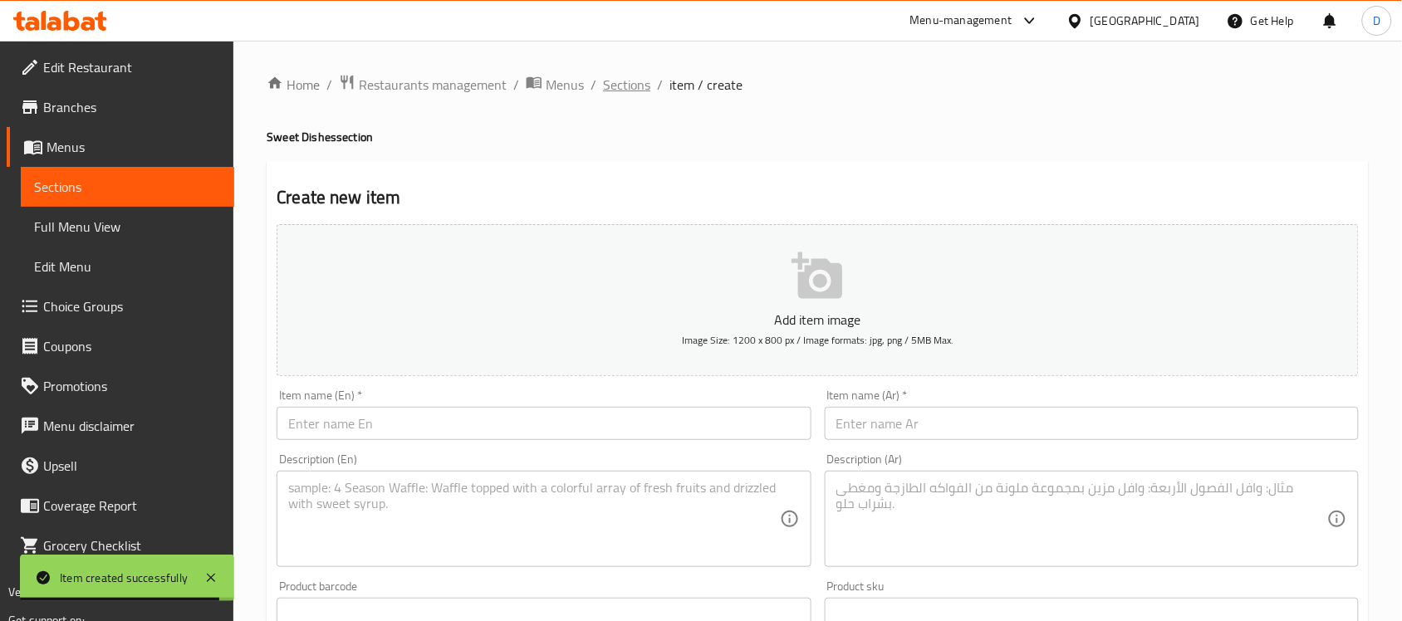
click at [609, 91] on span "Sections" at bounding box center [626, 85] width 47 height 20
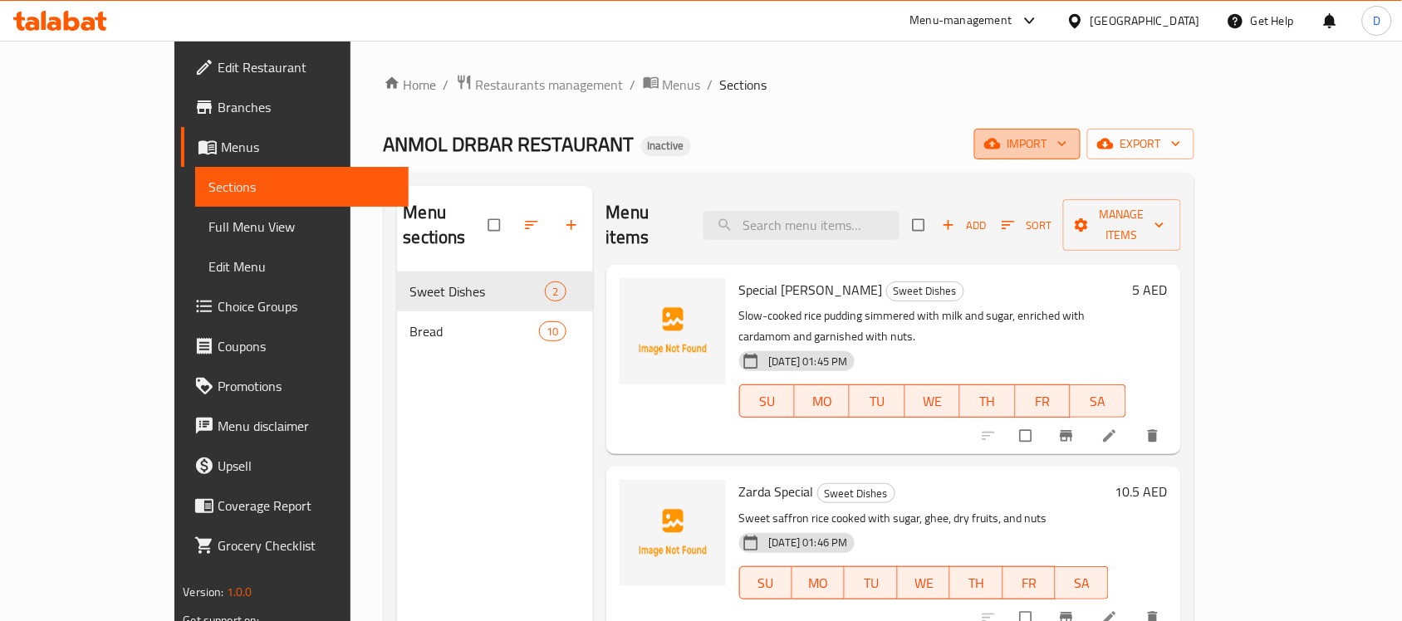
click at [1067, 148] on span "import" at bounding box center [1028, 144] width 80 height 21
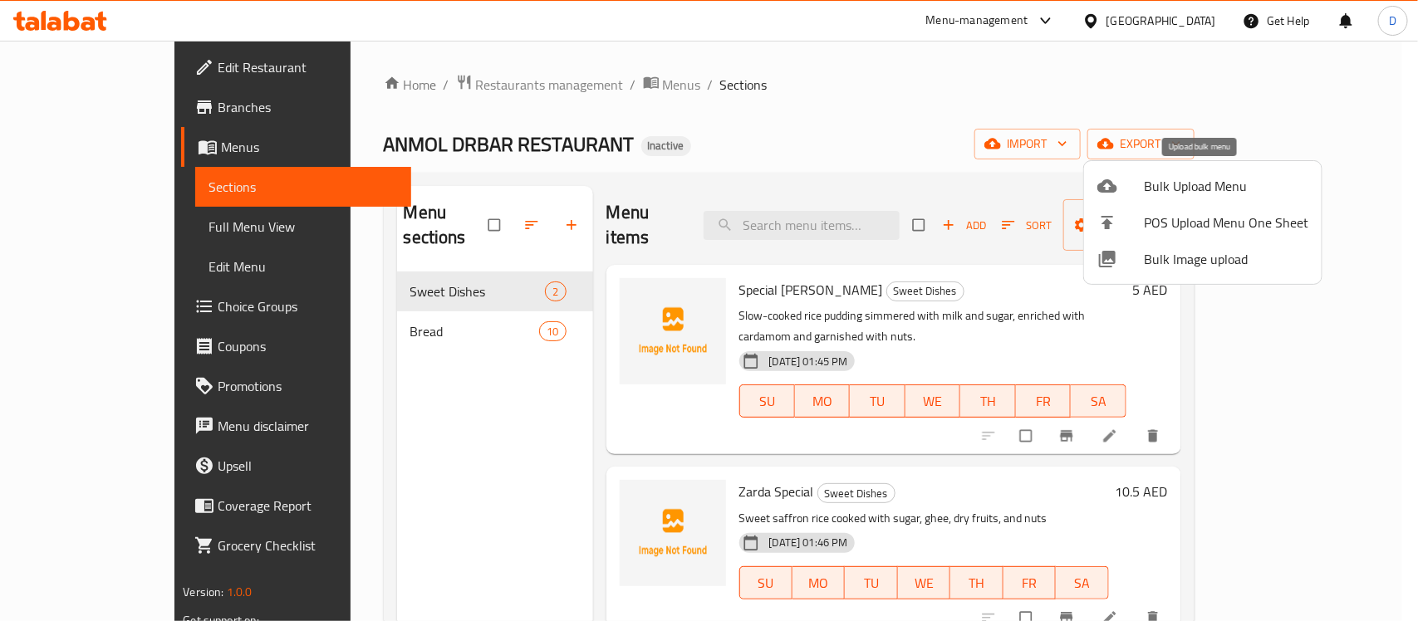
click at [1145, 185] on span "Bulk Upload Menu" at bounding box center [1226, 186] width 164 height 20
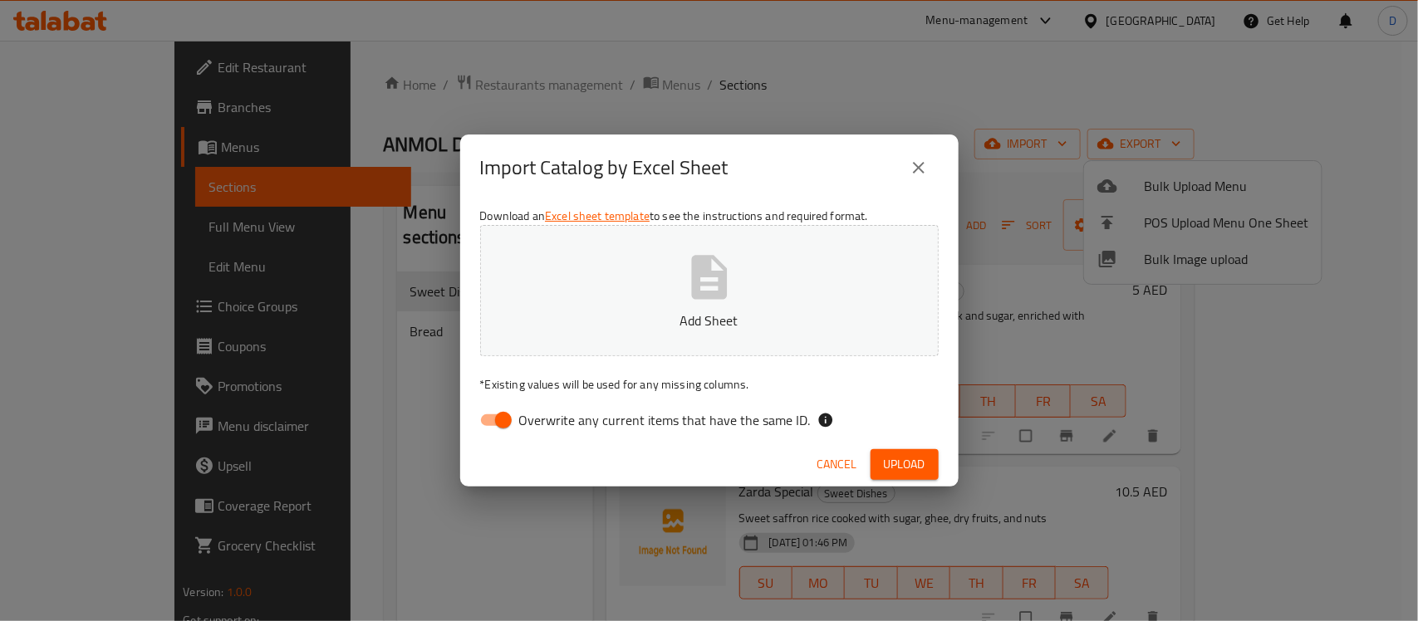
click at [487, 424] on input "Overwrite any current items that have the same ID." at bounding box center [503, 421] width 95 height 32
checkbox input "false"
click at [636, 328] on p "Add Sheet" at bounding box center [709, 321] width 407 height 20
click at [911, 459] on span "Upload" at bounding box center [905, 464] width 42 height 21
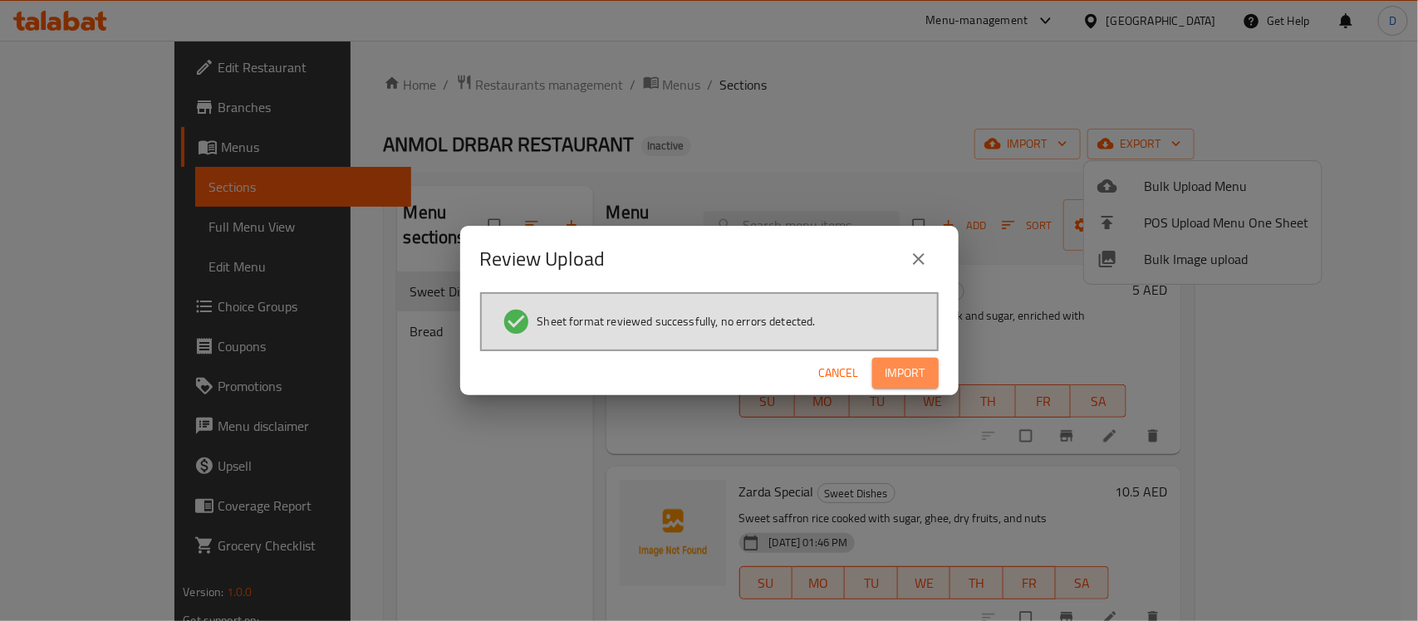
click at [904, 371] on span "Import" at bounding box center [906, 373] width 40 height 21
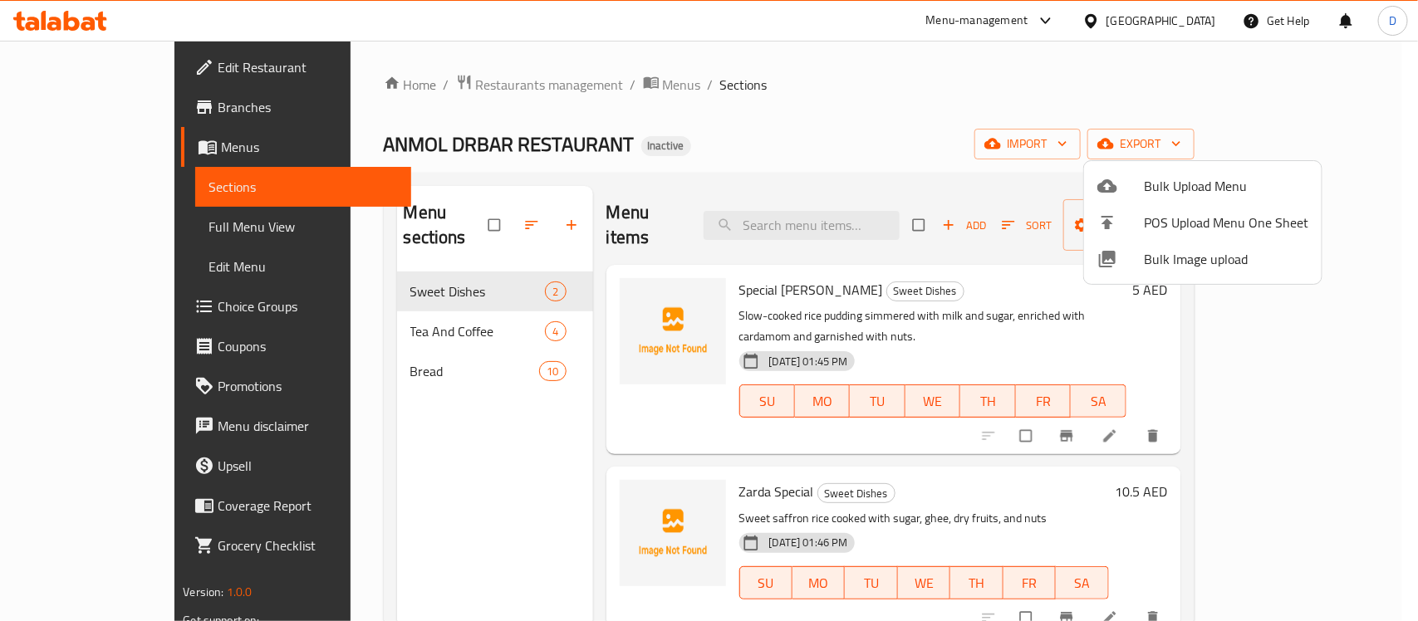
click at [814, 89] on div at bounding box center [709, 310] width 1418 height 621
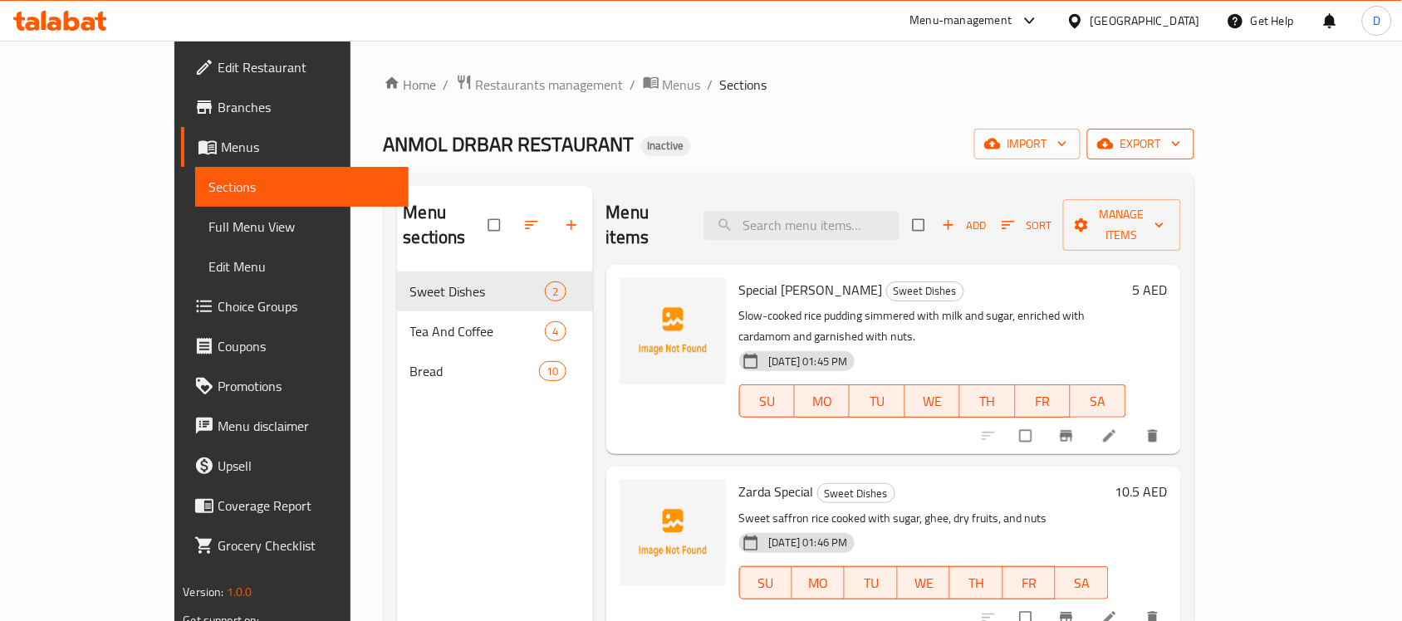
click at [1181, 141] on span "export" at bounding box center [1141, 144] width 81 height 21
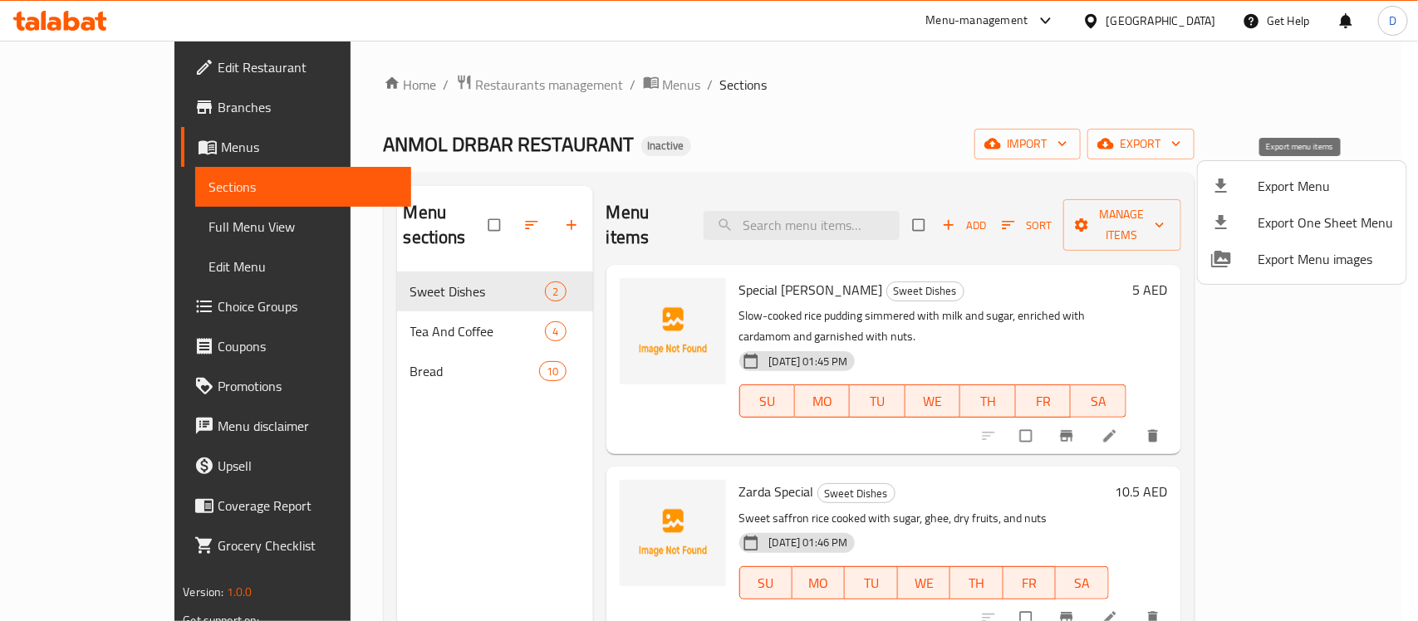
click at [1271, 188] on span "Export Menu" at bounding box center [1325, 186] width 135 height 20
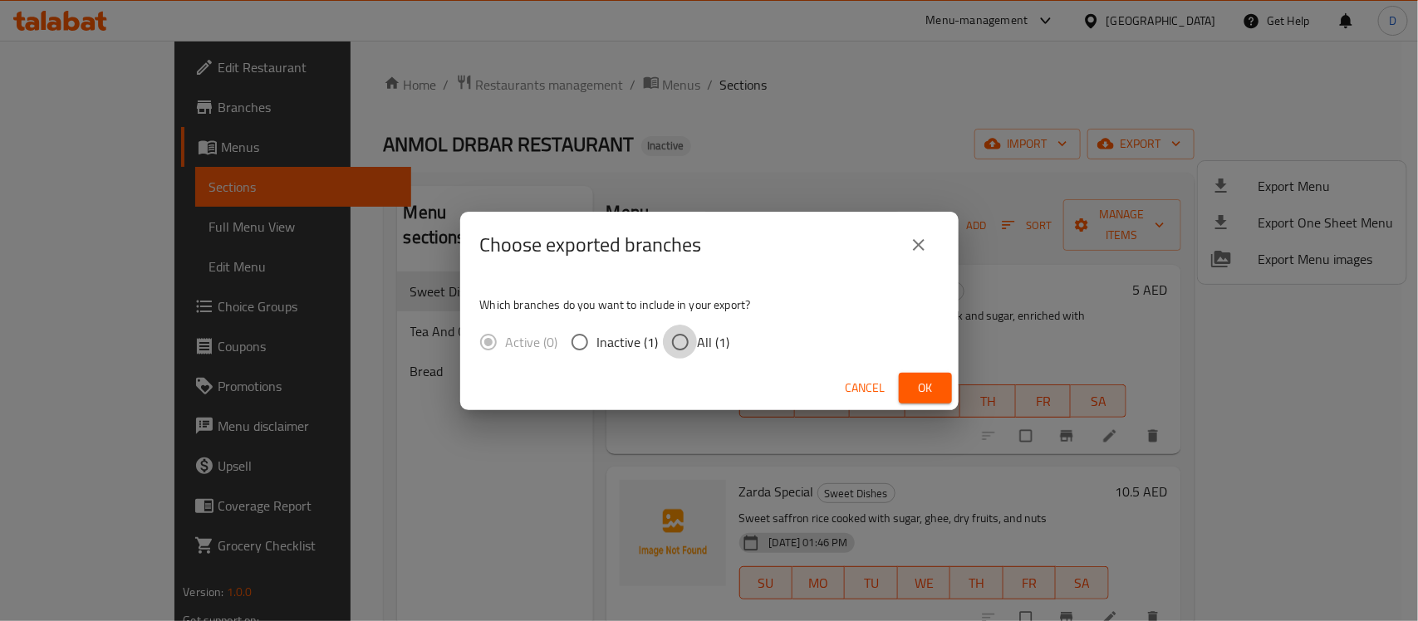
click at [680, 337] on input "All (1)" at bounding box center [680, 342] width 35 height 35
radio input "true"
click at [935, 387] on span "Ok" at bounding box center [925, 388] width 27 height 21
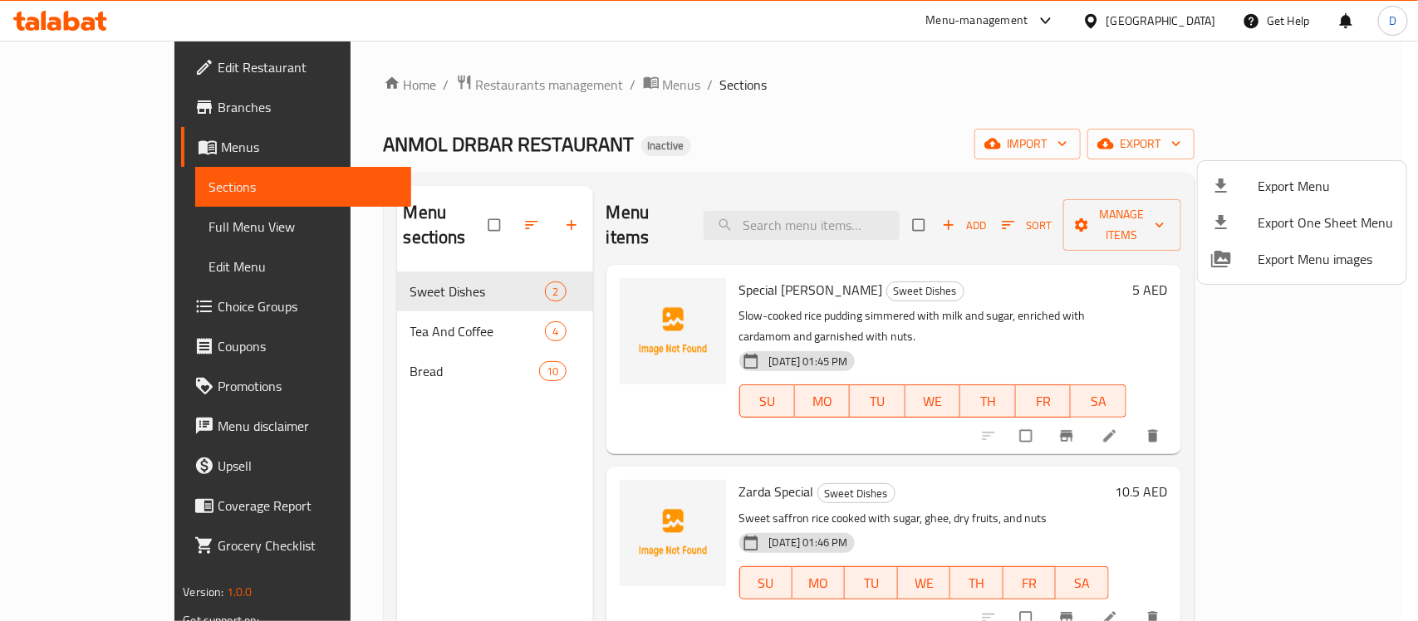
click at [351, 260] on div at bounding box center [709, 310] width 1418 height 621
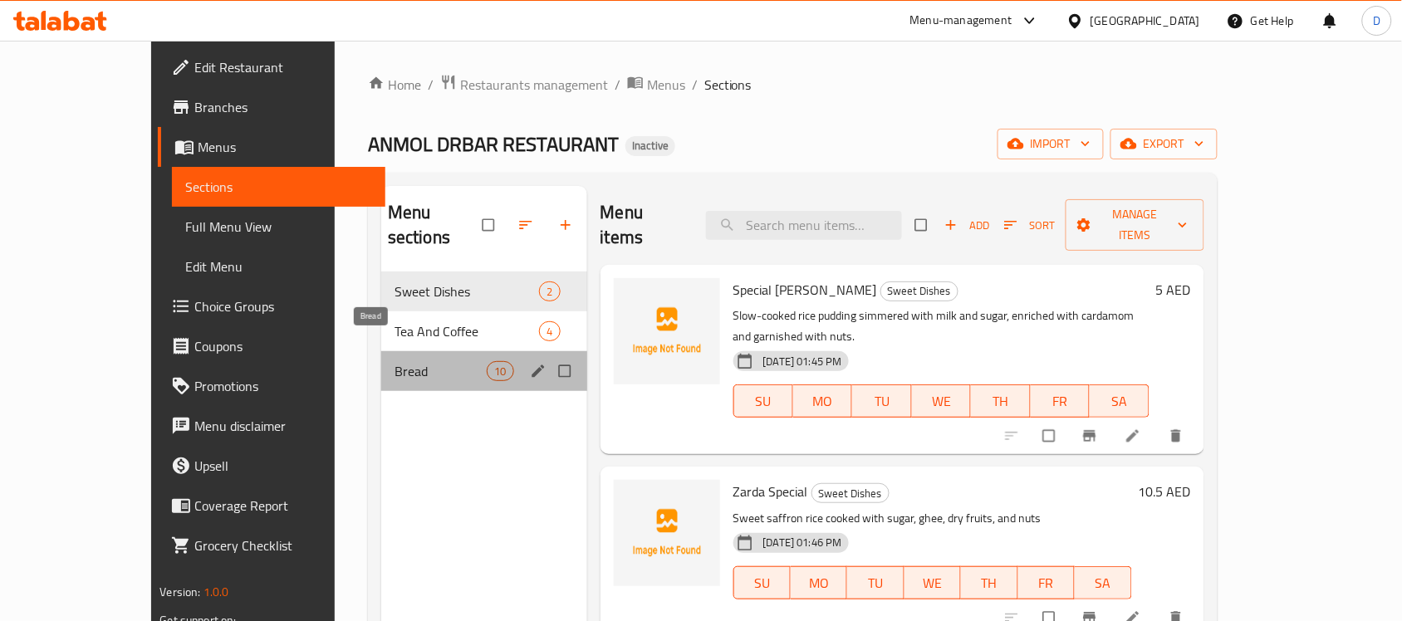
click at [395, 361] on span "Bread" at bounding box center [441, 371] width 92 height 20
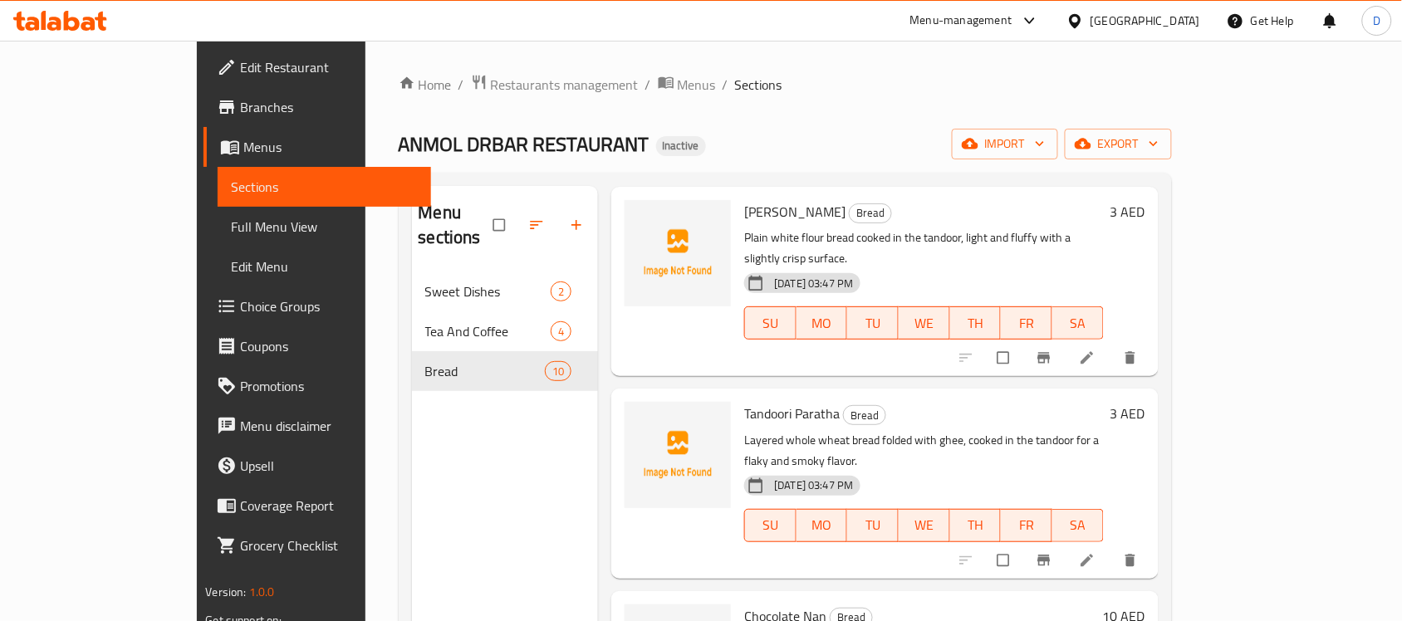
scroll to position [519, 0]
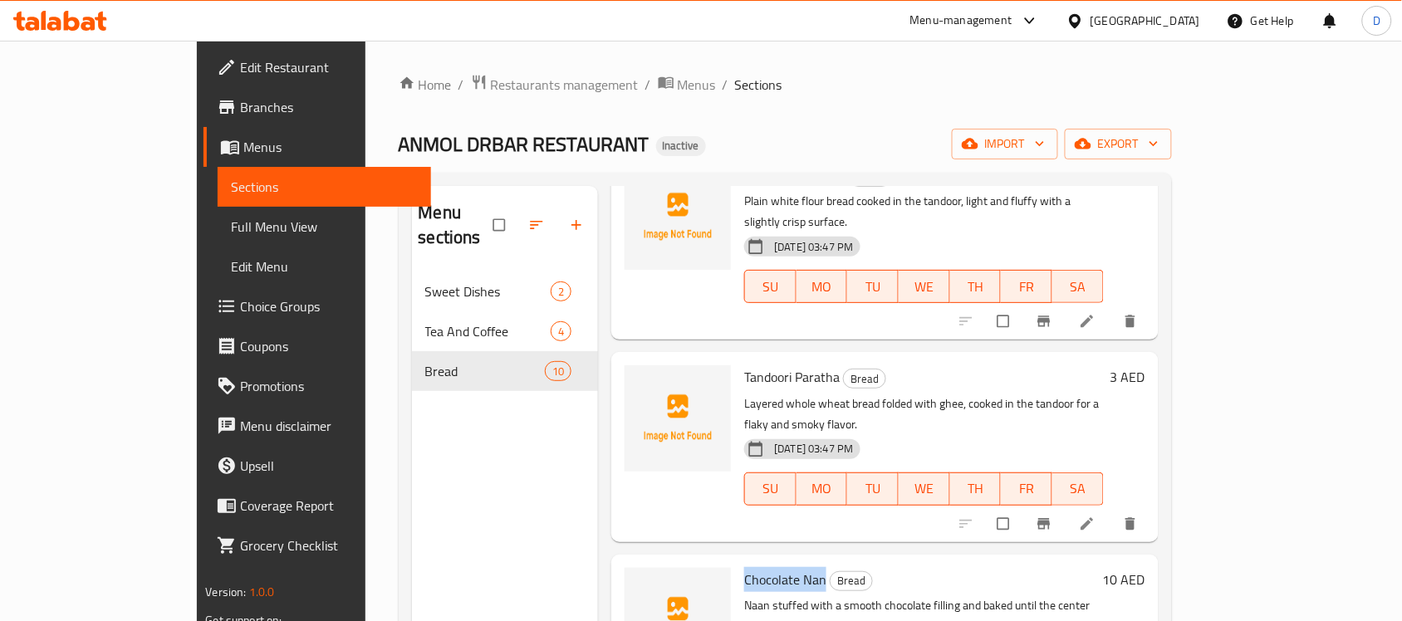
drag, startPoint x: 774, startPoint y: 479, endPoint x: 696, endPoint y: 475, distance: 78.2
click at [744, 567] on span "Chocolate Nan" at bounding box center [785, 579] width 82 height 25
copy span "Chocolate Nan"
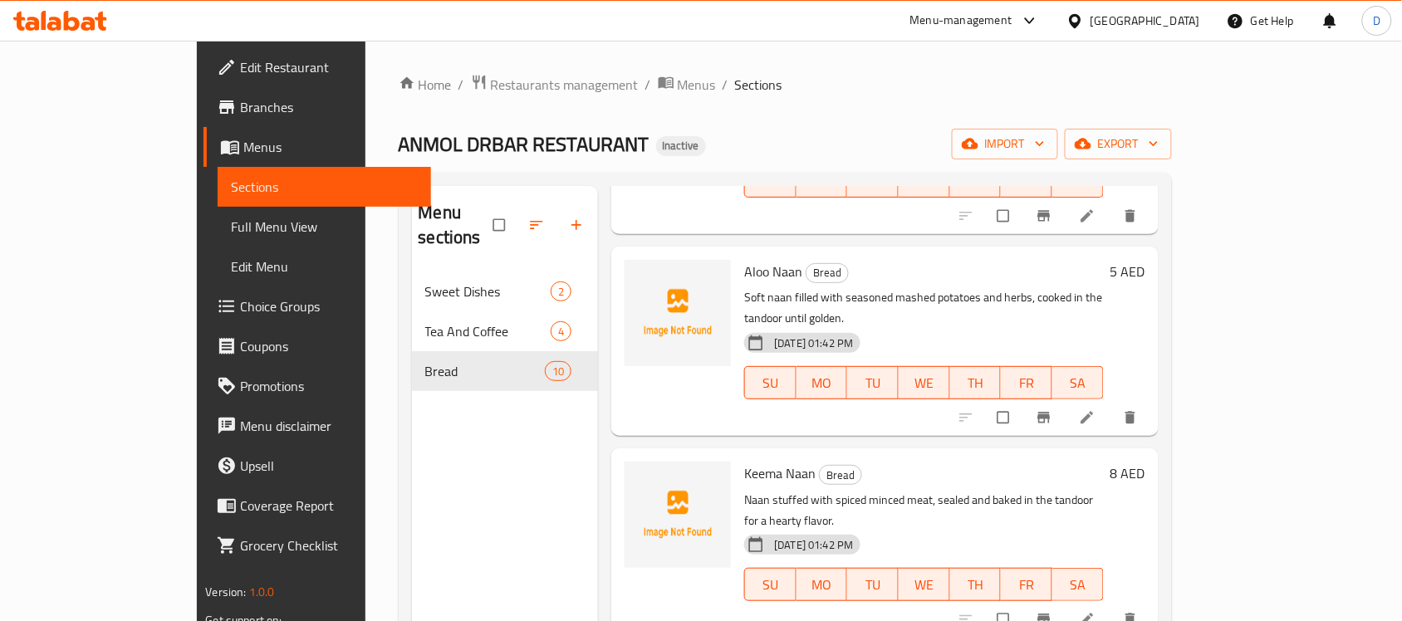
scroll to position [1234, 0]
click at [231, 229] on span "Full Menu View" at bounding box center [324, 227] width 187 height 20
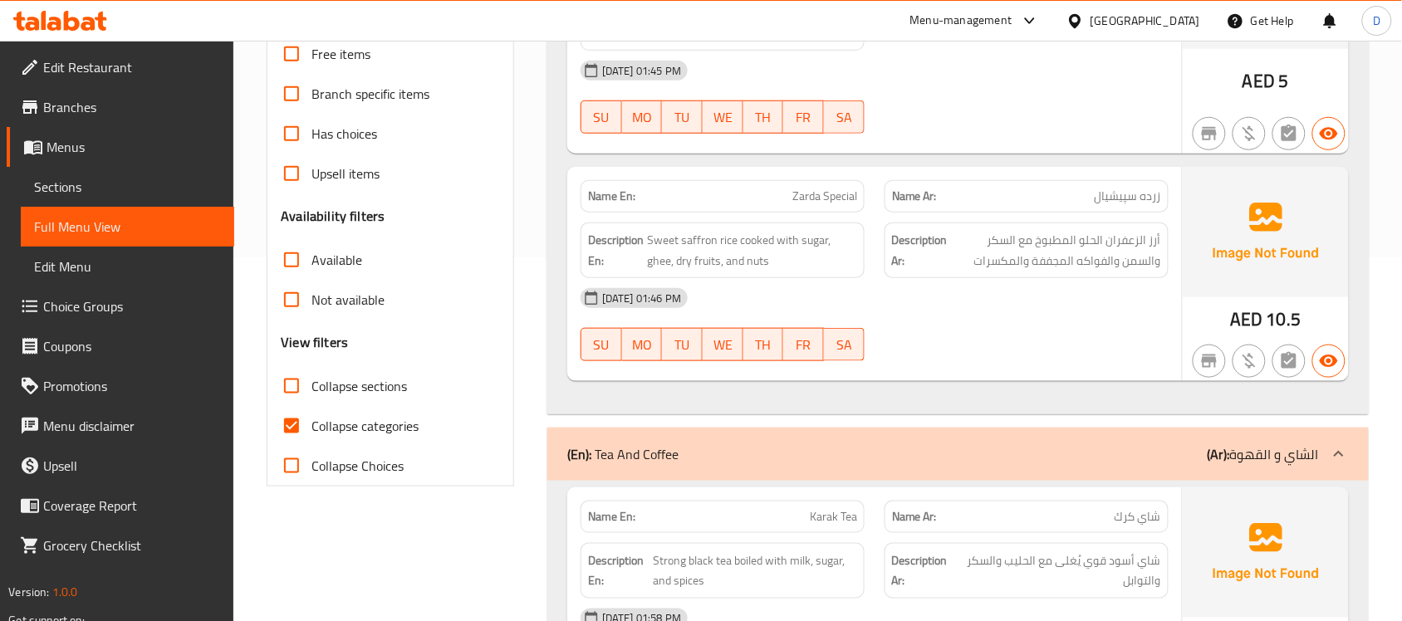
scroll to position [415, 0]
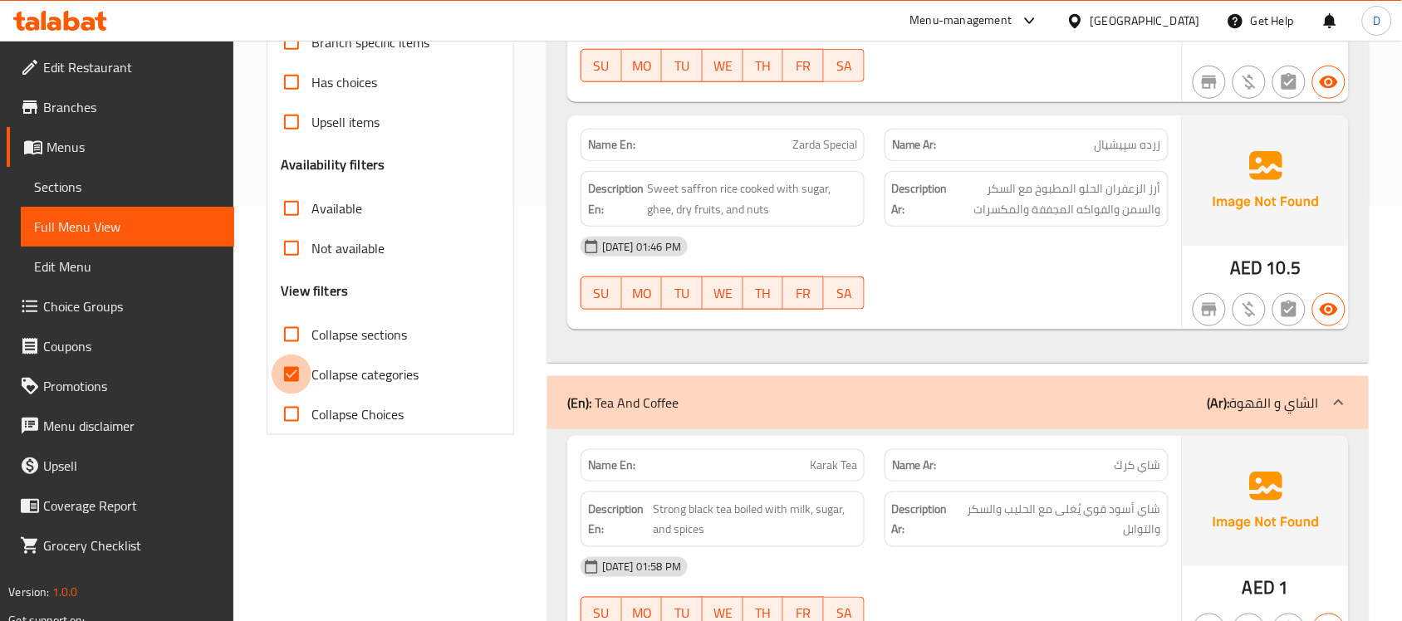
click at [301, 378] on input "Collapse categories" at bounding box center [292, 375] width 40 height 40
checkbox input "false"
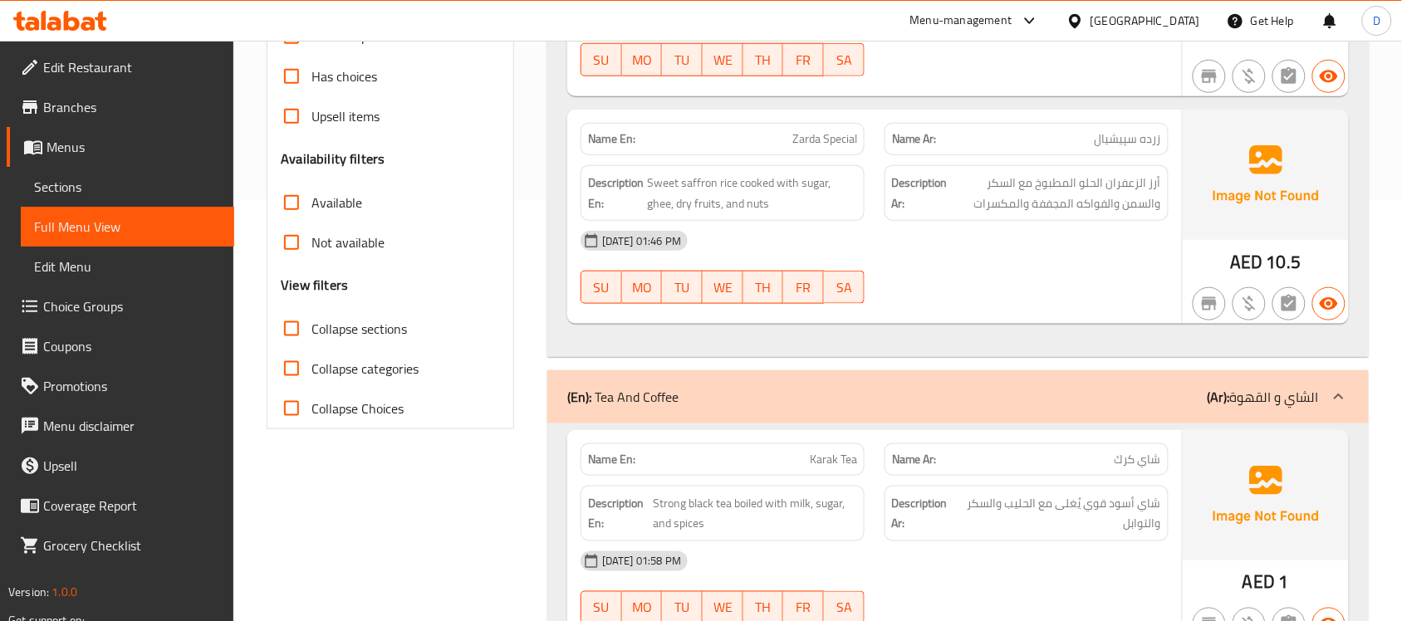
scroll to position [519, 0]
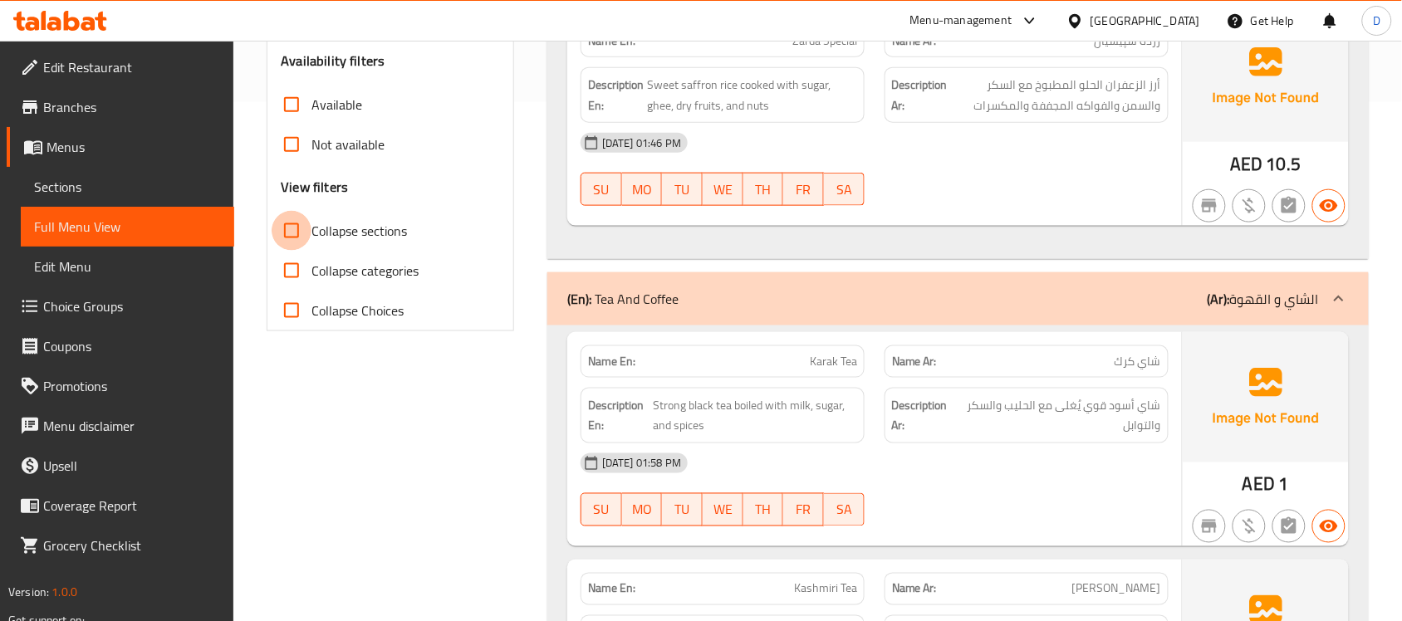
click at [292, 233] on input "Collapse sections" at bounding box center [292, 231] width 40 height 40
checkbox input "true"
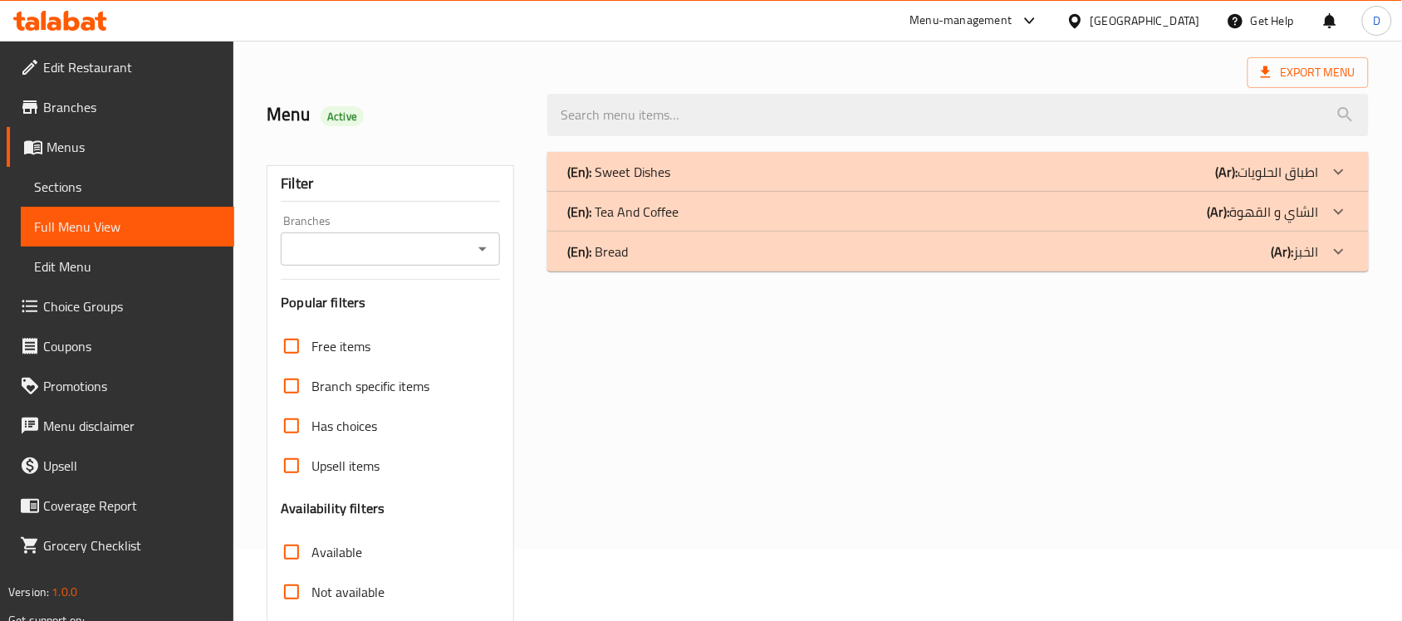
scroll to position [0, 0]
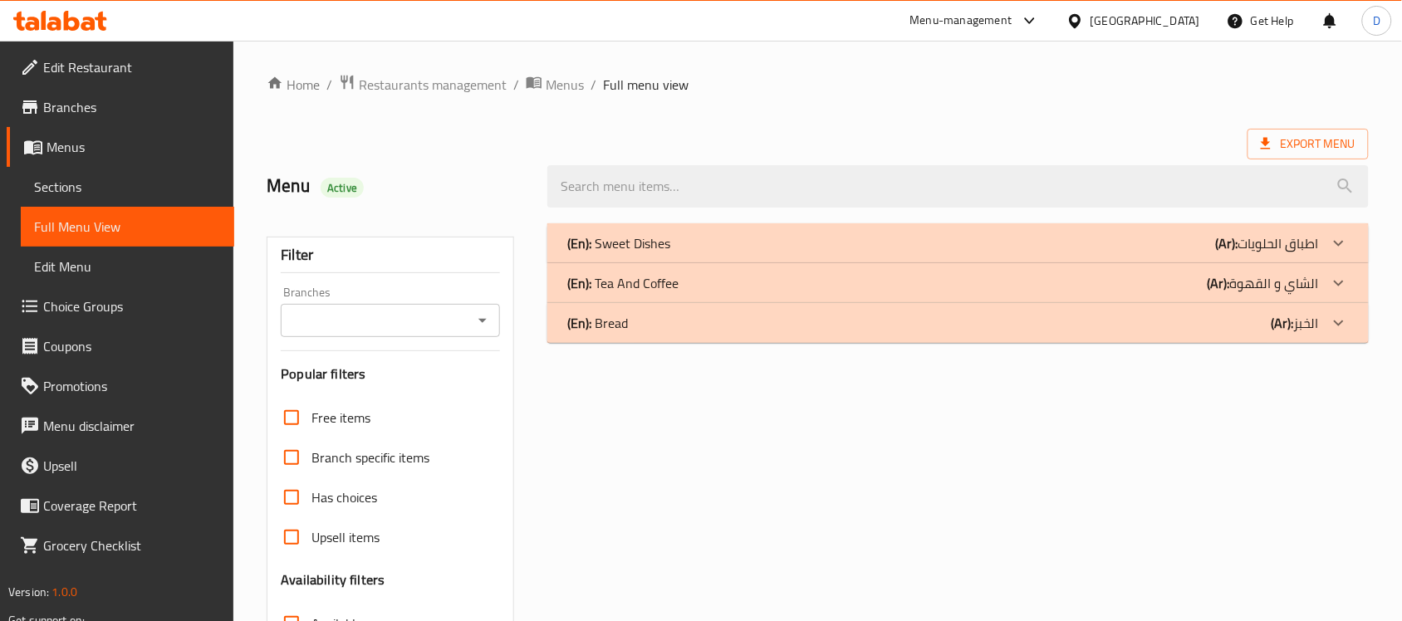
click at [749, 243] on div "(En): Sweet Dishes (Ar): اطباق الحلويات" at bounding box center [943, 243] width 752 height 20
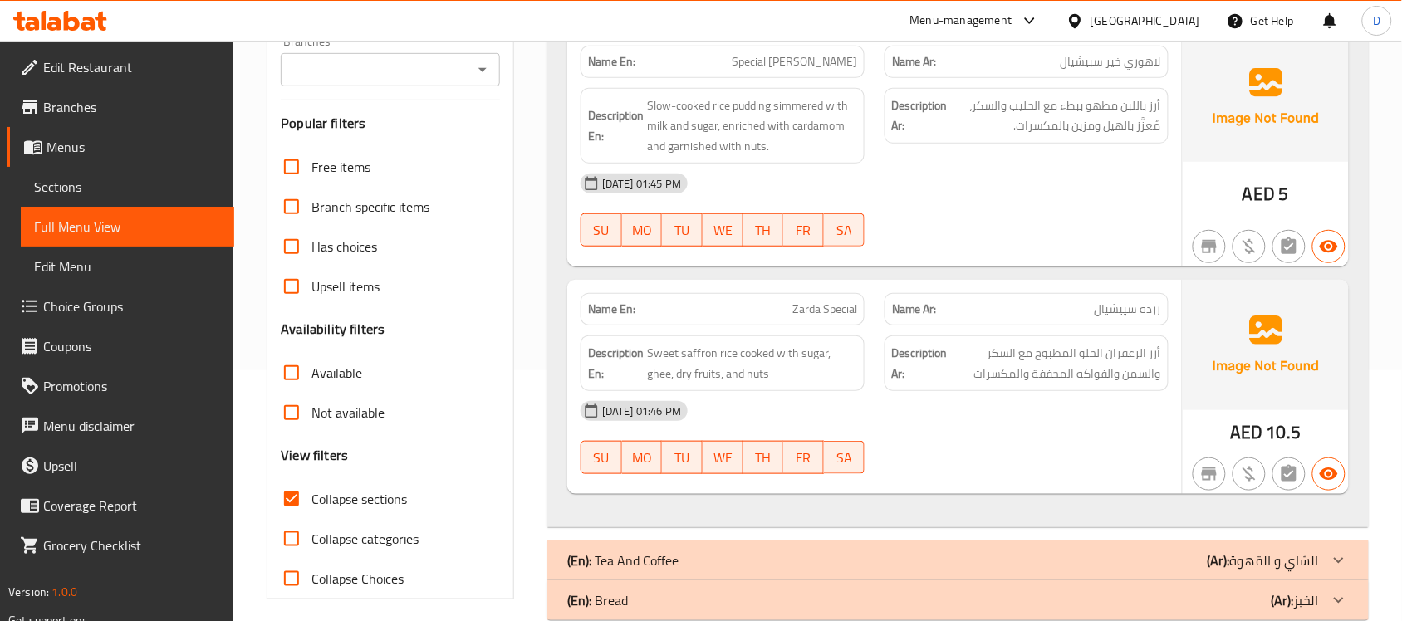
scroll to position [285, 0]
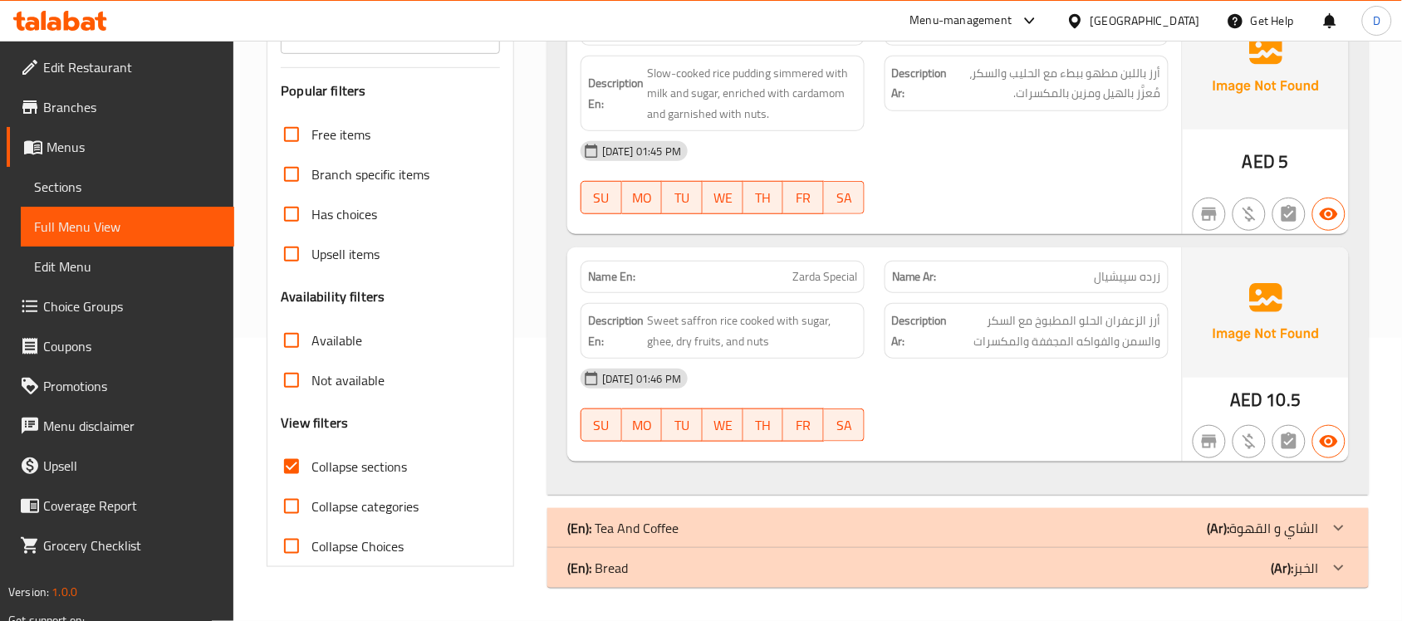
click at [877, 533] on div "(En): Tea And Coffee (Ar): الشاي و القهوة" at bounding box center [943, 528] width 752 height 20
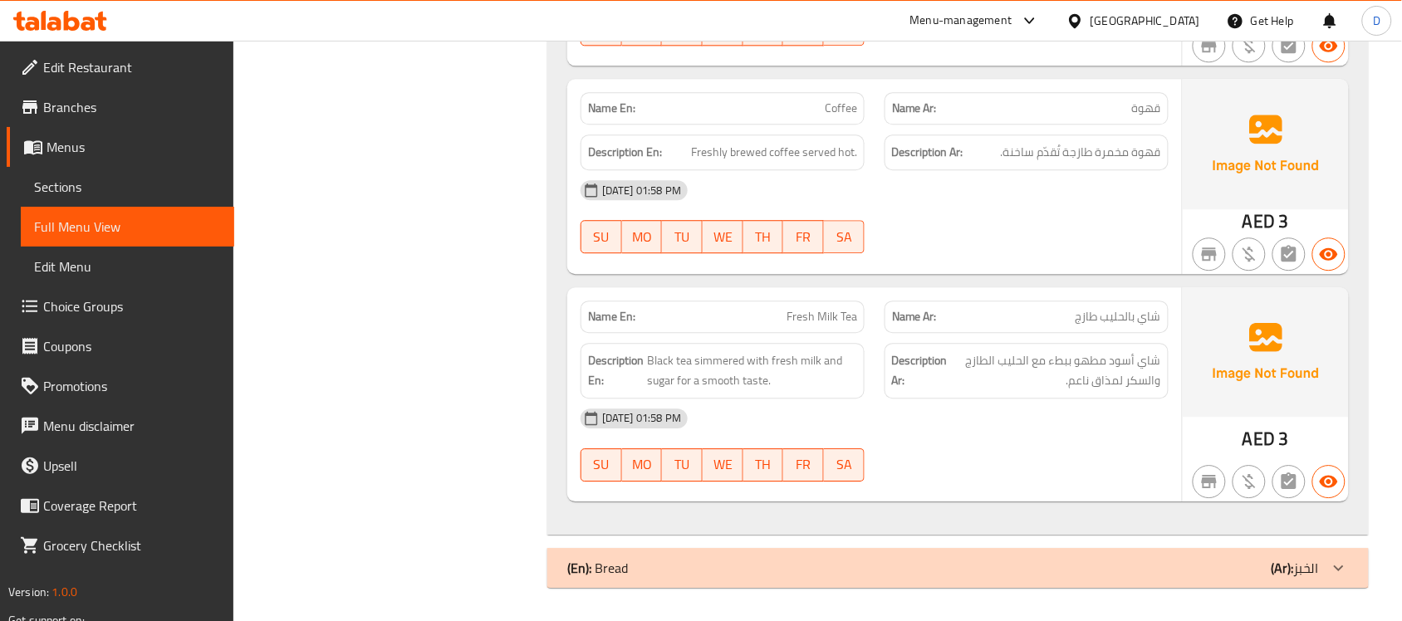
scroll to position [1231, 0]
